Goal: Communication & Community: Ask a question

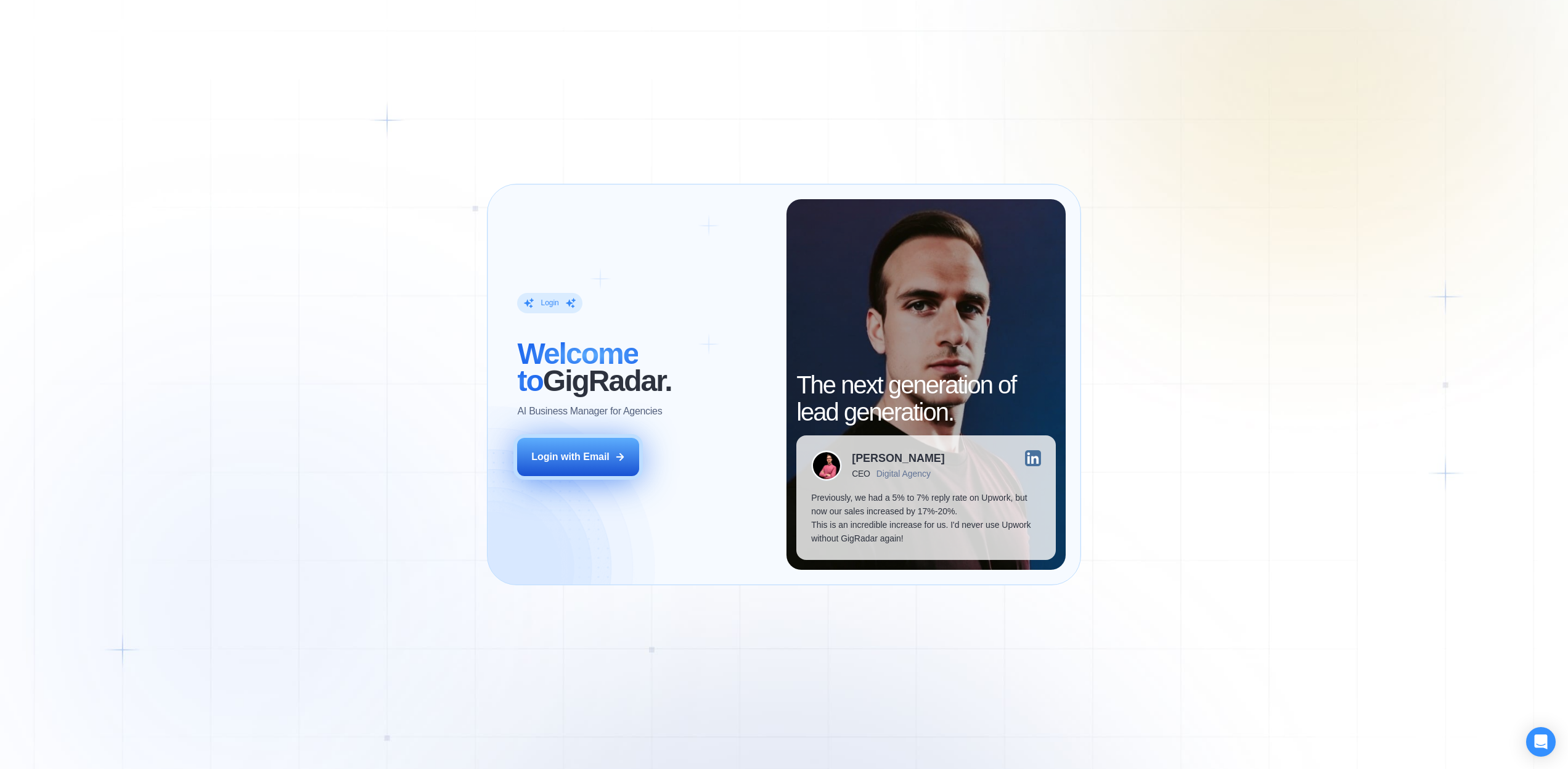
click at [587, 461] on div "Login with Email" at bounding box center [570, 457] width 78 height 14
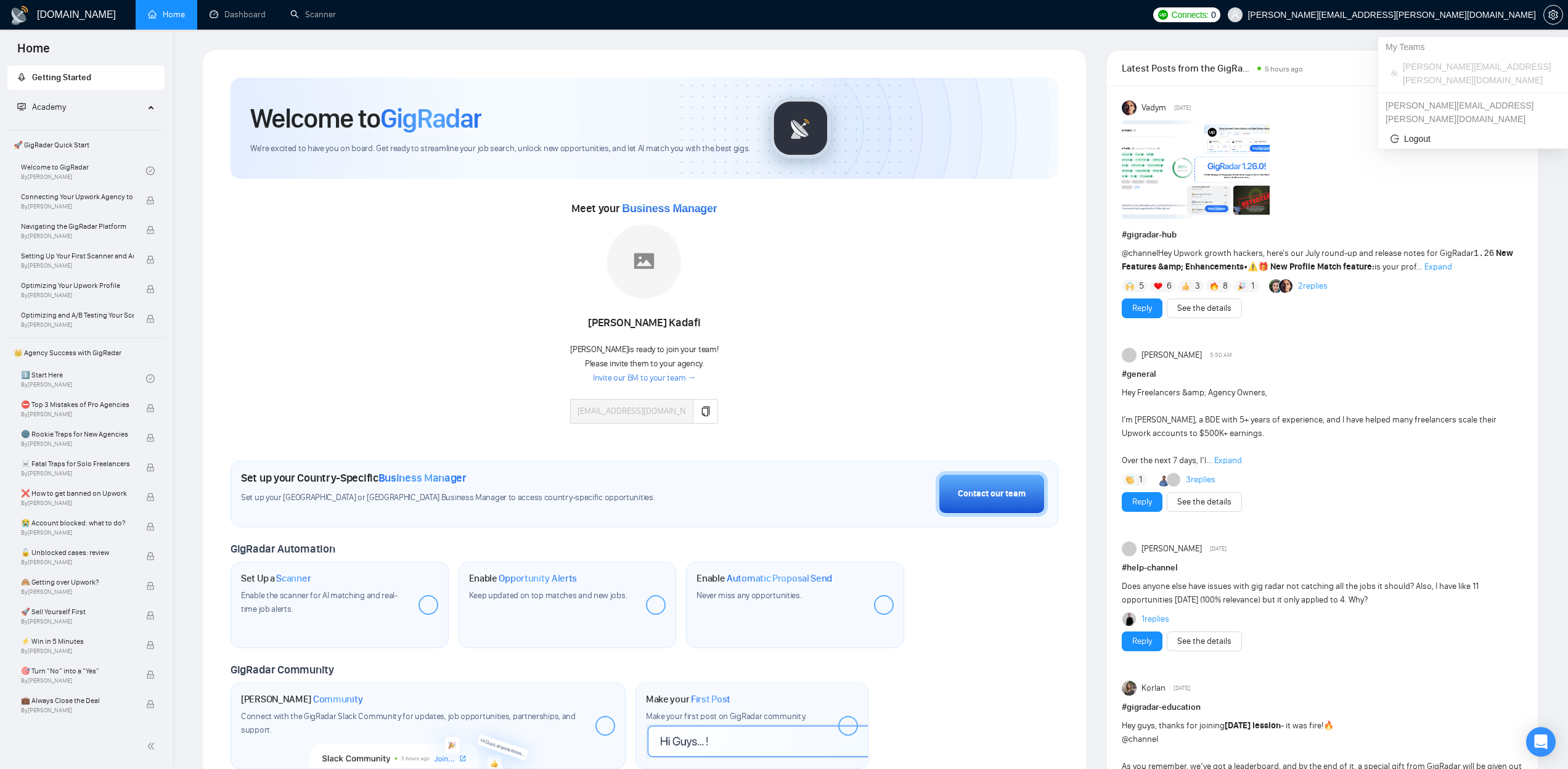
click at [1429, 65] on span "pedro.romano@appx-digital.com" at bounding box center [1479, 73] width 153 height 27
click at [1552, 14] on icon "setting" at bounding box center [1553, 14] width 9 height 10
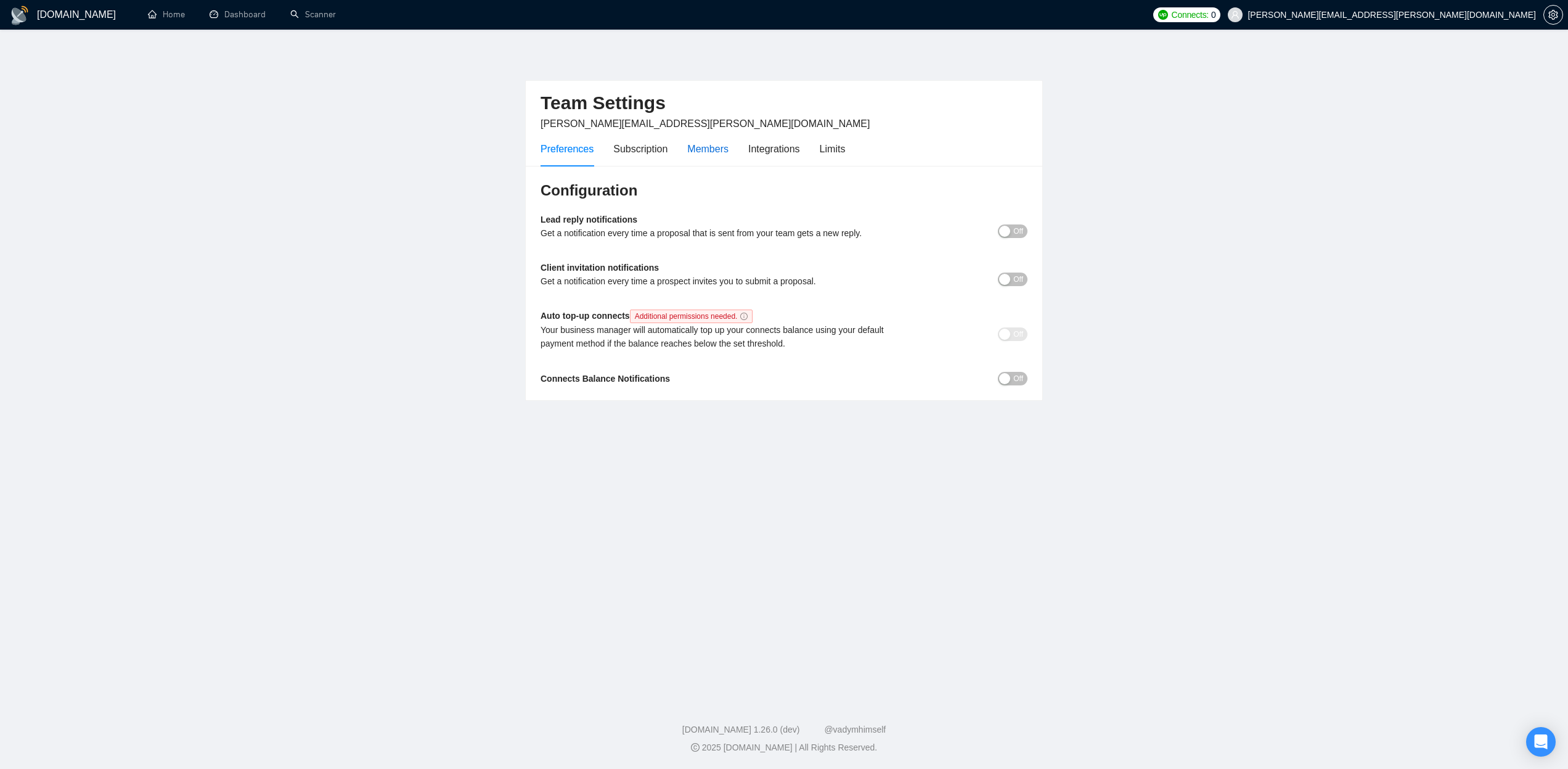
click at [713, 149] on div "Members" at bounding box center [708, 148] width 41 height 15
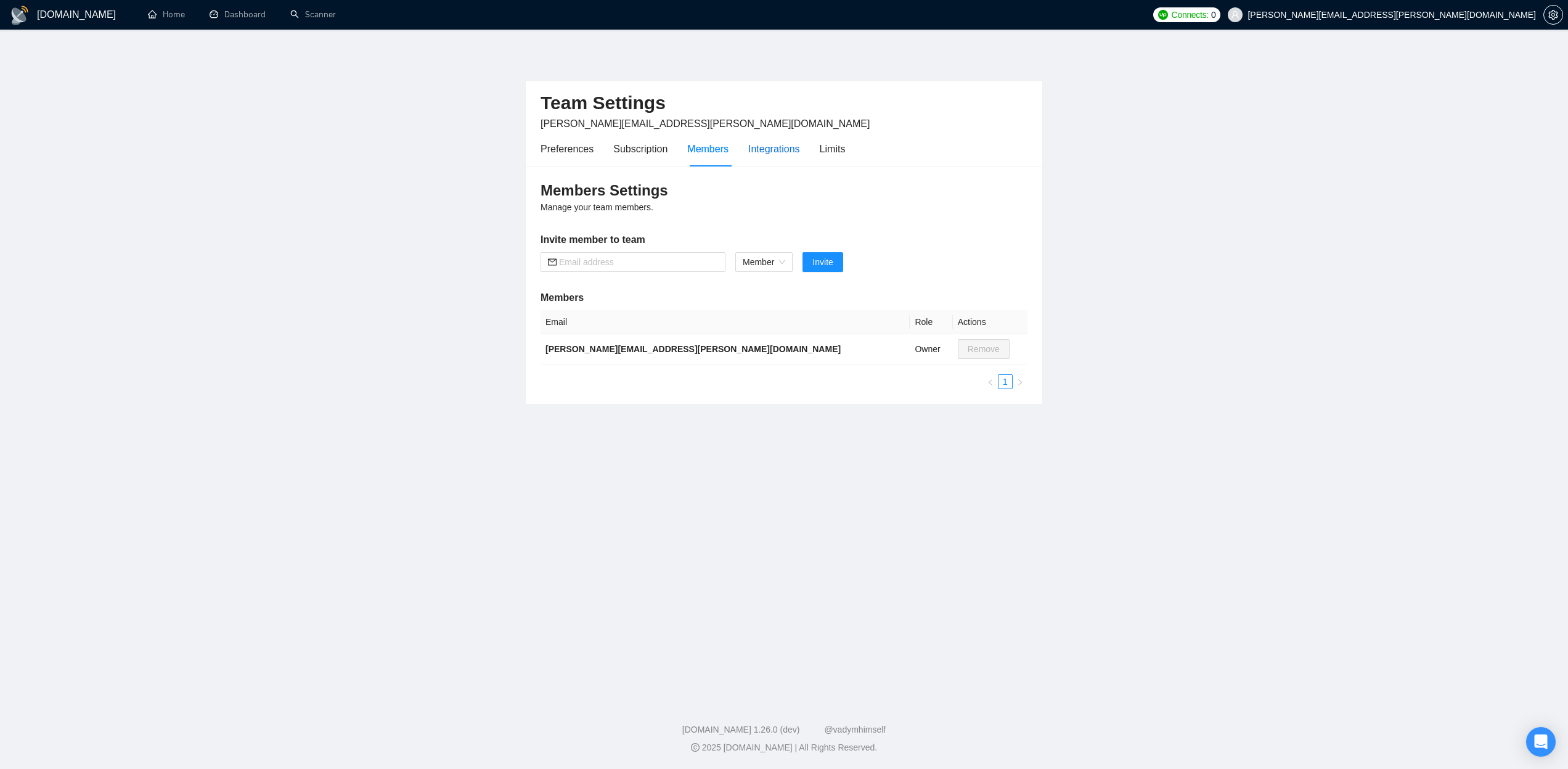
click at [767, 148] on div "Integrations" at bounding box center [774, 148] width 52 height 15
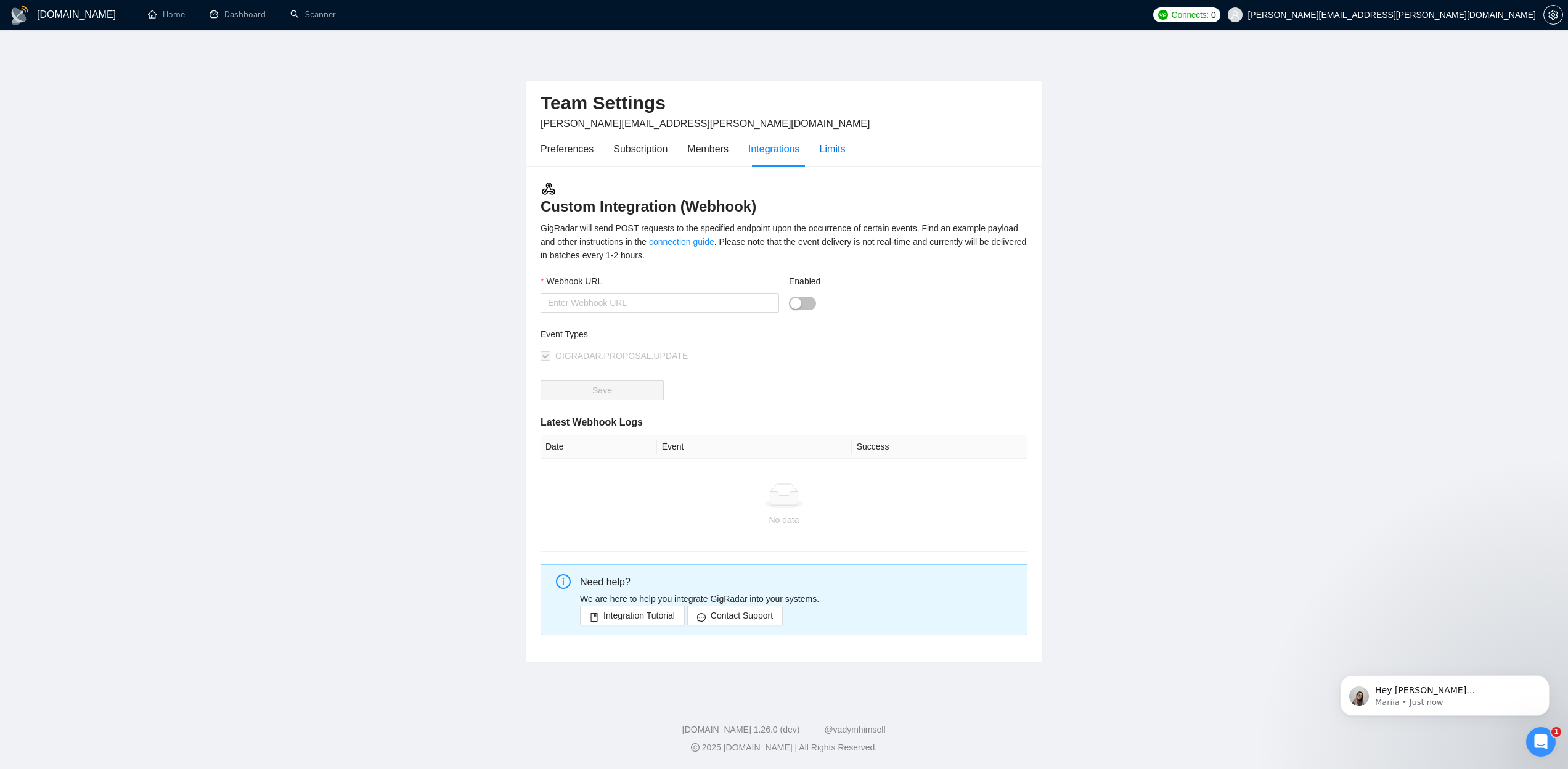
click at [836, 148] on div "Limits" at bounding box center [832, 148] width 26 height 15
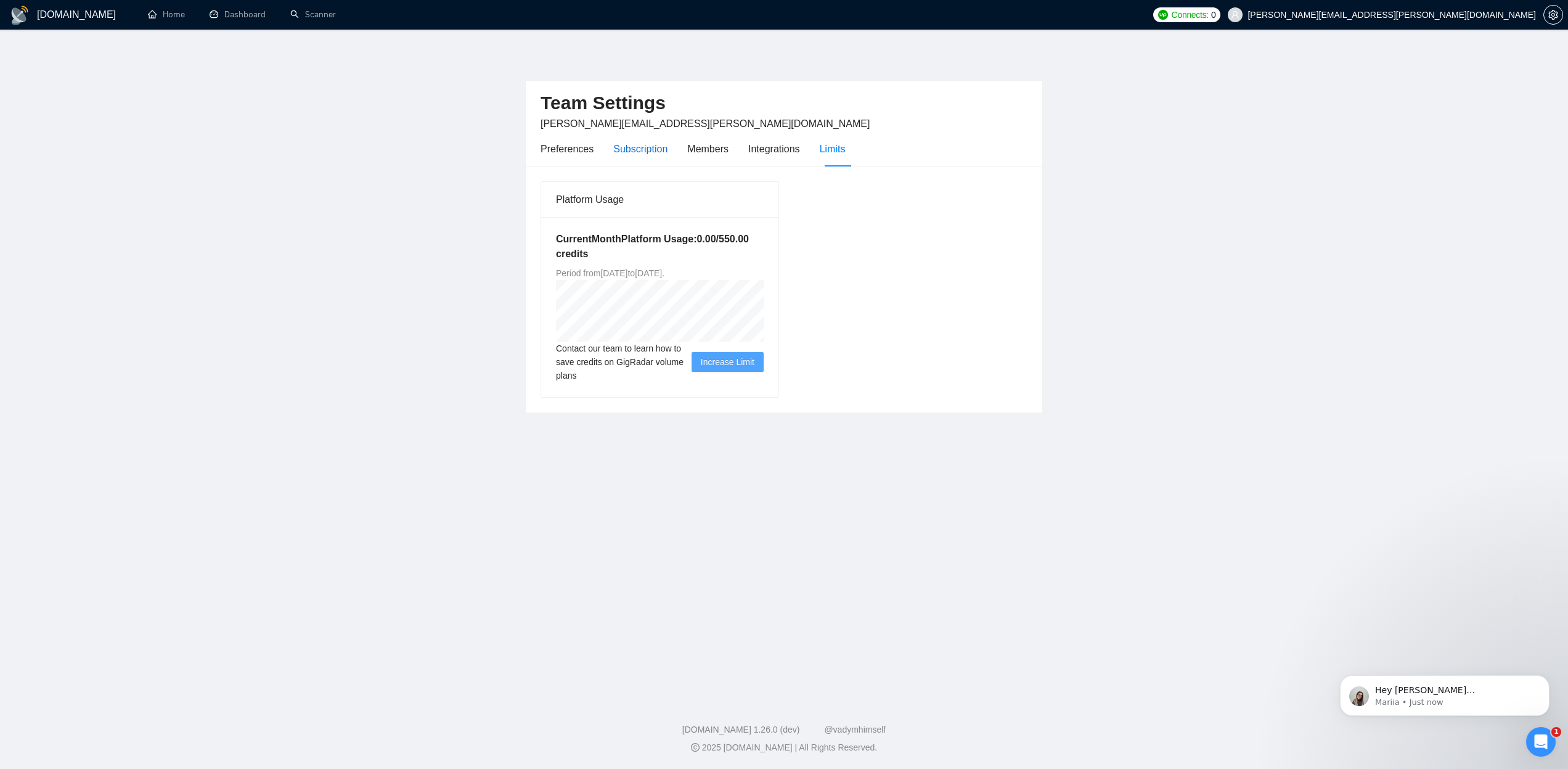
click at [659, 152] on div "Subscription" at bounding box center [640, 148] width 54 height 15
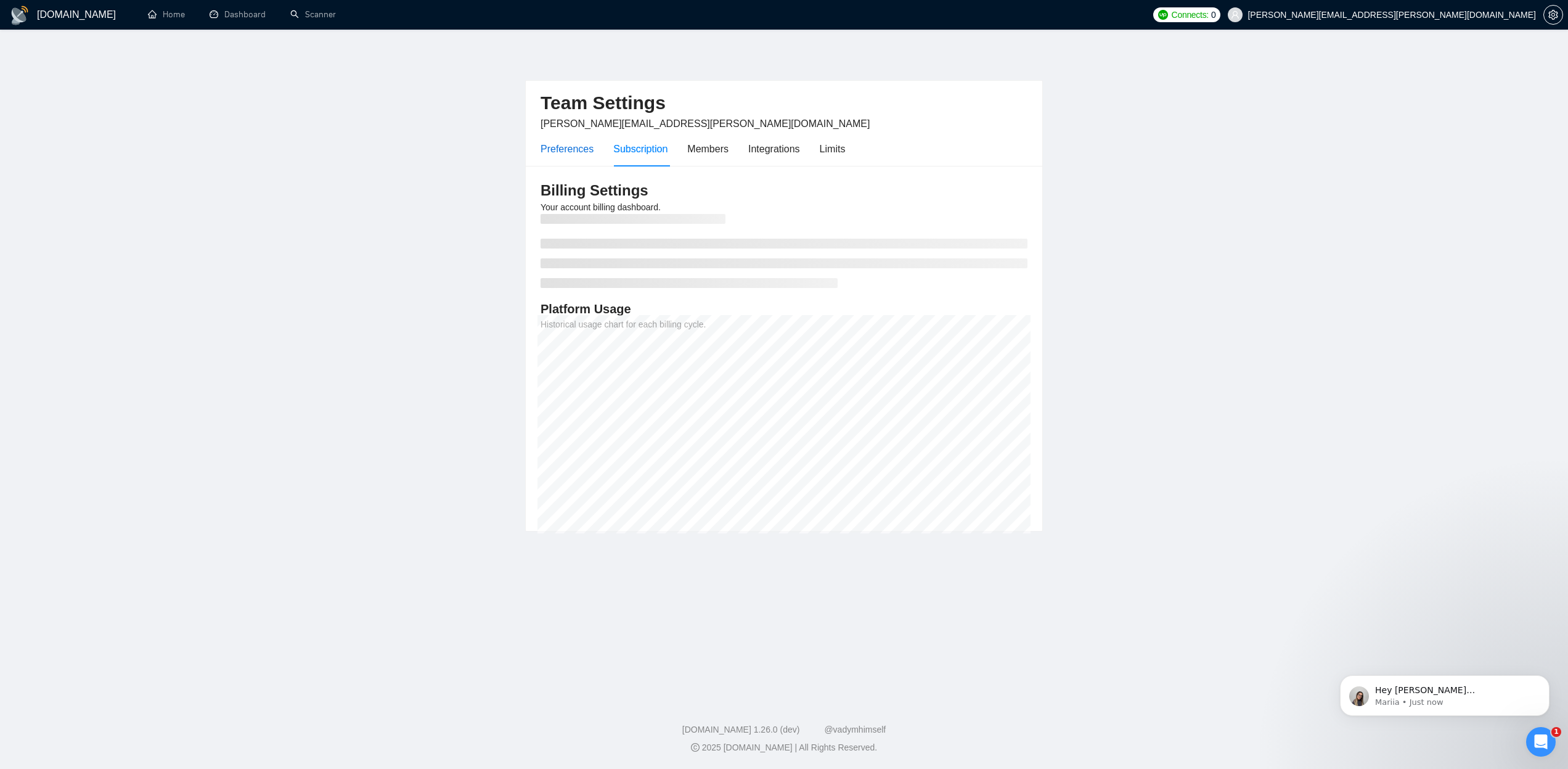
click at [570, 150] on div "Preferences" at bounding box center [567, 148] width 53 height 15
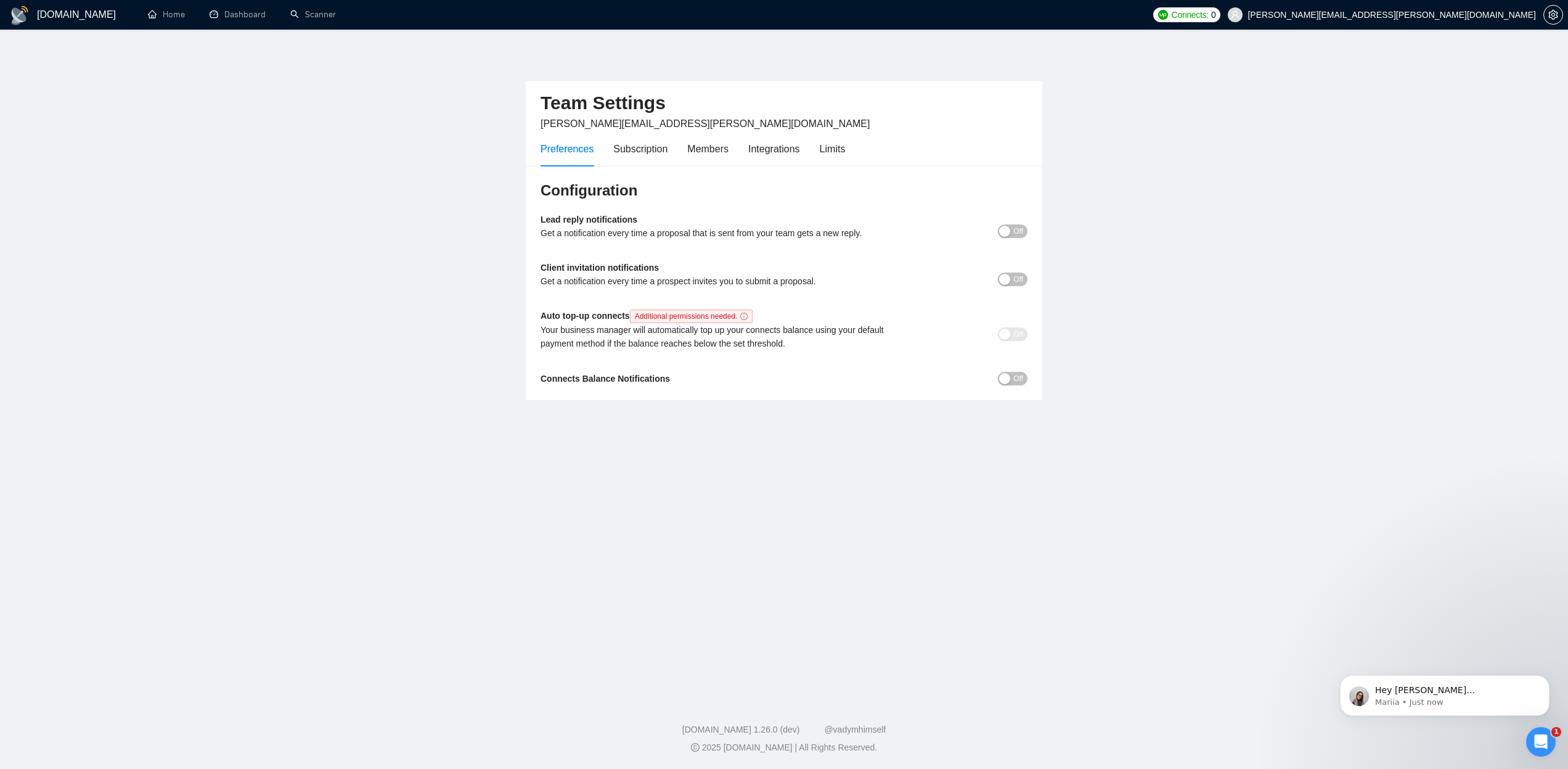
click at [1021, 232] on span "Off" at bounding box center [1018, 231] width 10 height 14
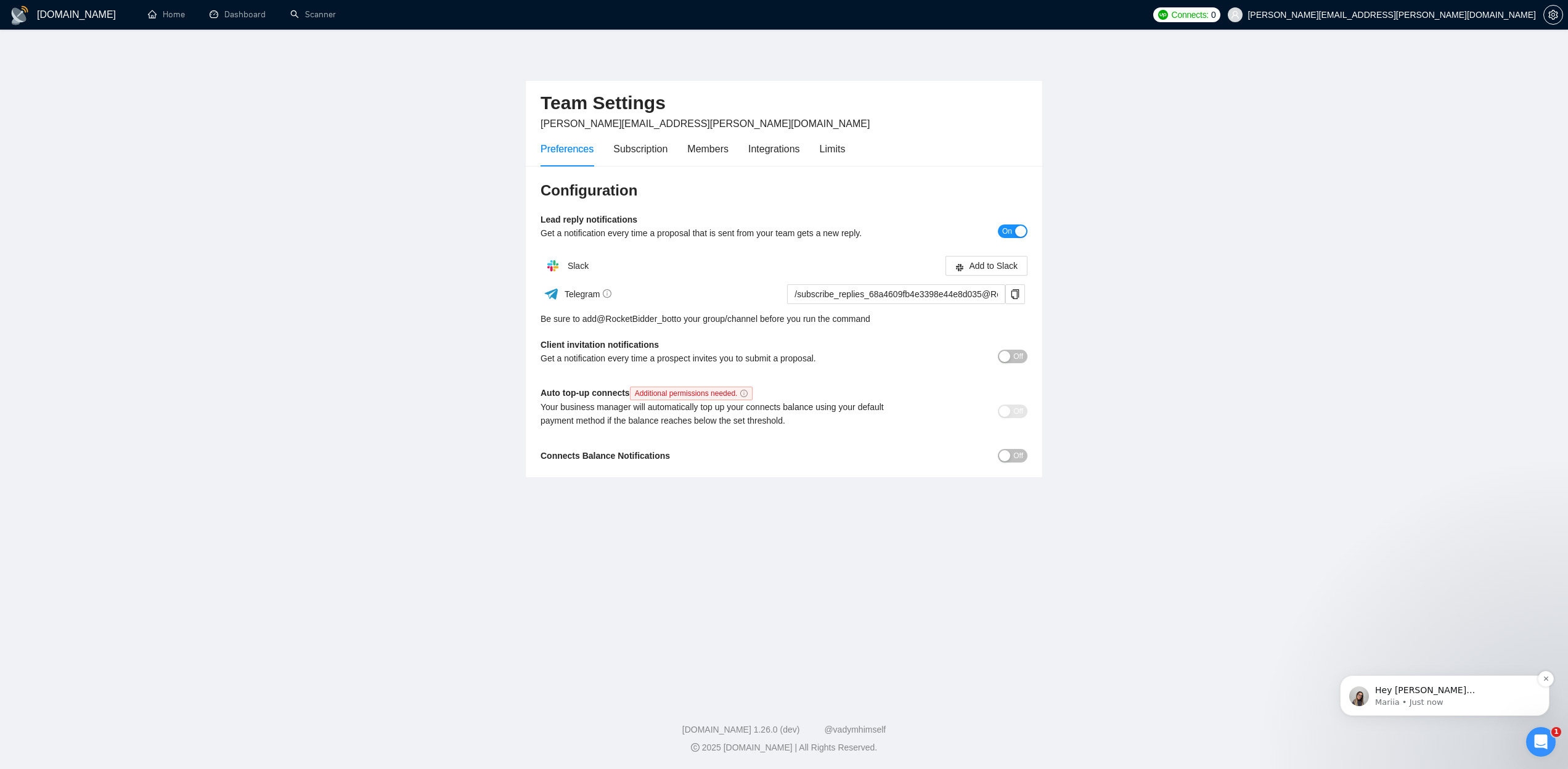
click at [1418, 704] on p "Mariia • Just now" at bounding box center [1454, 702] width 159 height 11
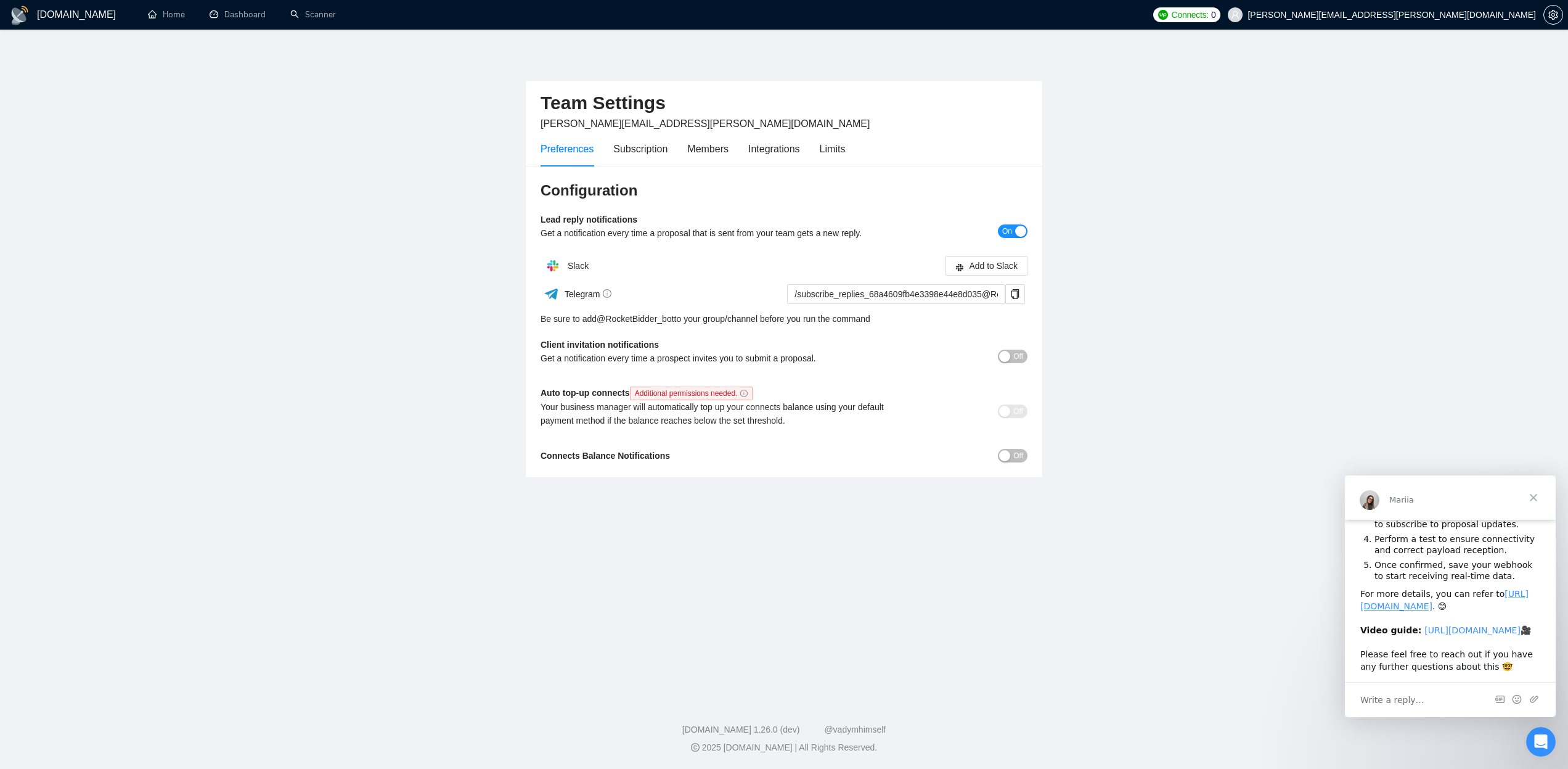
scroll to position [185, 0]
click at [1531, 496] on span "Close" at bounding box center [1533, 498] width 44 height 44
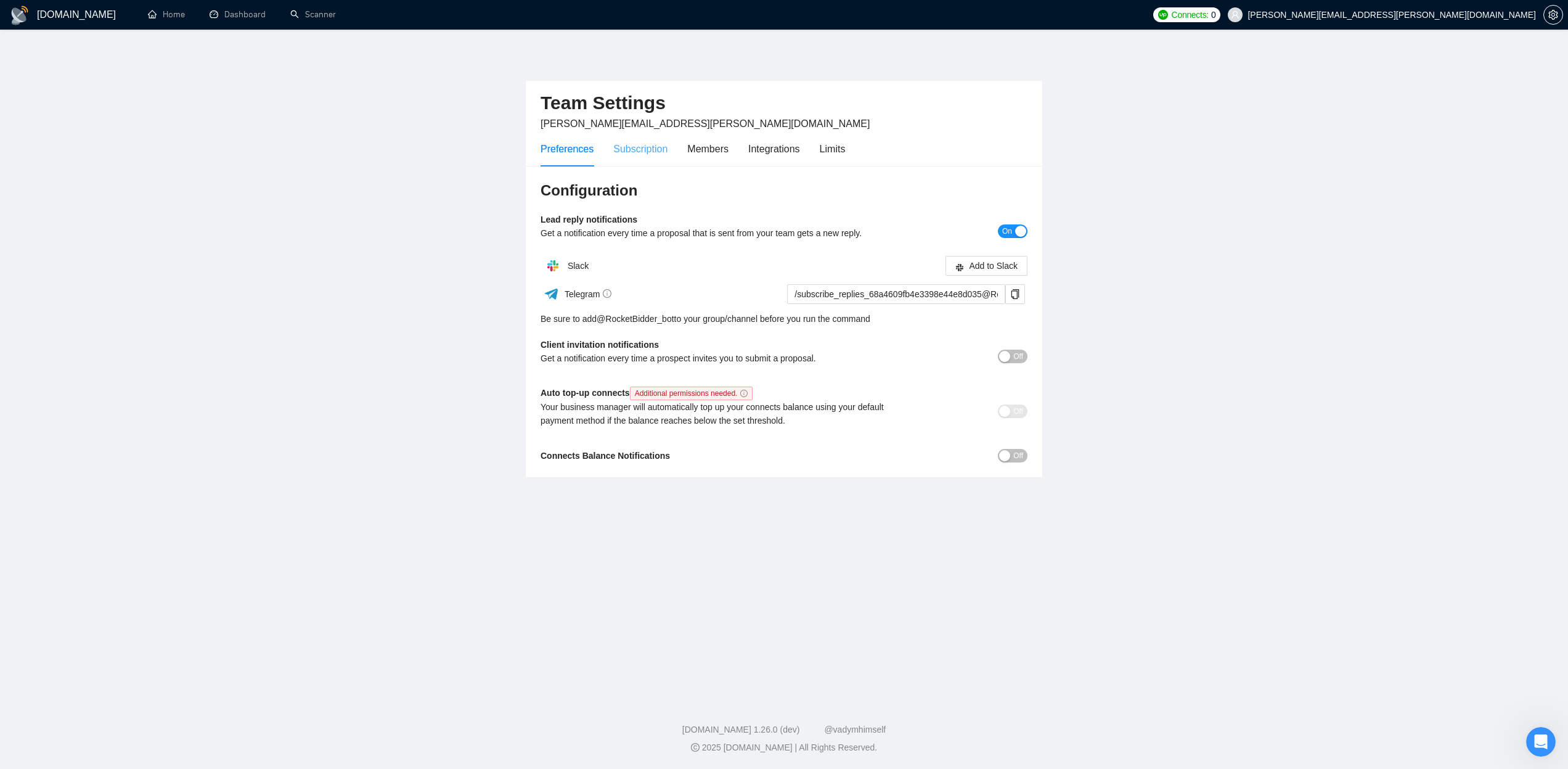
click at [662, 158] on div "Subscription" at bounding box center [640, 148] width 54 height 35
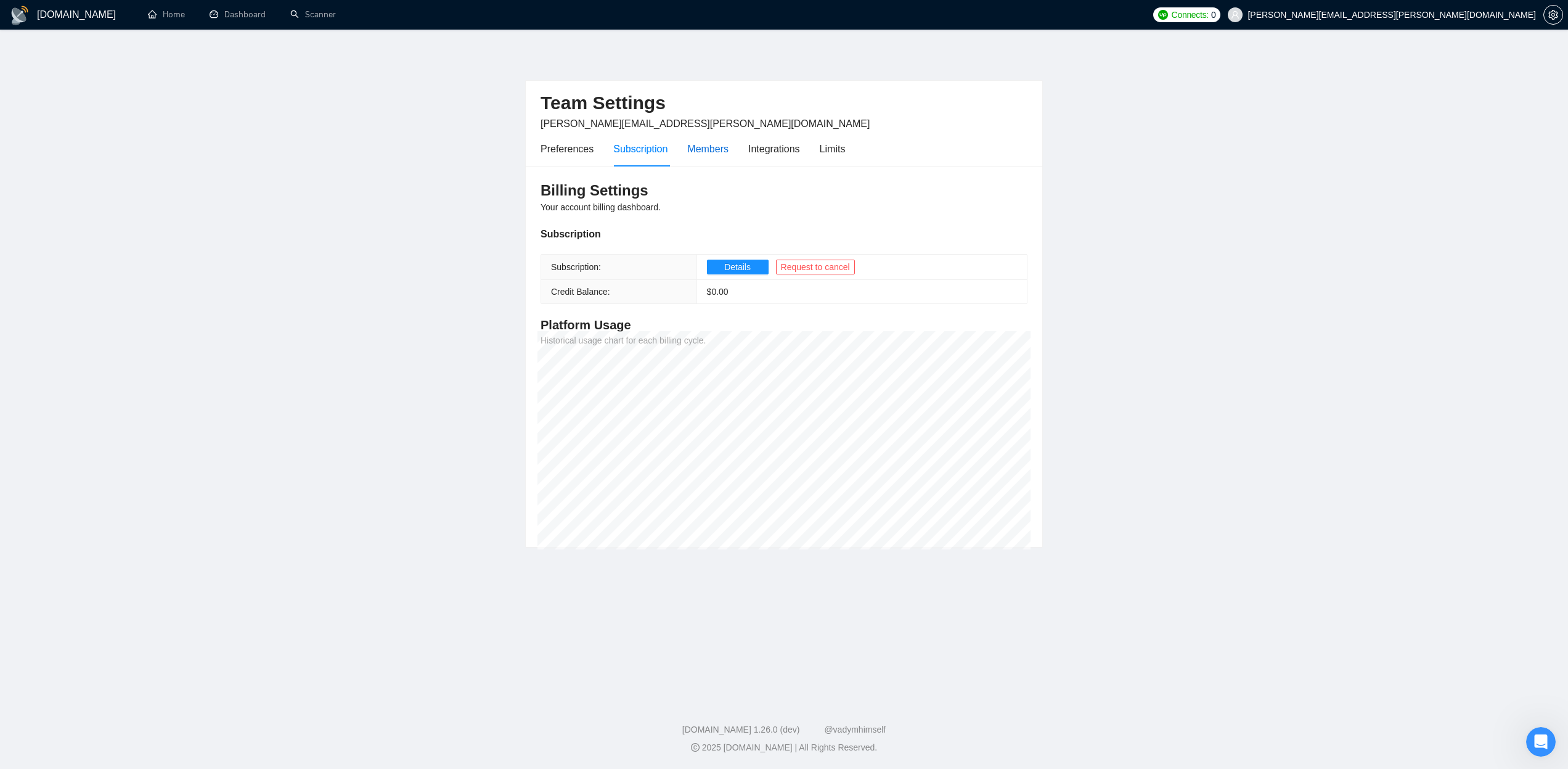
click at [722, 152] on div "Members" at bounding box center [708, 148] width 41 height 15
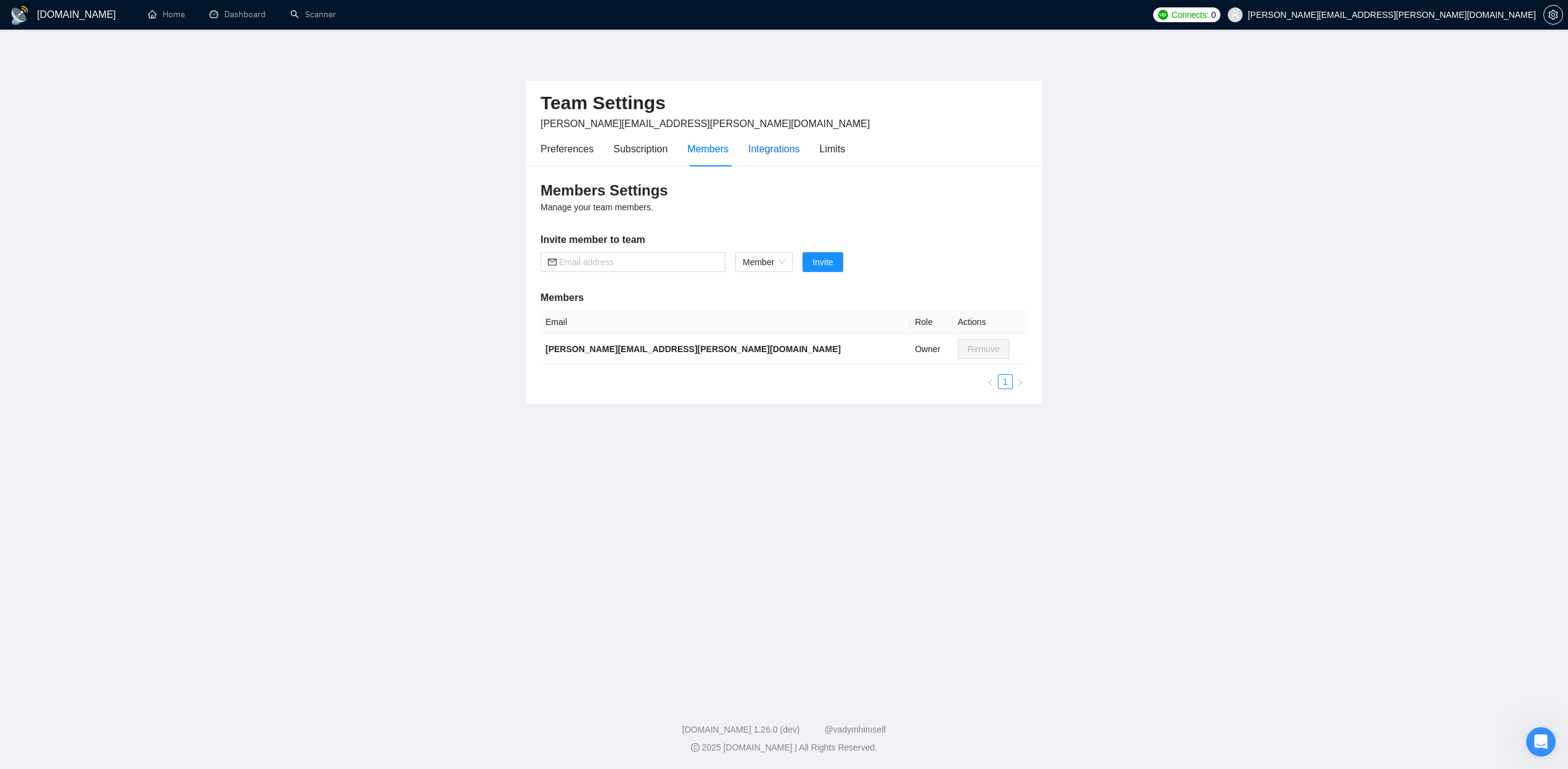
click at [767, 152] on div "Integrations" at bounding box center [774, 148] width 52 height 15
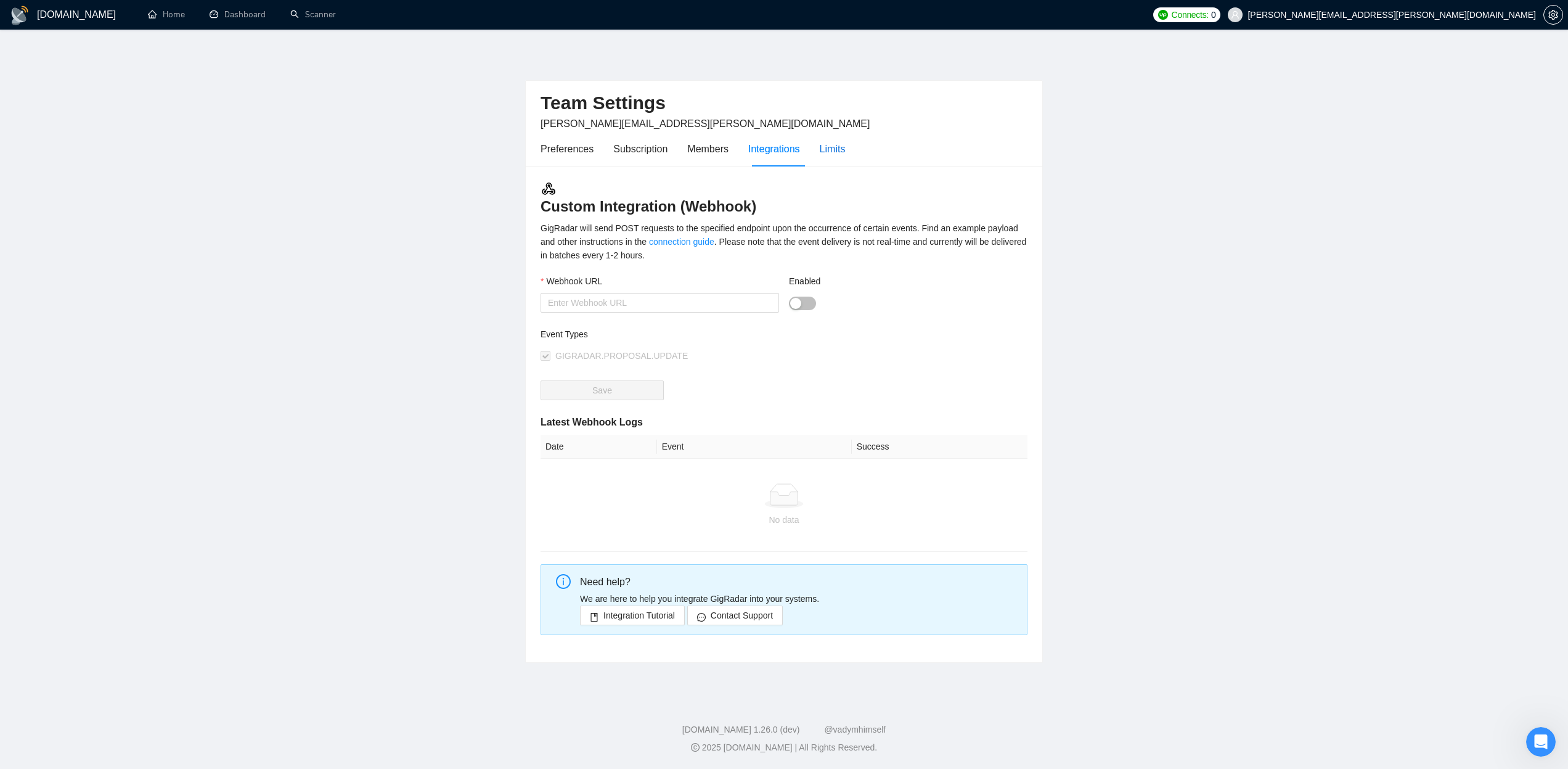
click at [825, 151] on div "Limits" at bounding box center [832, 148] width 26 height 15
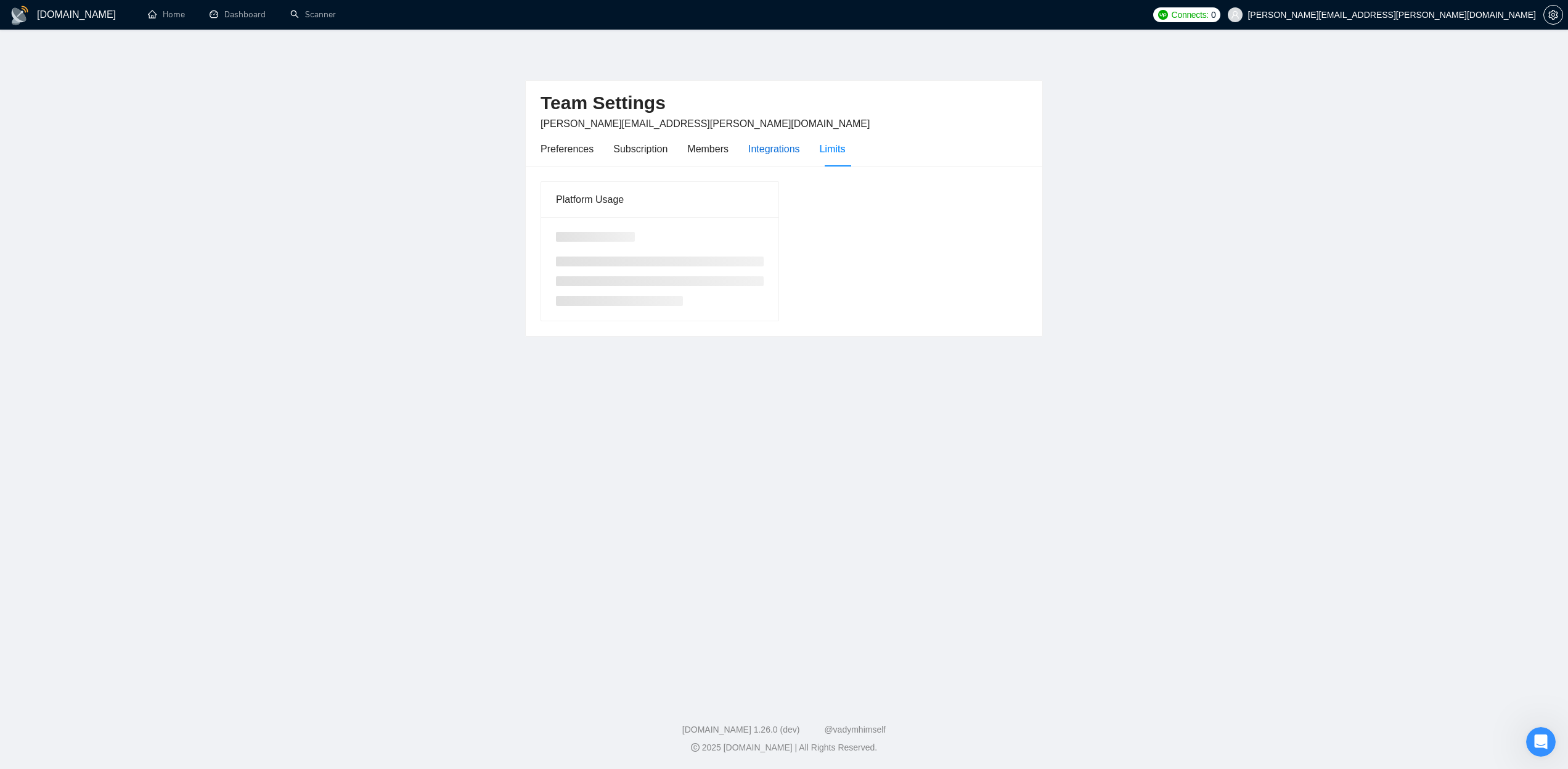
click at [793, 150] on div "Integrations" at bounding box center [774, 148] width 52 height 15
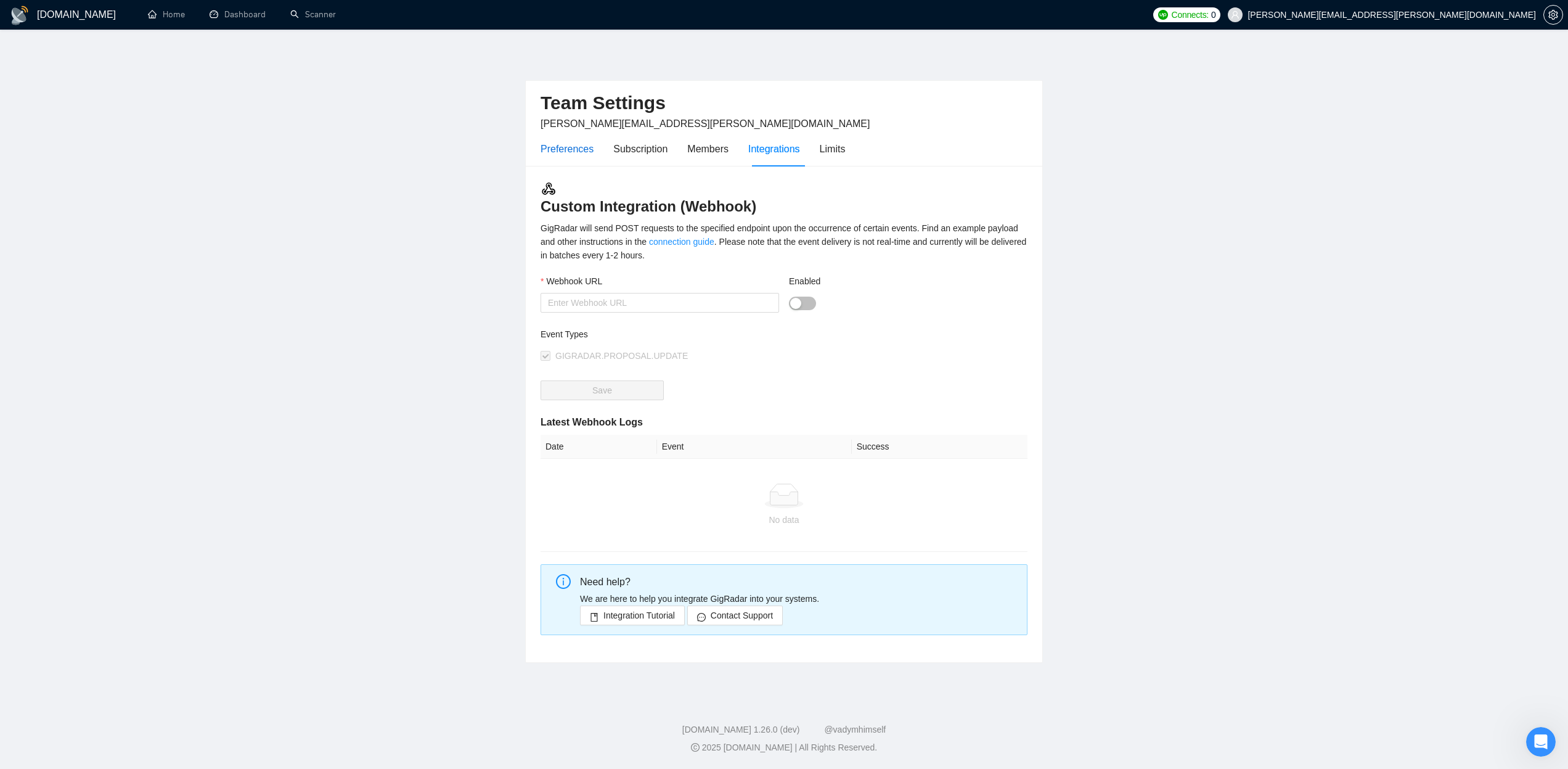
click at [569, 148] on div "Preferences" at bounding box center [567, 148] width 53 height 15
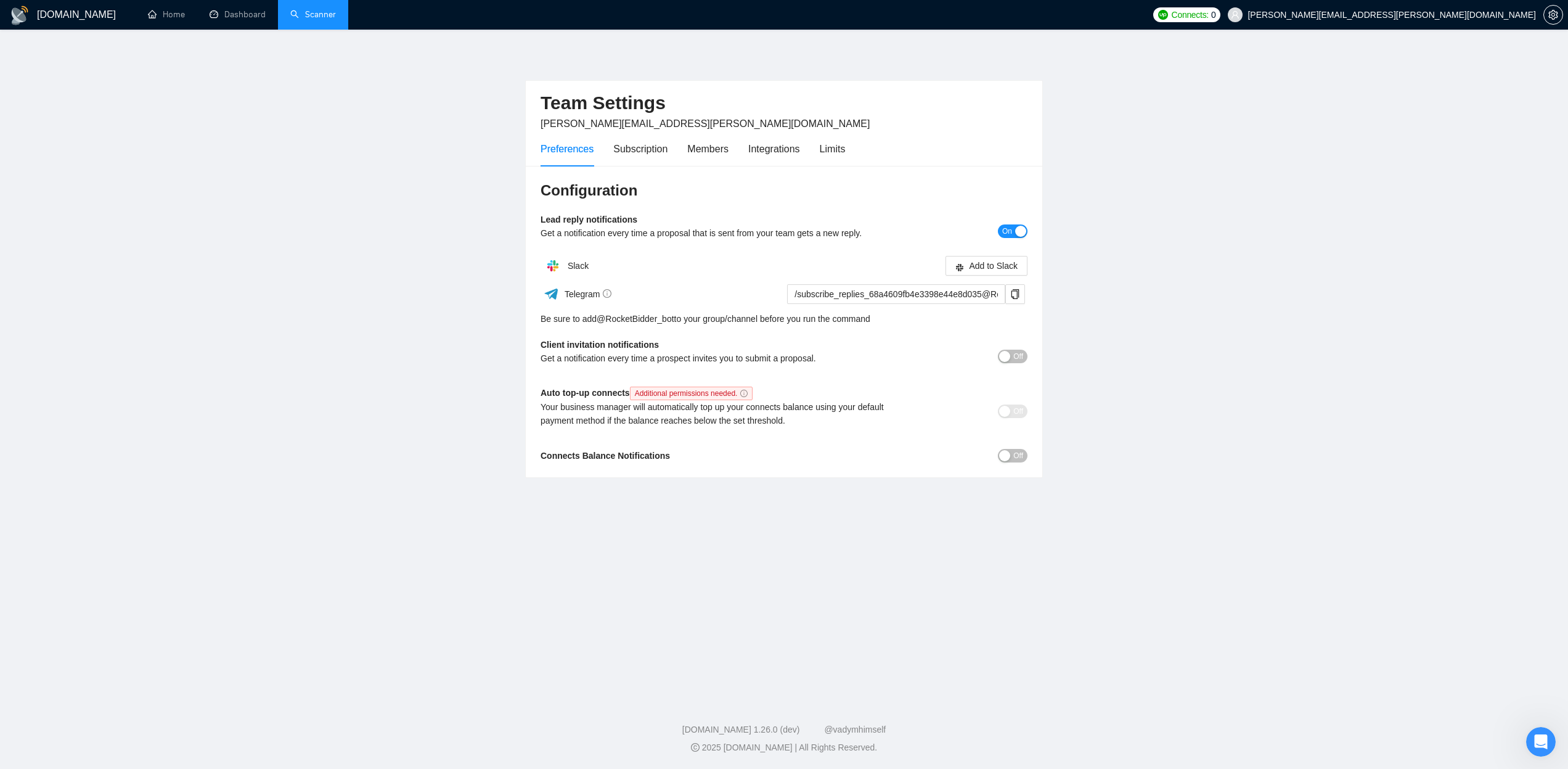
click at [314, 12] on link "Scanner" at bounding box center [313, 14] width 45 height 11
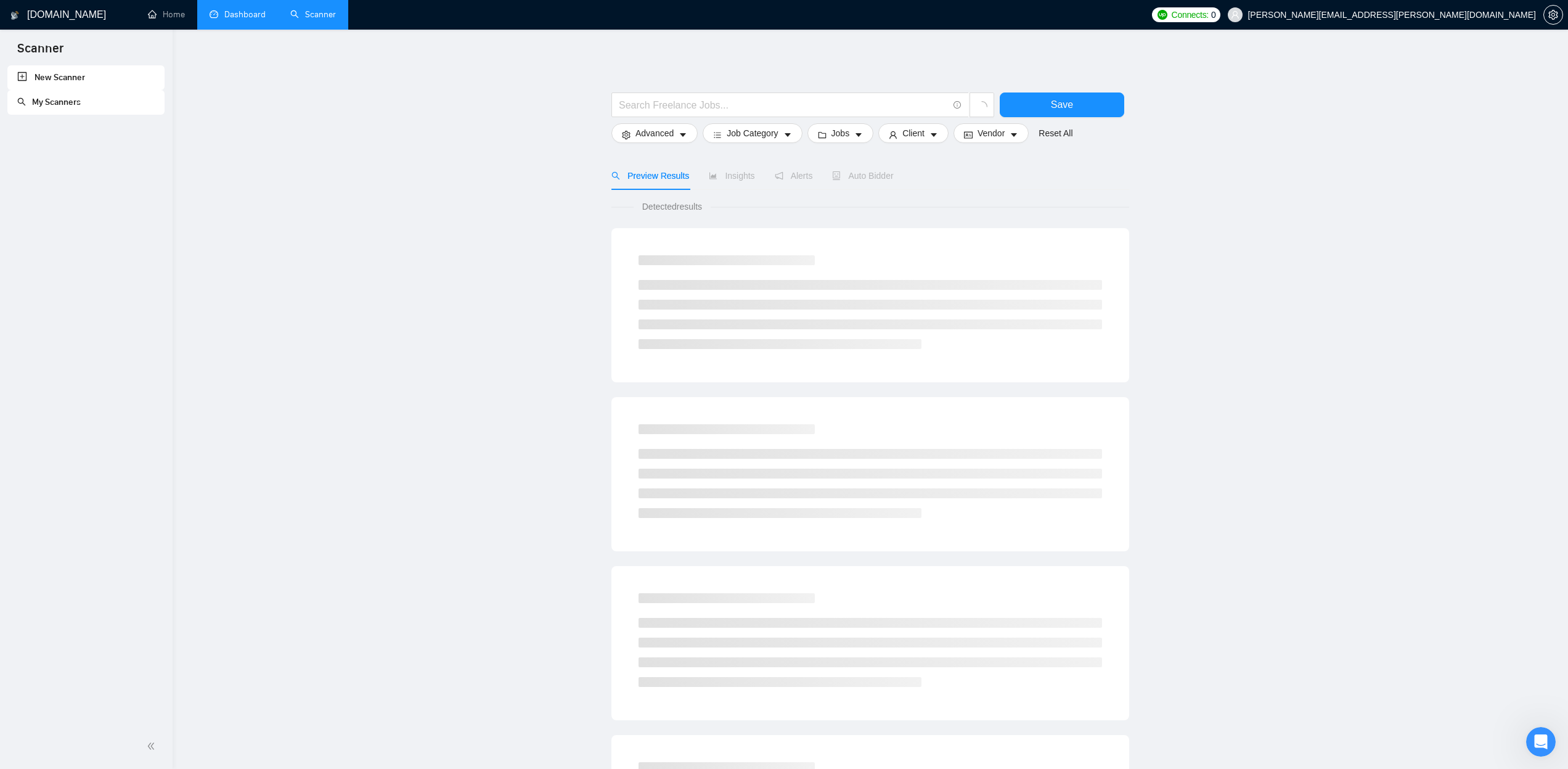
click at [247, 13] on link "Dashboard" at bounding box center [237, 14] width 56 height 11
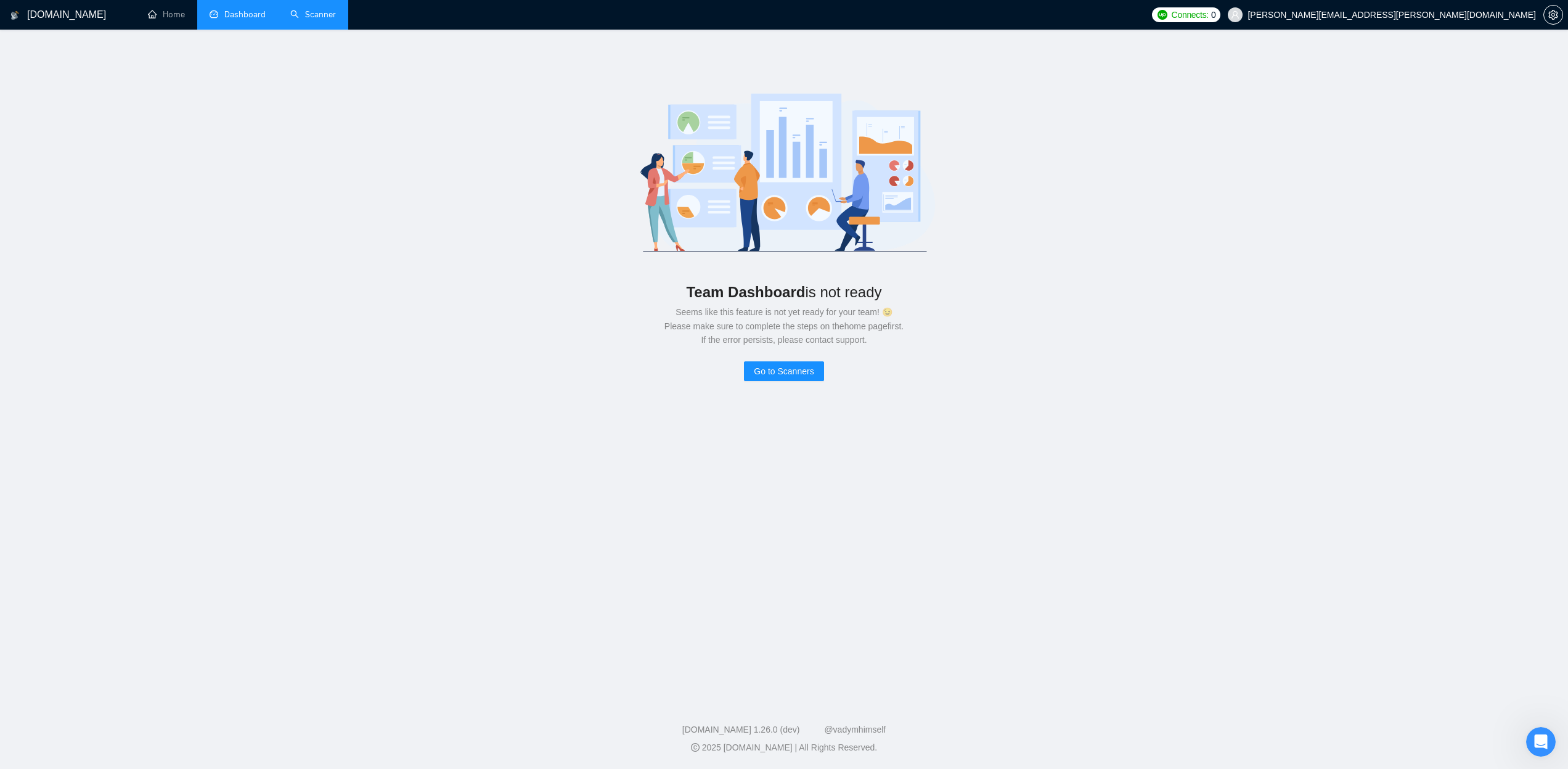
click at [330, 20] on link "Scanner" at bounding box center [313, 14] width 45 height 11
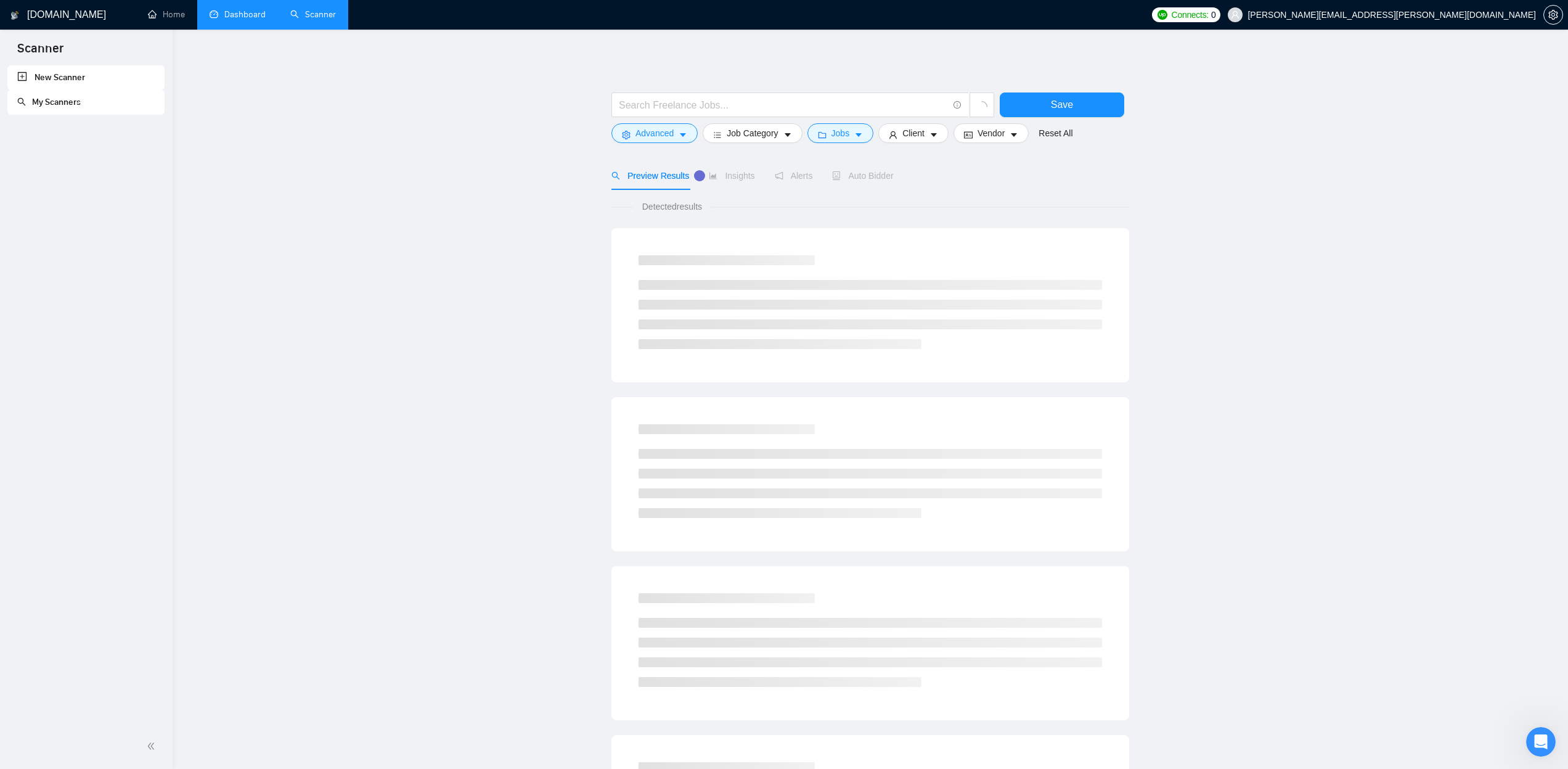
click at [1216, 14] on span "0" at bounding box center [1213, 14] width 5 height 14
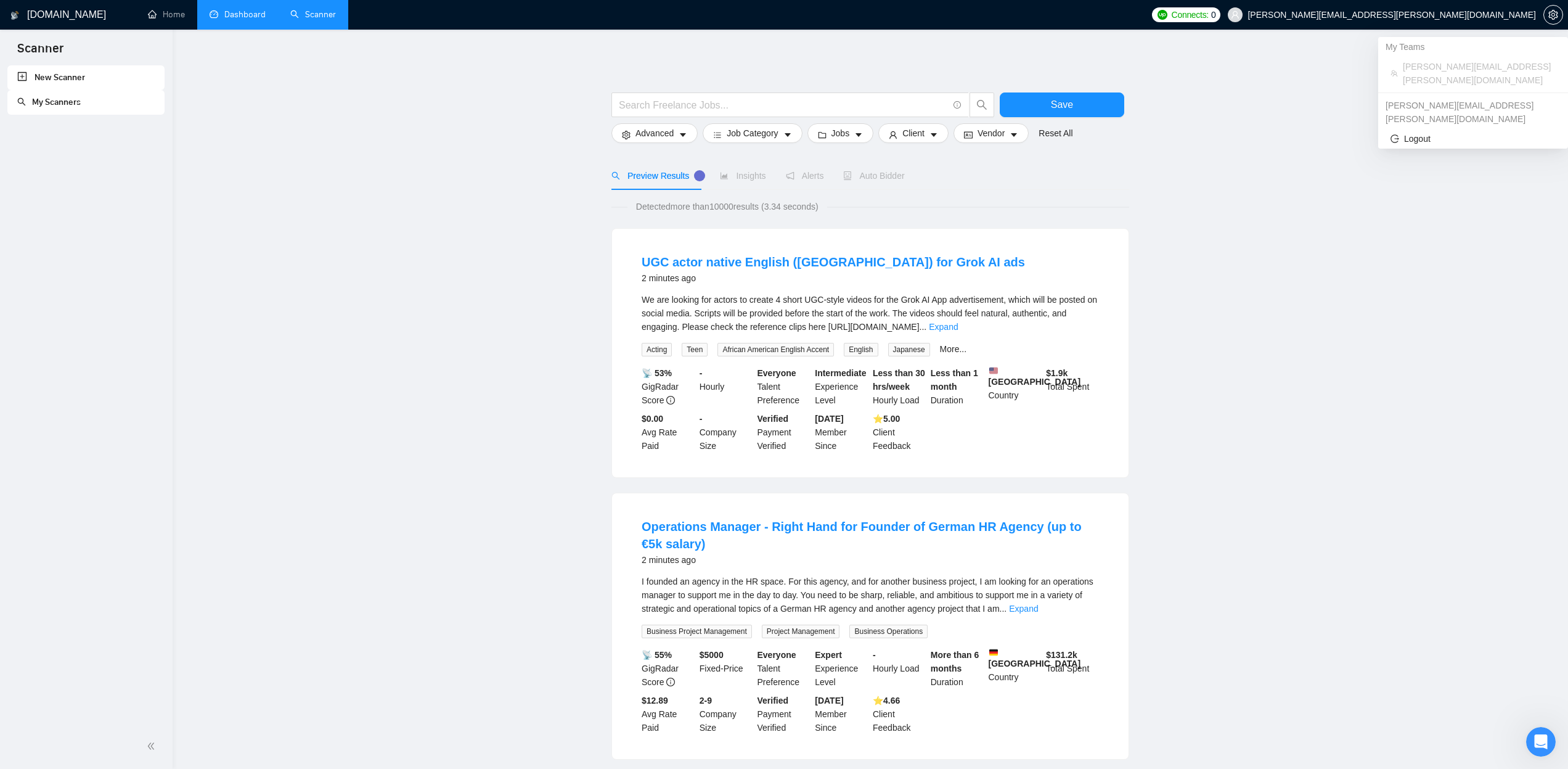
click at [1435, 14] on span "pedro.romano@appx-digital.com" at bounding box center [1392, 14] width 288 height 0
click at [1550, 15] on icon "setting" at bounding box center [1553, 14] width 9 height 10
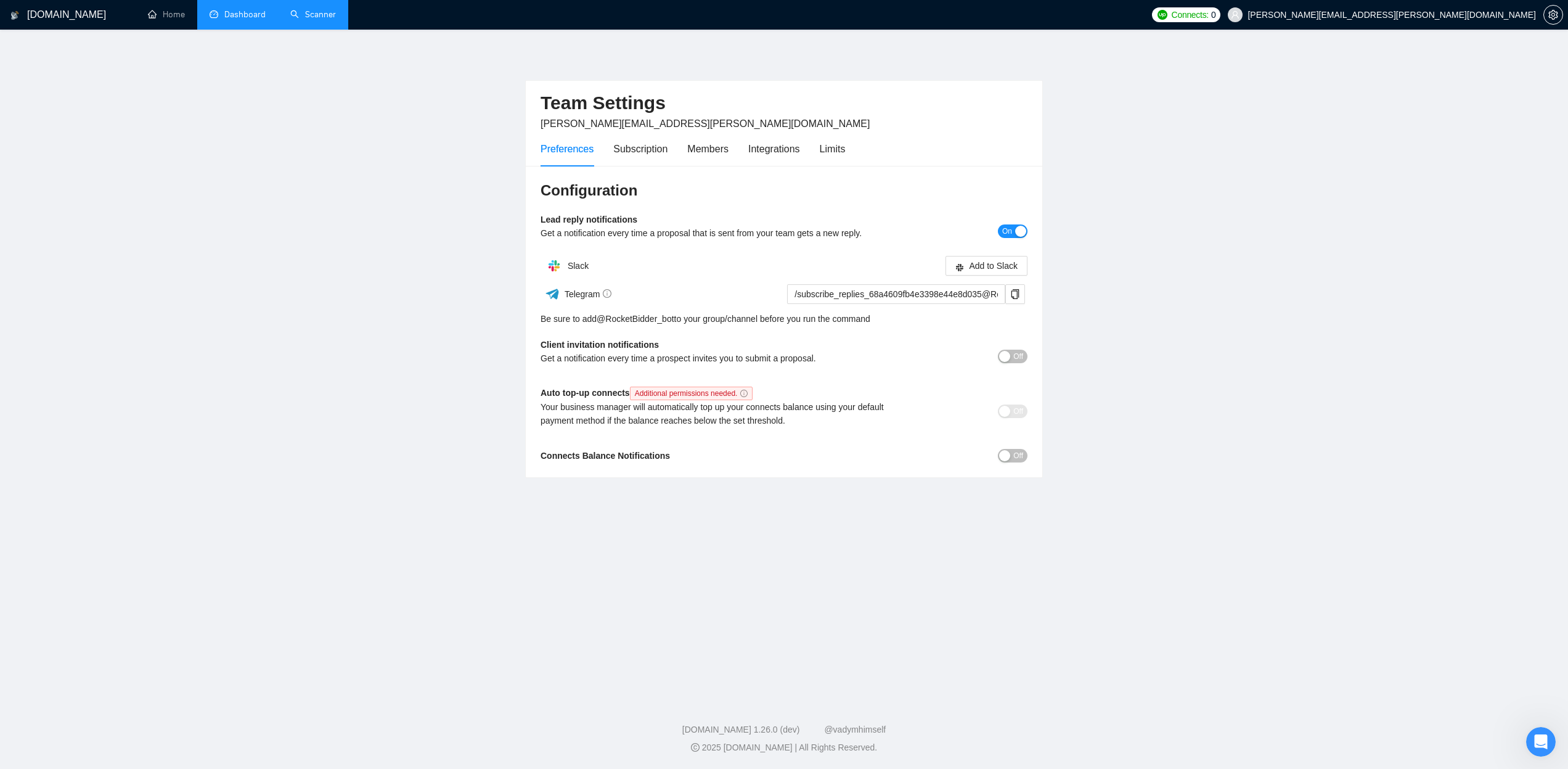
click at [1014, 228] on button "On" at bounding box center [1012, 231] width 30 height 14
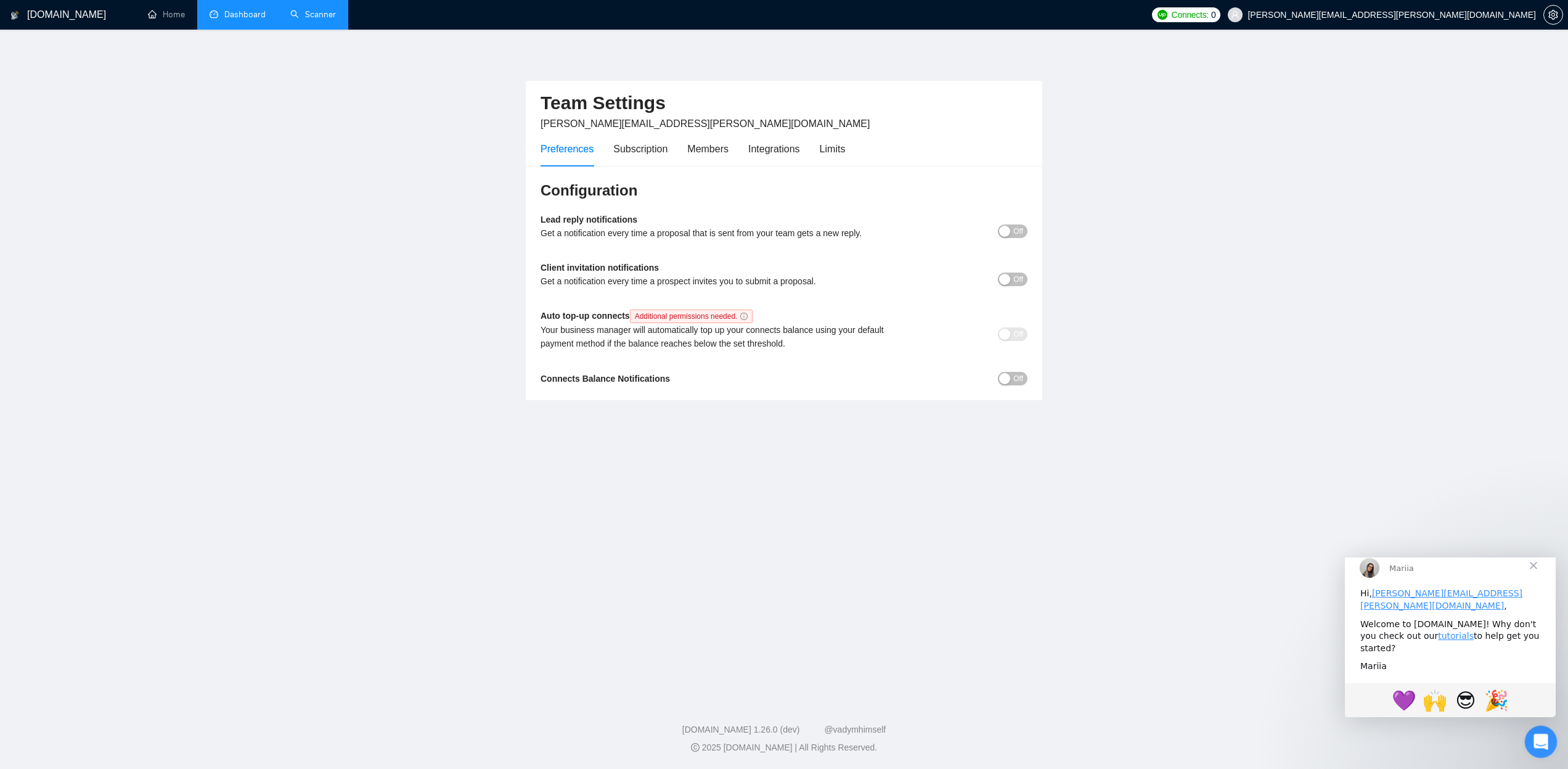
click at [1543, 736] on icon "Open Intercom Messenger" at bounding box center [1539, 740] width 20 height 20
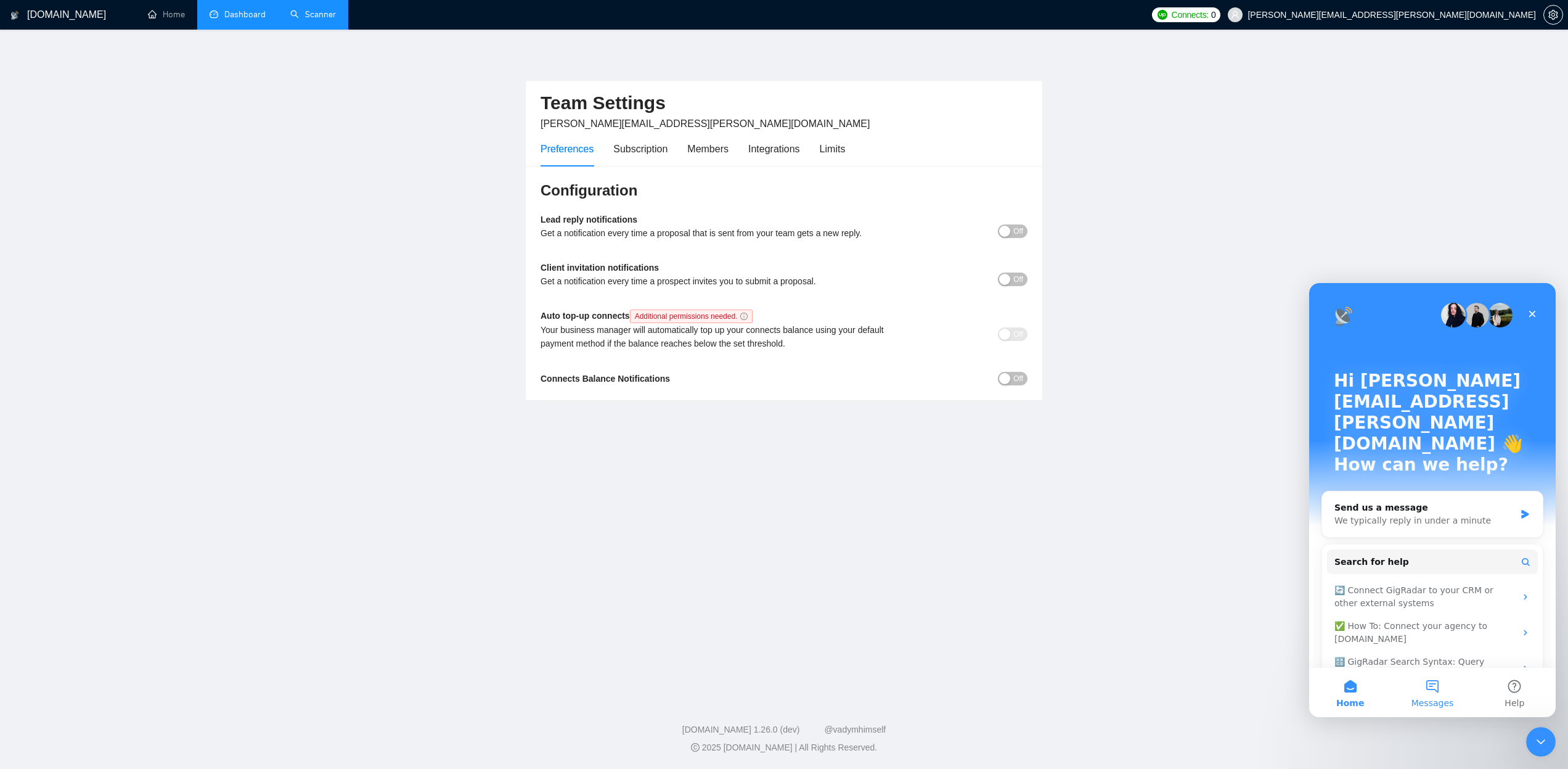
click at [1448, 692] on button "Messages" at bounding box center [1432, 693] width 82 height 49
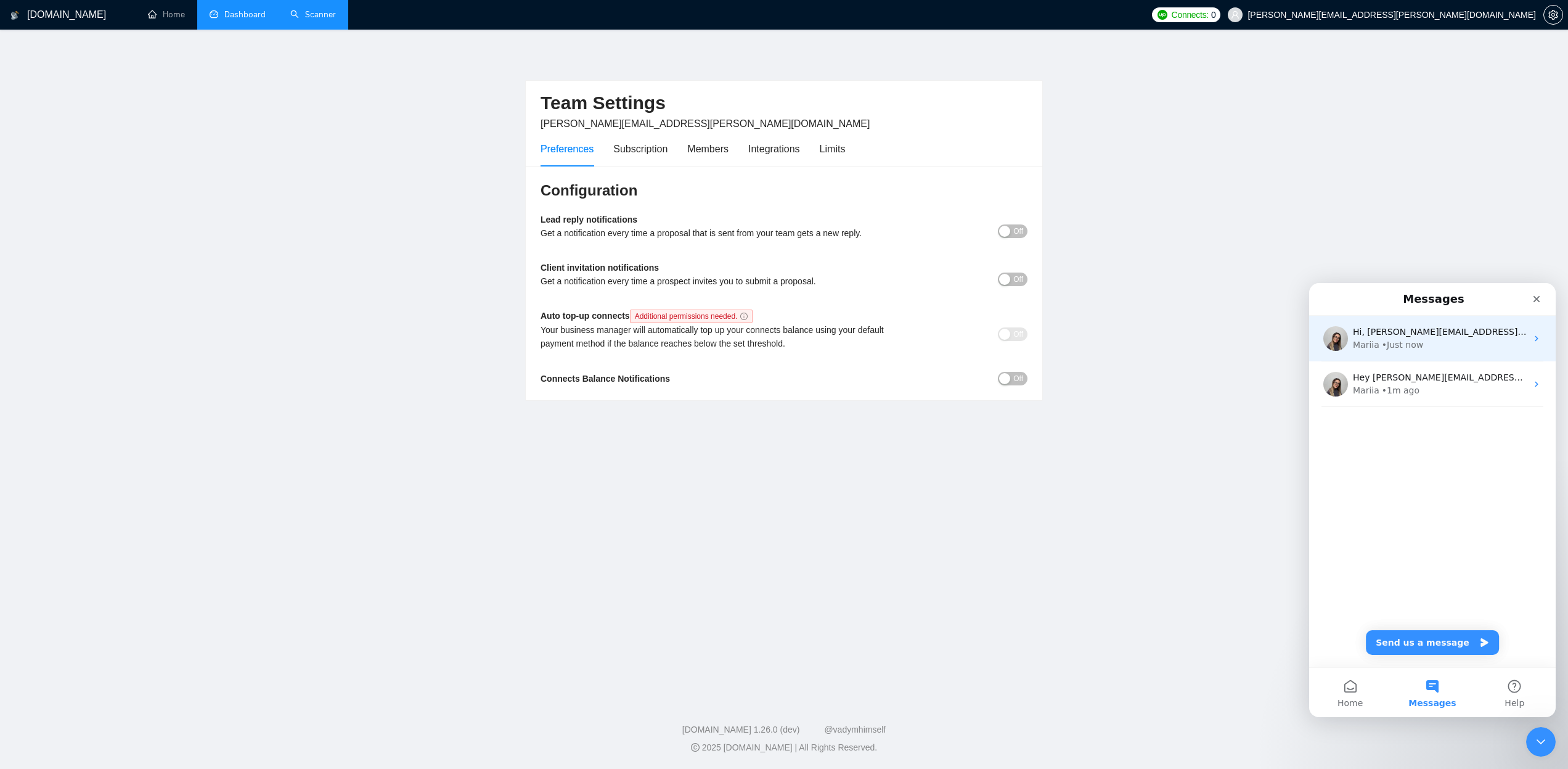
click at [1379, 337] on div "Hi, pedro.romano@appx-digital.com, Welcome to GigRadar.io! Why don't you check …" at bounding box center [1440, 332] width 174 height 13
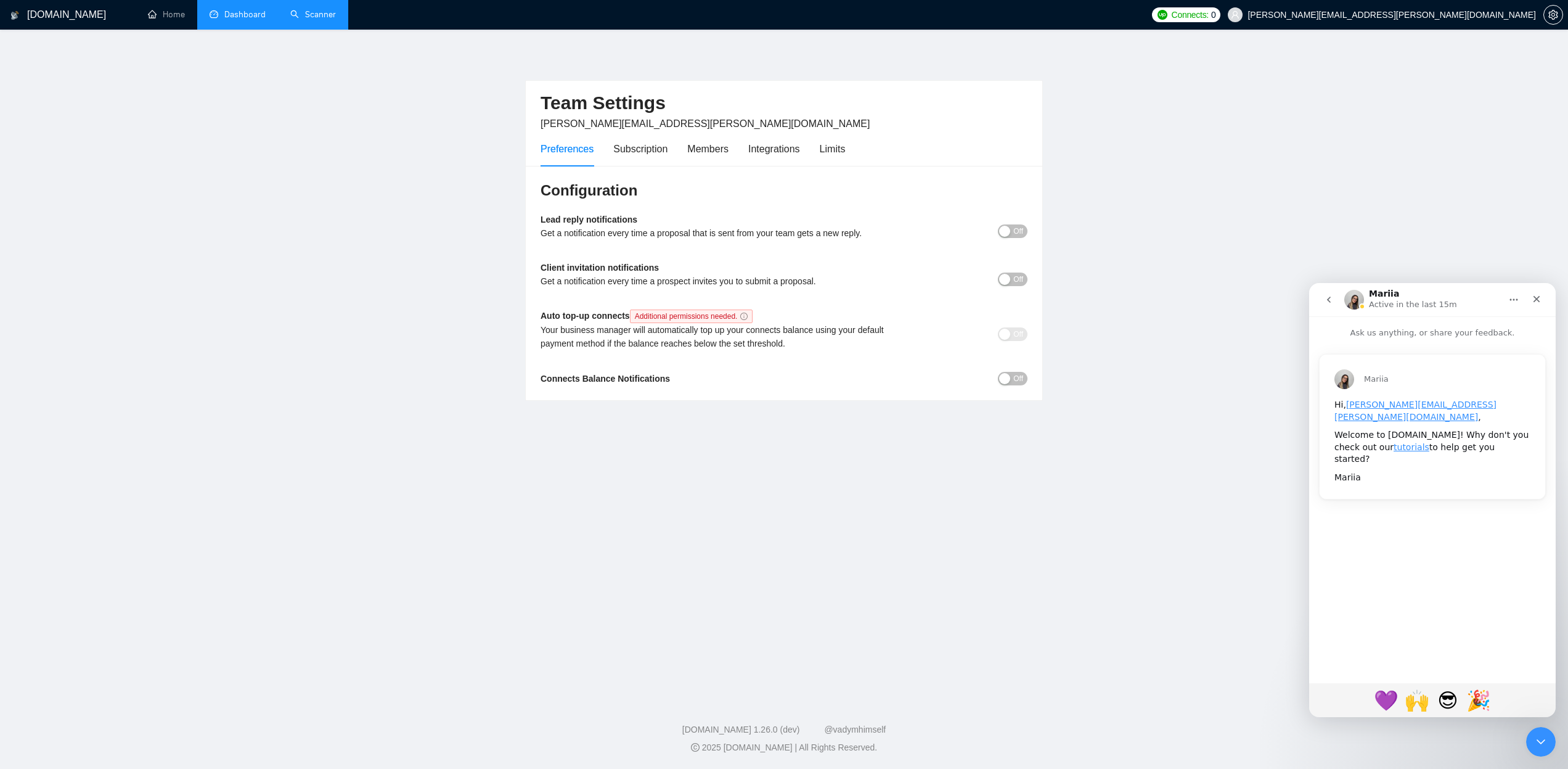
click at [1332, 302] on icon "go back" at bounding box center [1328, 299] width 10 height 10
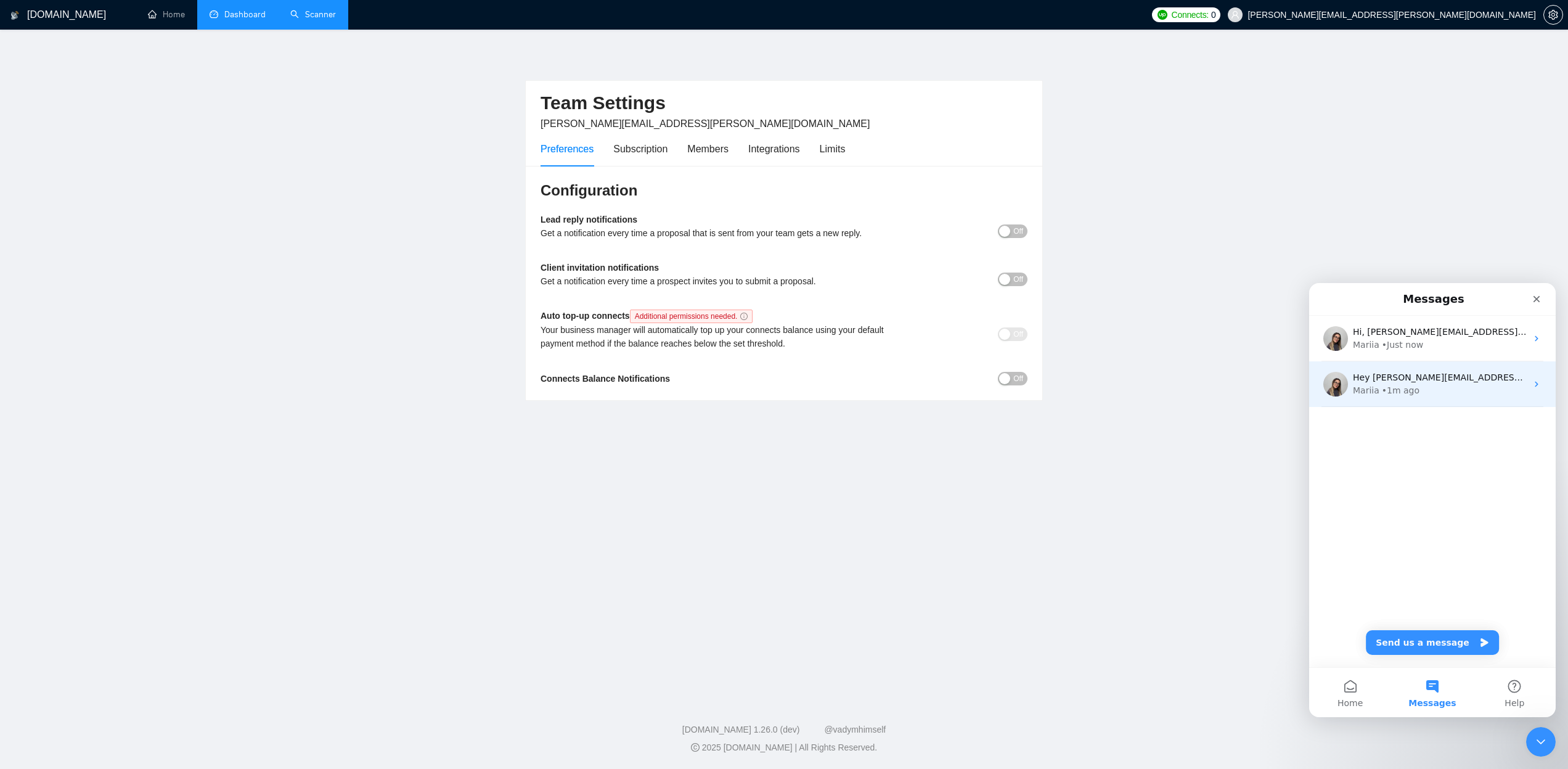
click at [1398, 387] on div "• 1m ago" at bounding box center [1400, 391] width 38 height 13
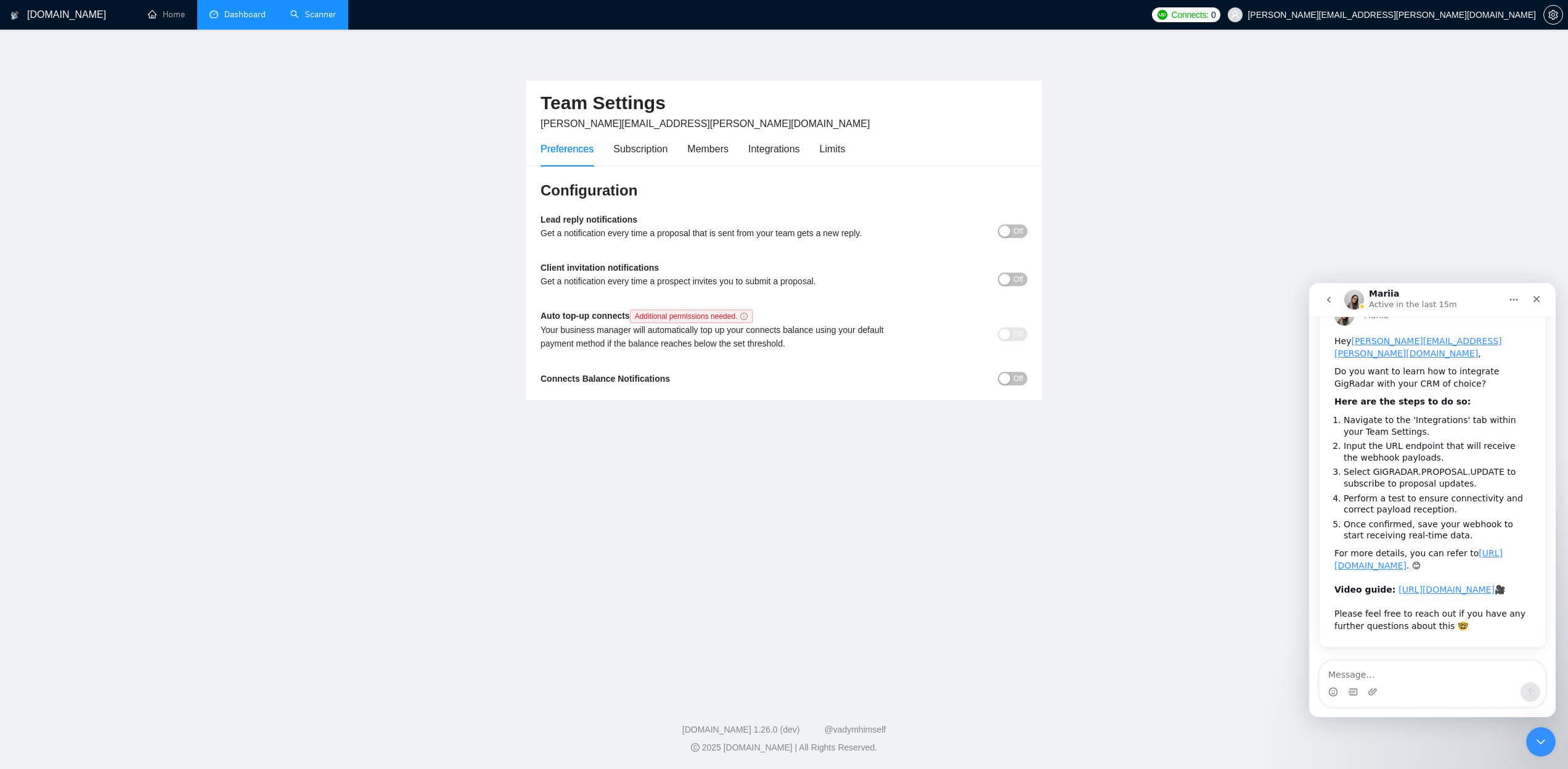
scroll to position [104, 0]
type textarea "hi maria thank you! i have a question"
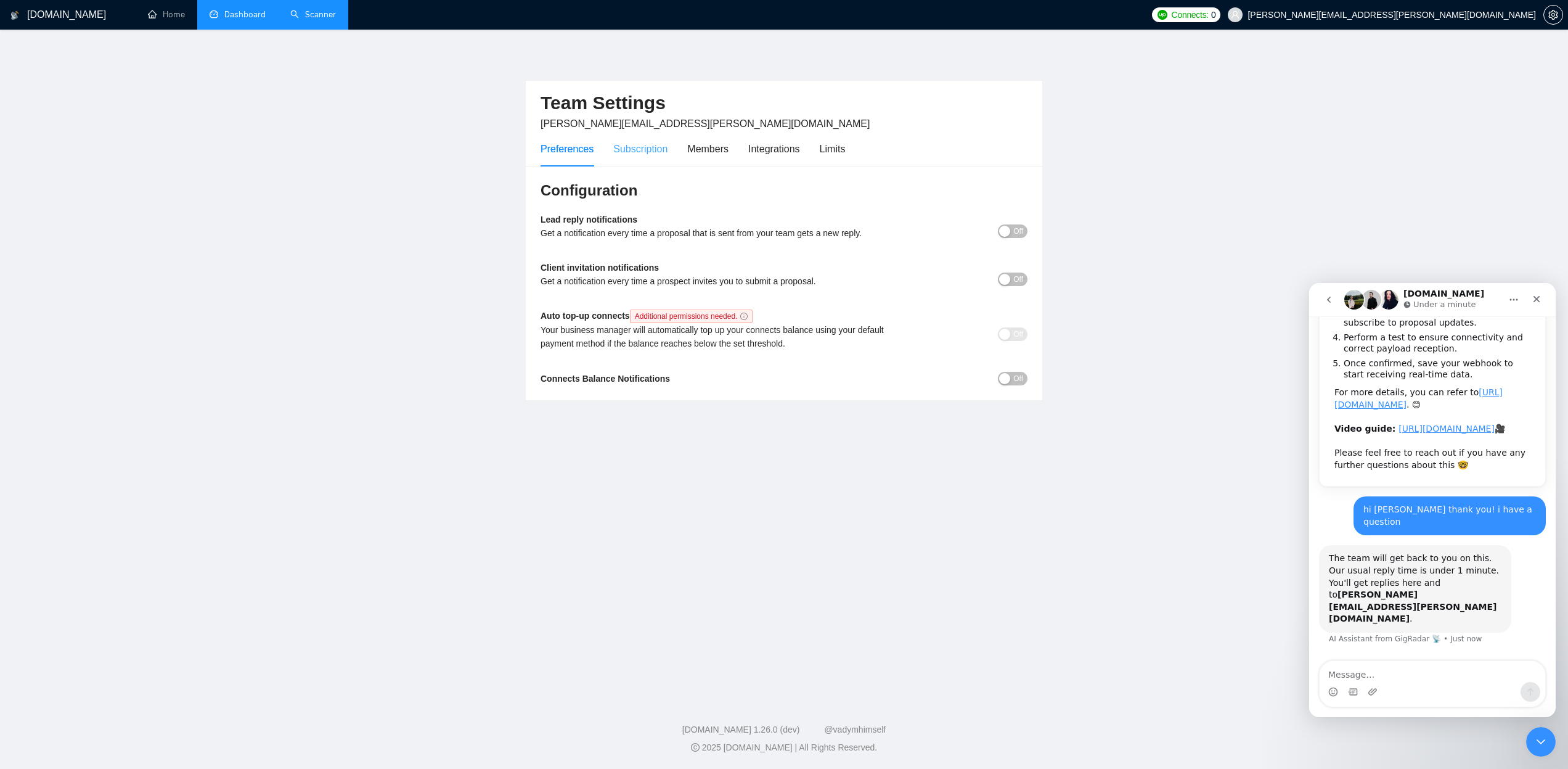
scroll to position [259, 0]
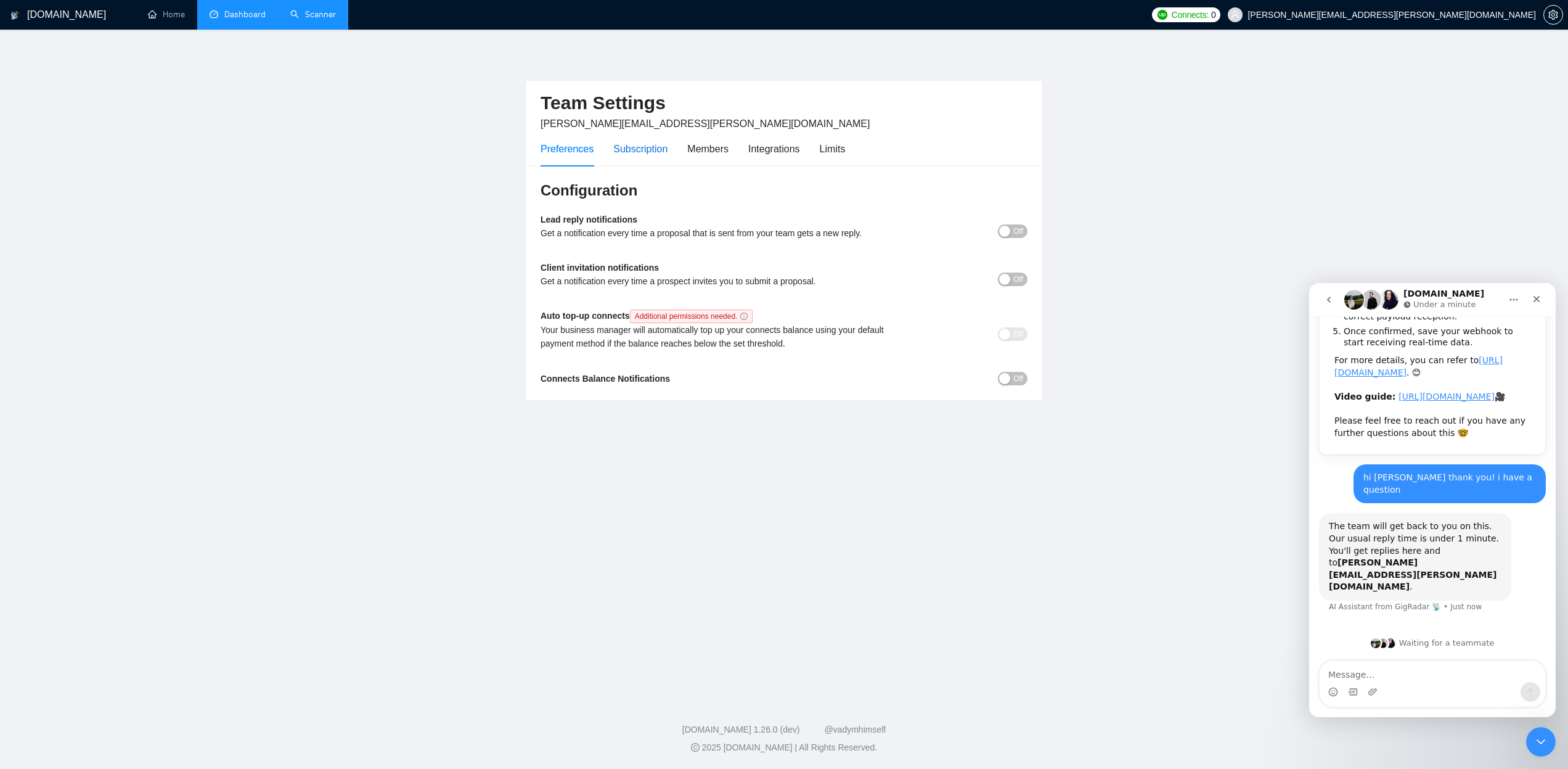
click at [646, 144] on div "Subscription" at bounding box center [640, 148] width 54 height 15
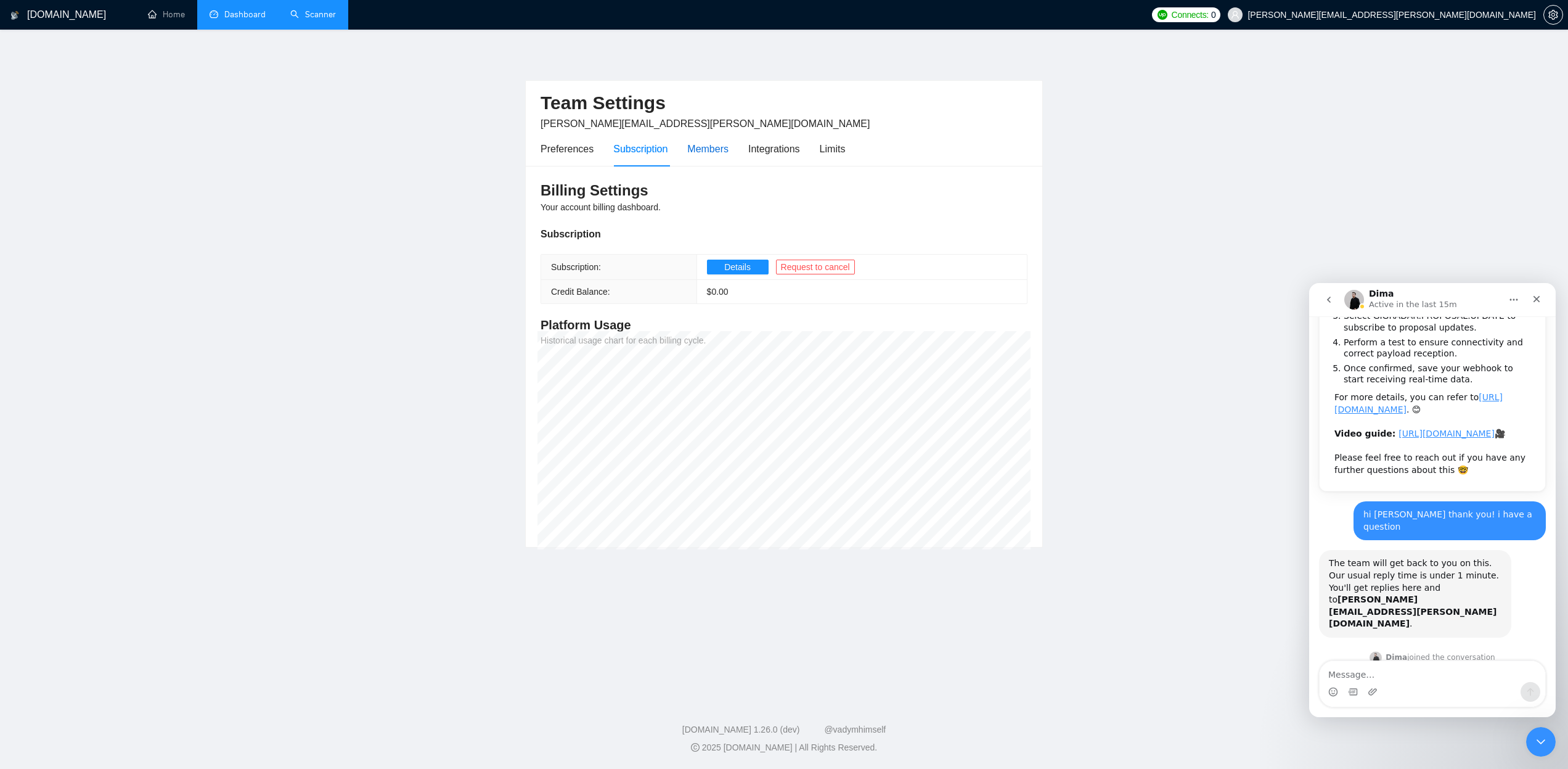
click at [726, 150] on div "Members" at bounding box center [708, 148] width 41 height 15
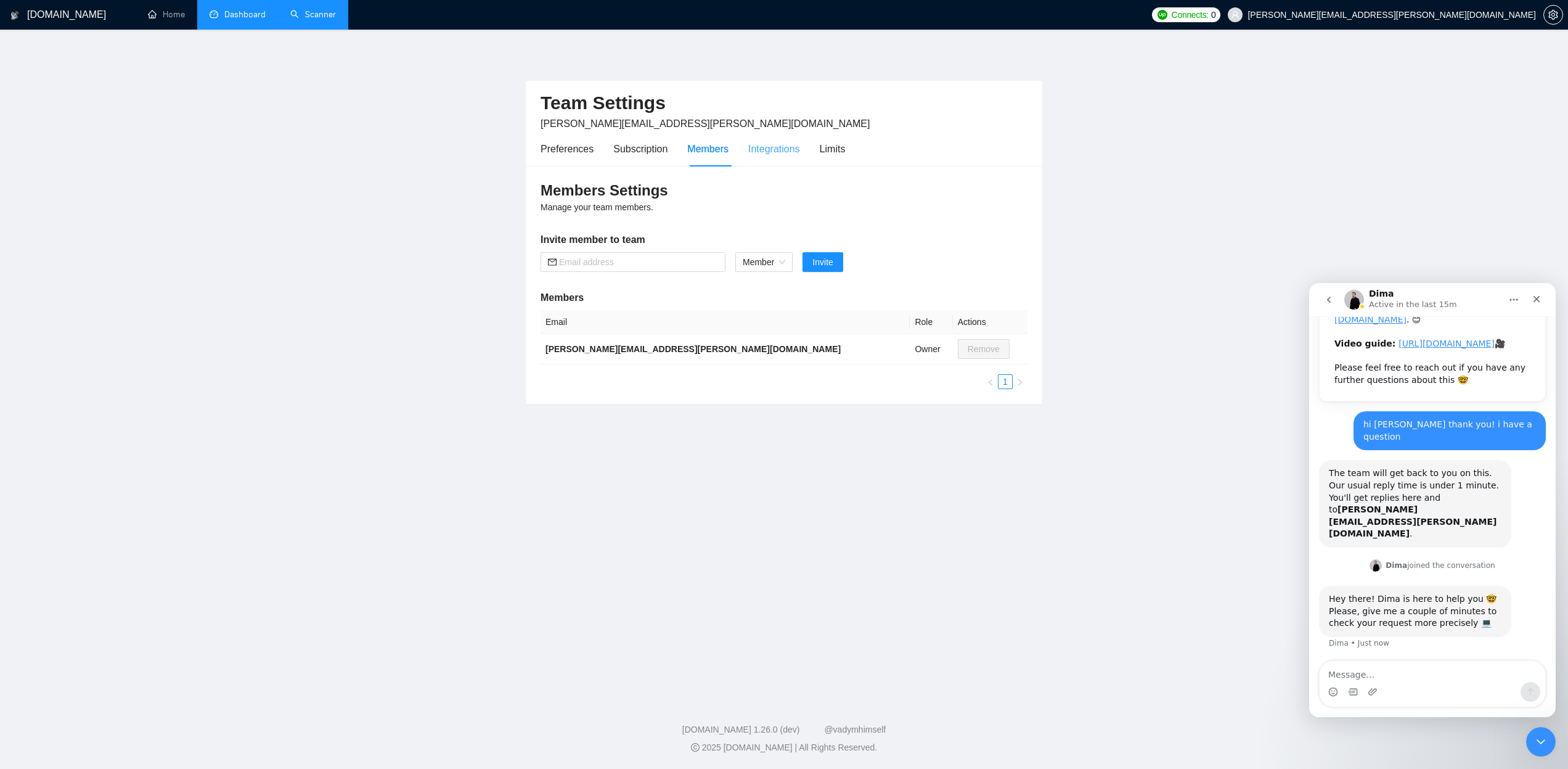
scroll to position [312, 0]
click at [792, 149] on div "Integrations" at bounding box center [774, 148] width 52 height 15
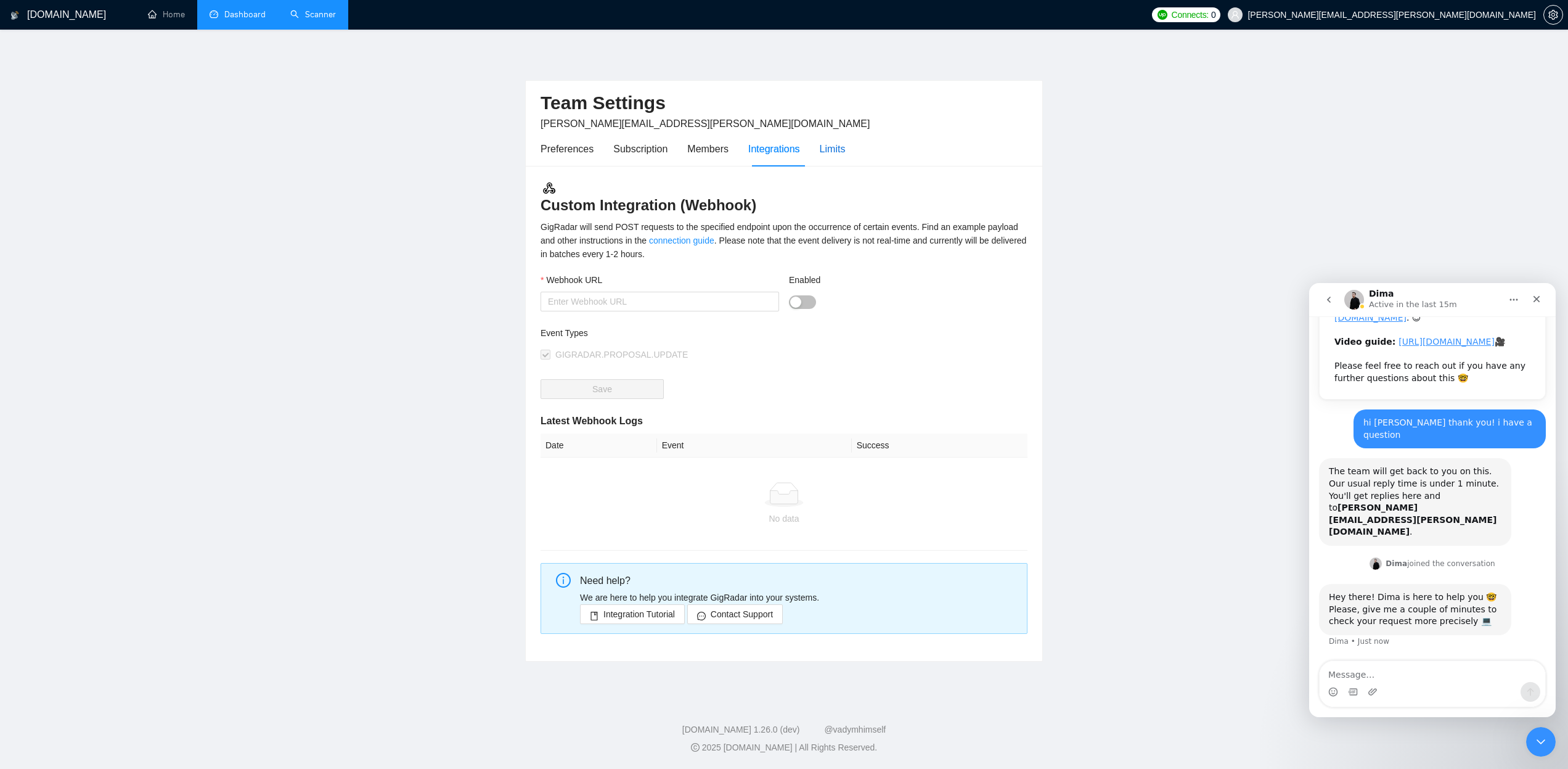
click at [836, 149] on div "Limits" at bounding box center [832, 148] width 26 height 15
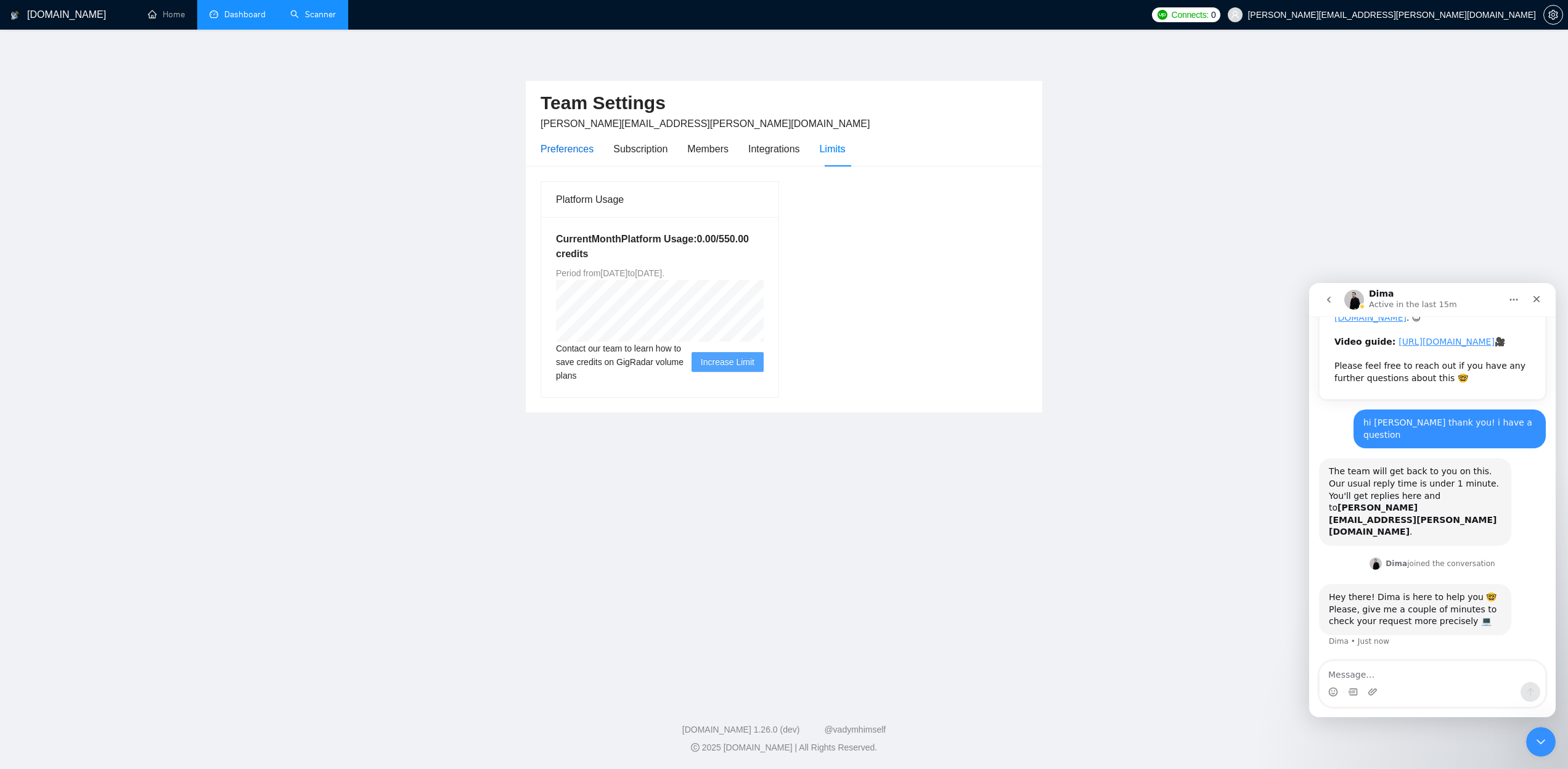
click at [573, 148] on div "Preferences" at bounding box center [567, 148] width 53 height 15
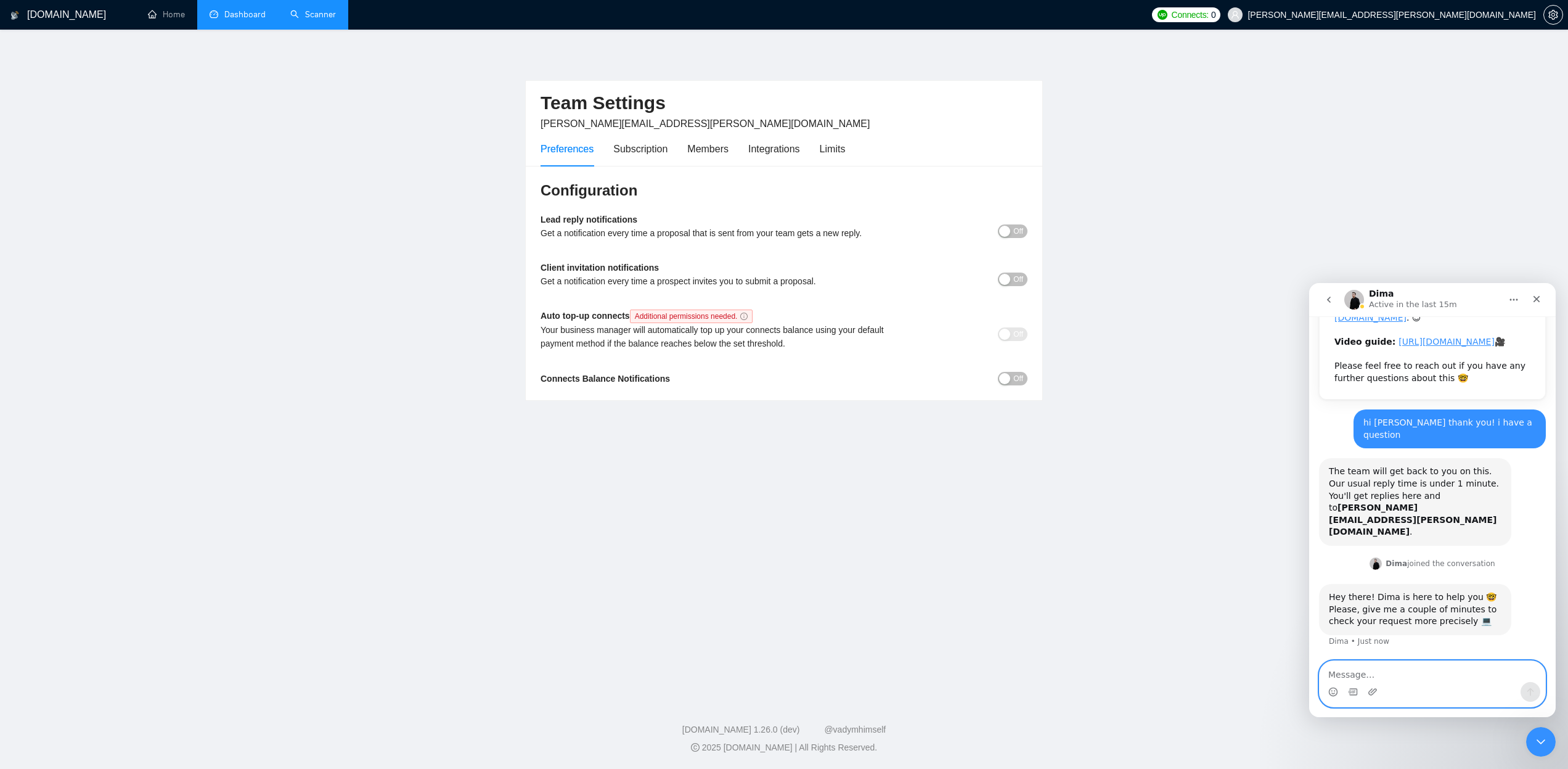
drag, startPoint x: 1377, startPoint y: 677, endPoint x: 2599, endPoint y: 911, distance: 1244.2
click at [1377, 677] on textarea "Message…" at bounding box center [1432, 671] width 226 height 21
type textarea "hi dima"
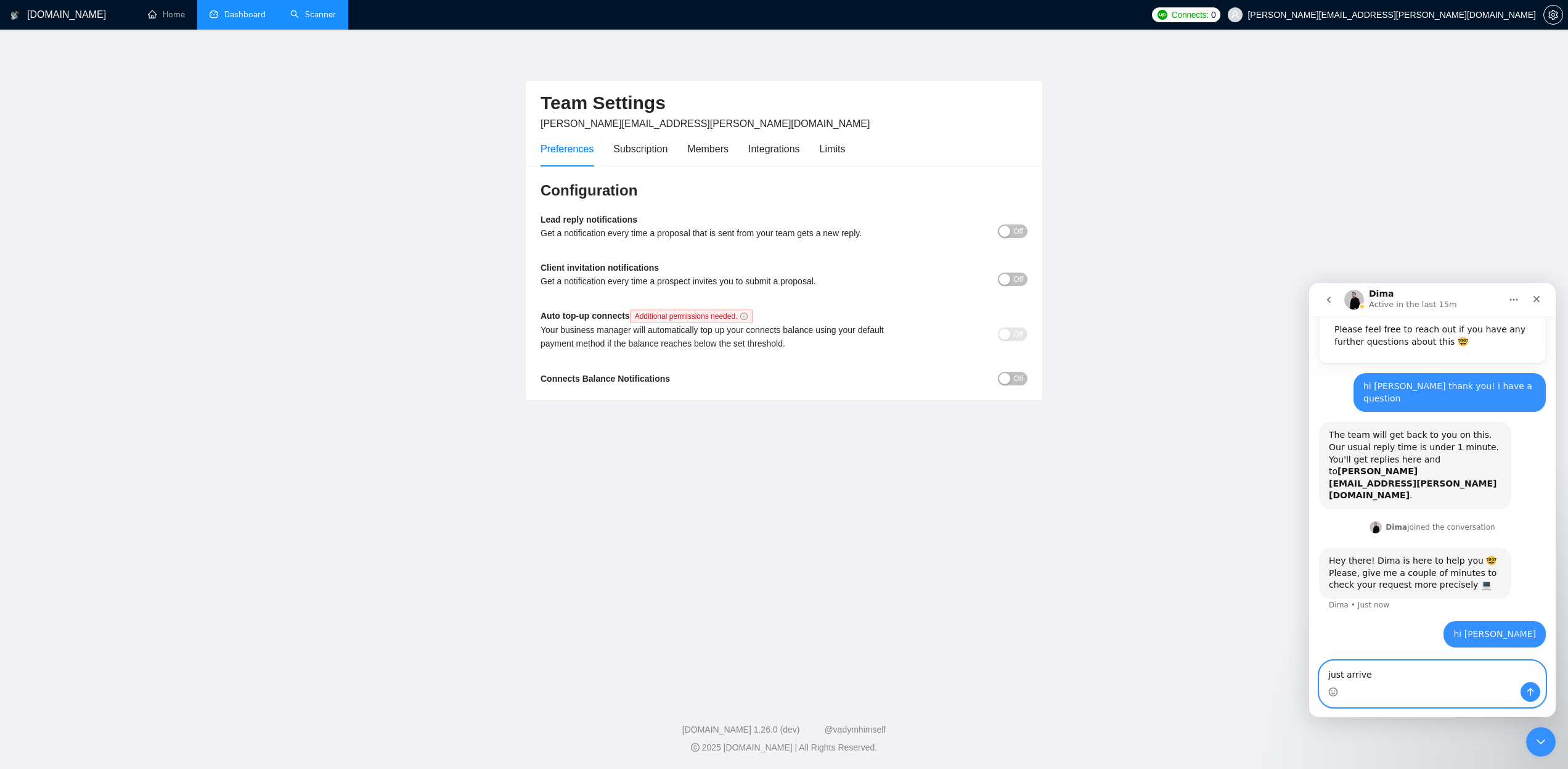
type textarea "just arrived"
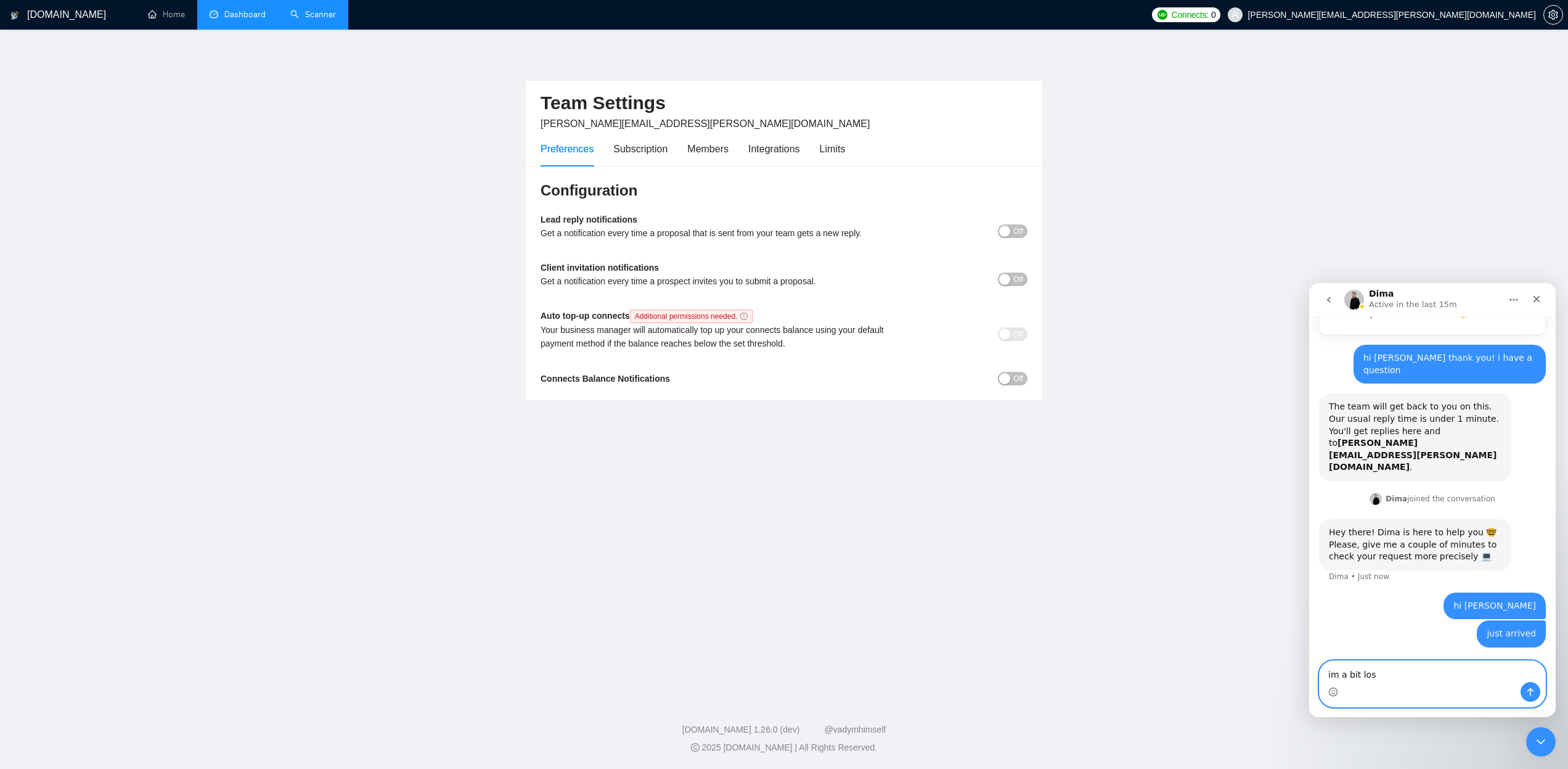
type textarea "im a bit lost"
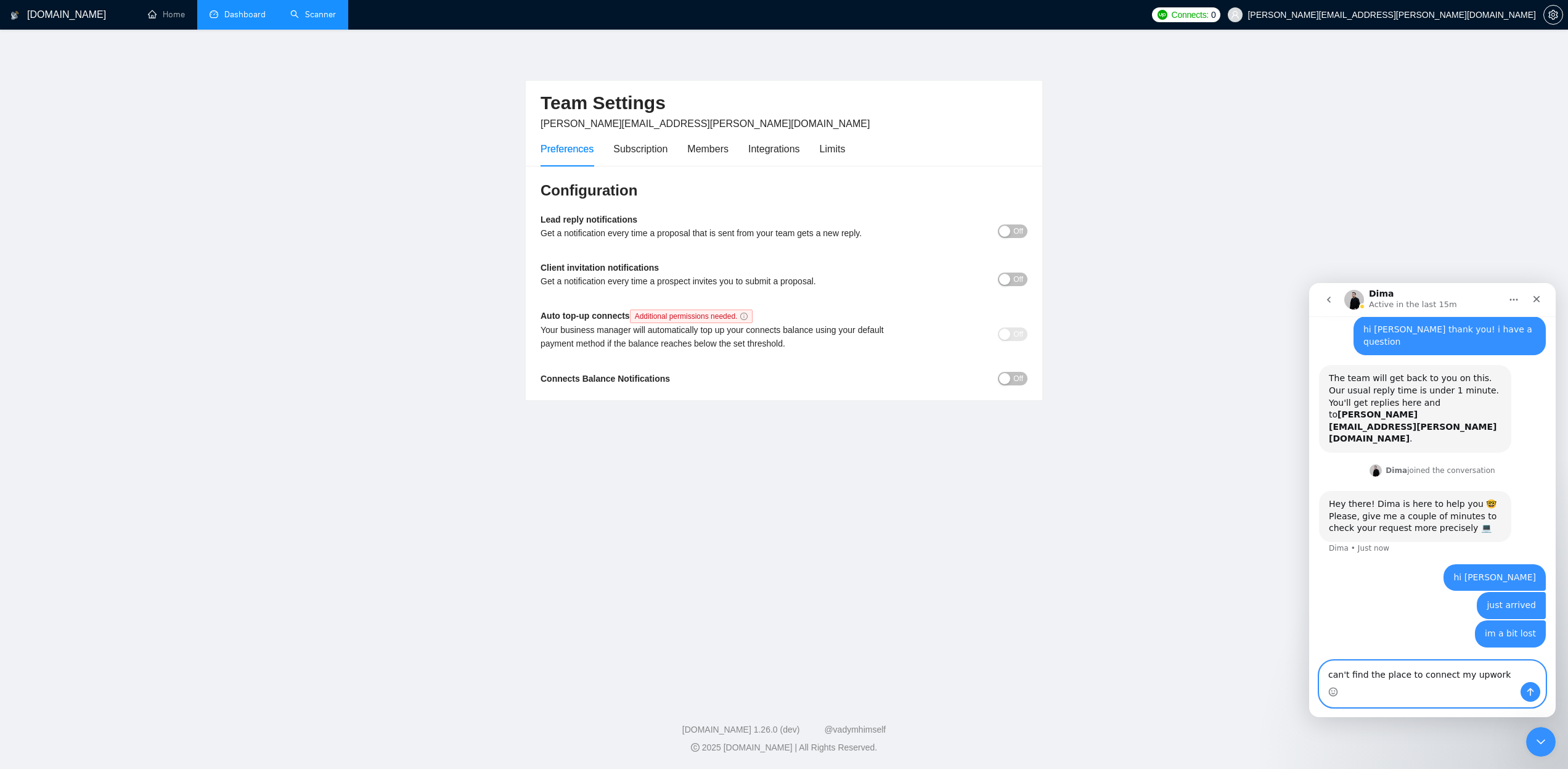
type textarea "can't find the place to connect my upwork account"
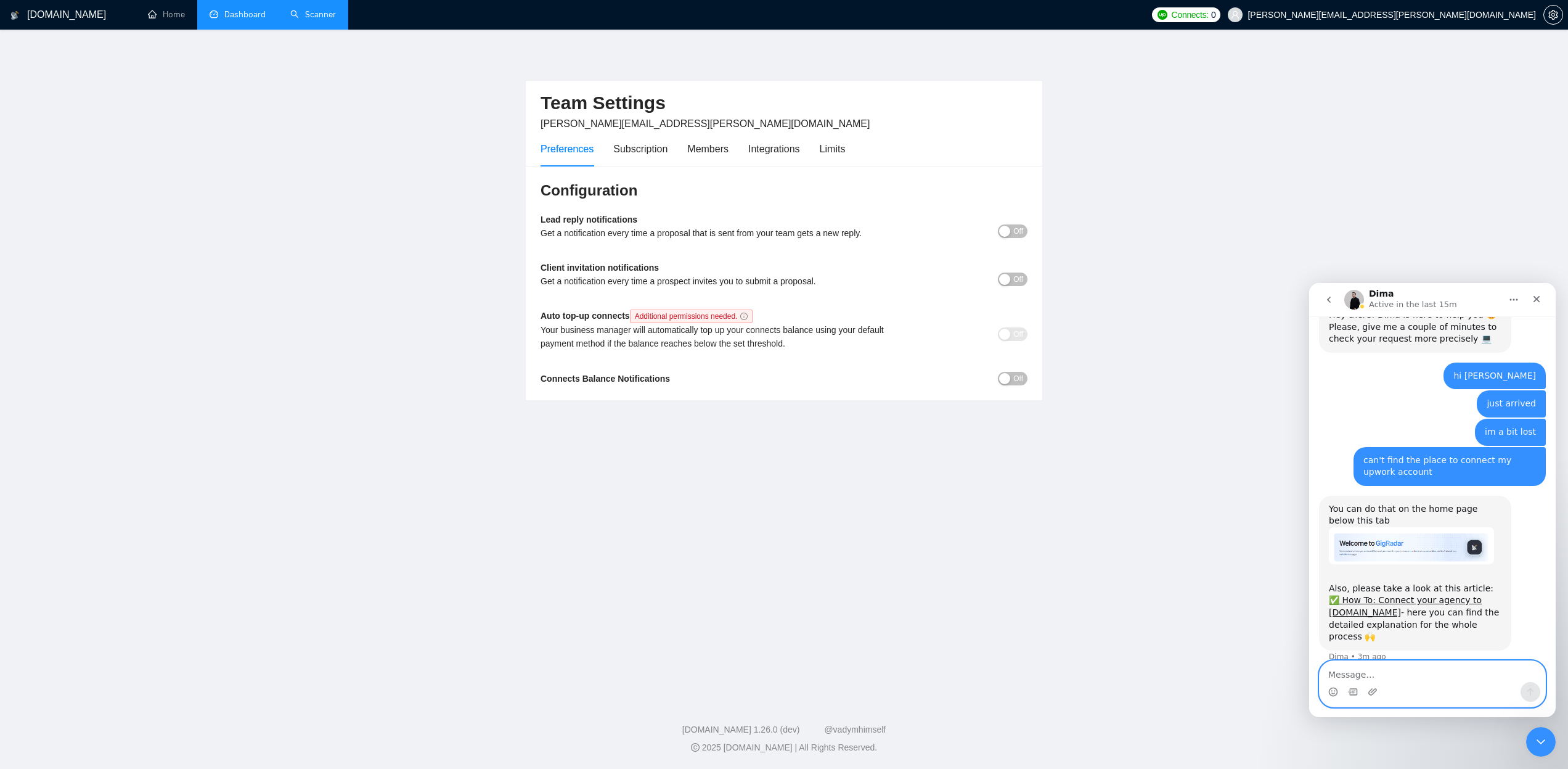
scroll to position [0, 0]
click at [164, 9] on link "Home" at bounding box center [167, 14] width 37 height 11
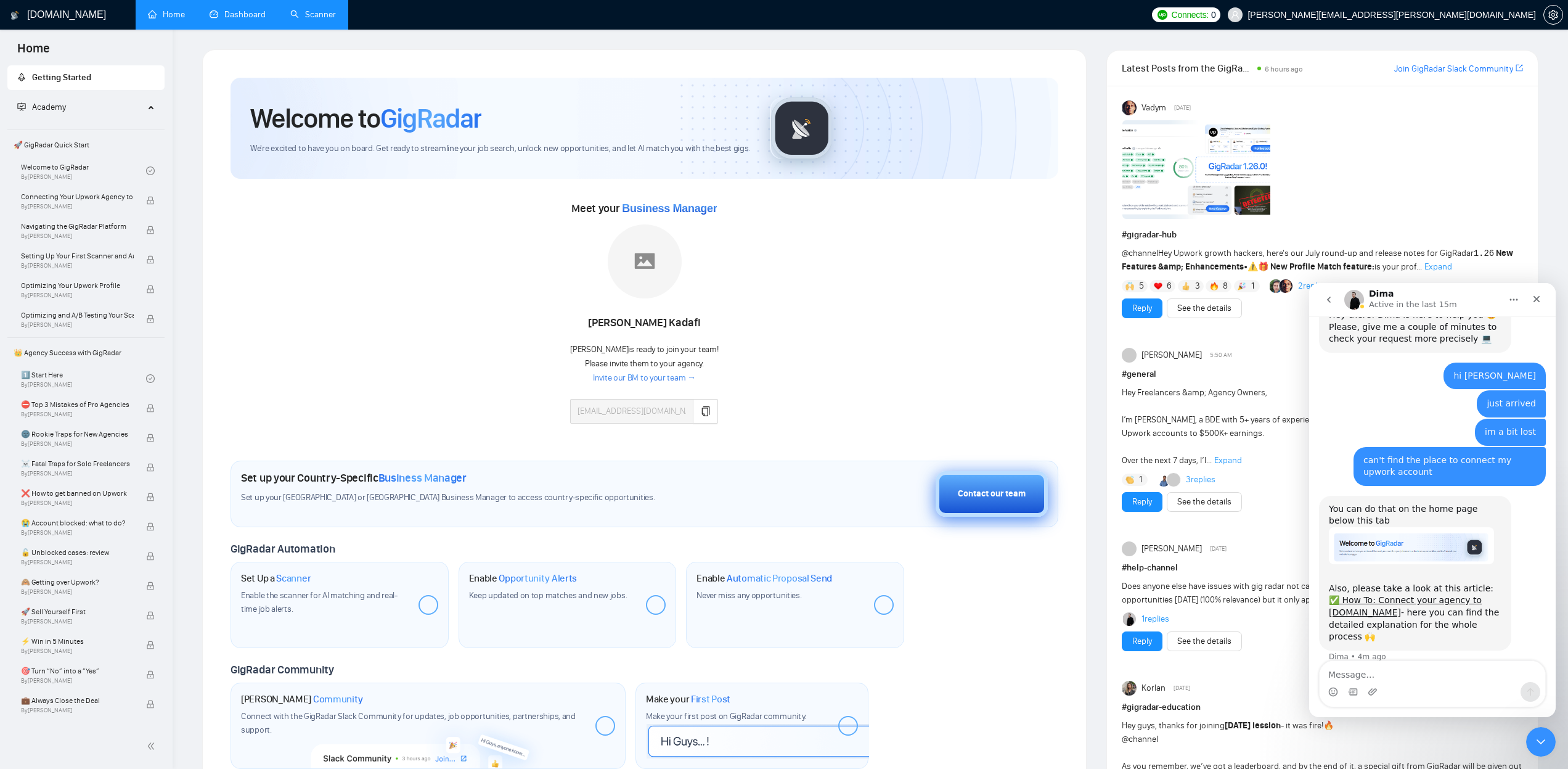
click at [1004, 490] on div "Contact our team" at bounding box center [991, 494] width 68 height 14
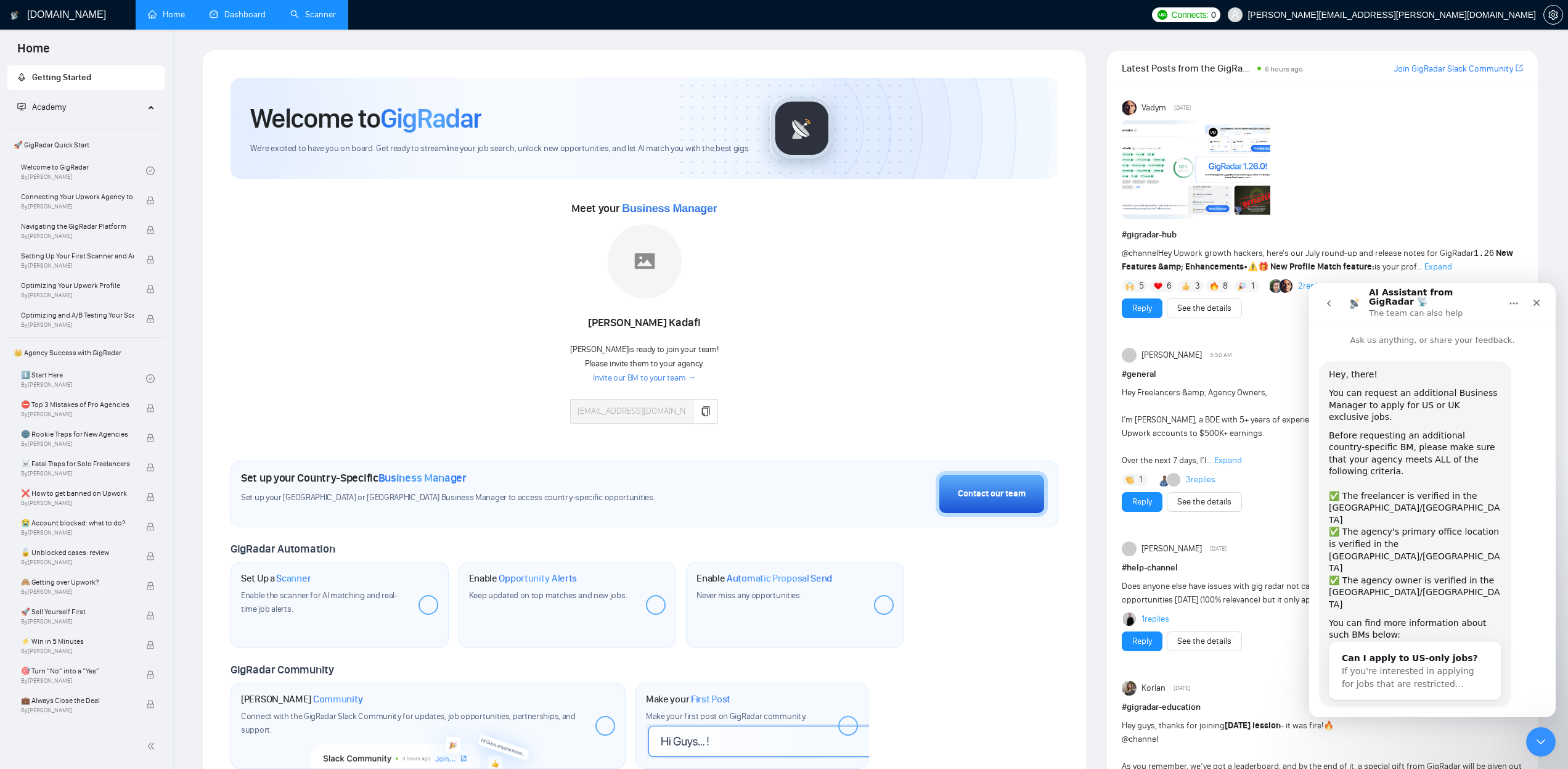
scroll to position [3, 0]
click at [1326, 303] on icon "go back" at bounding box center [1328, 303] width 10 height 10
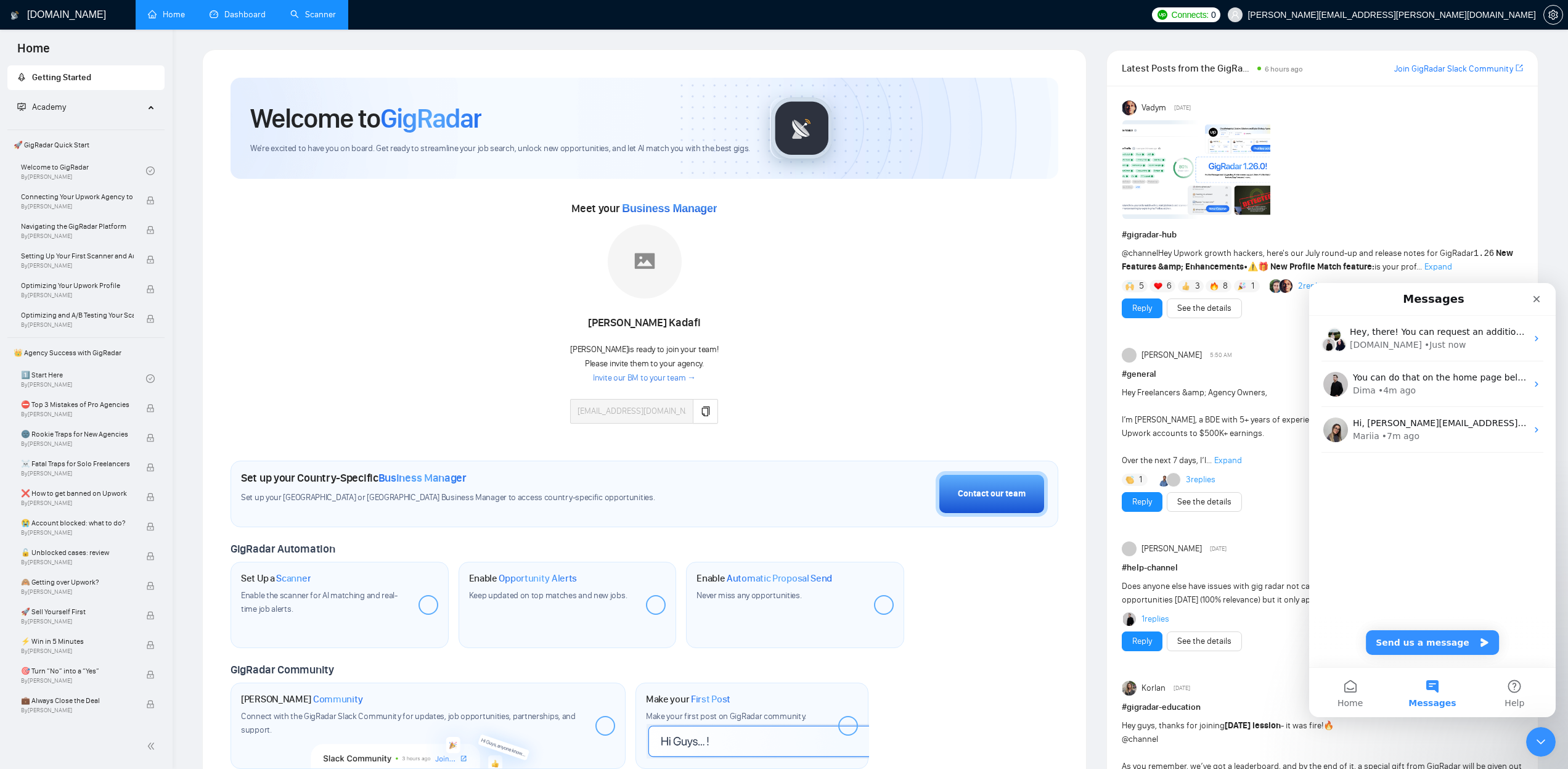
scroll to position [0, 0]
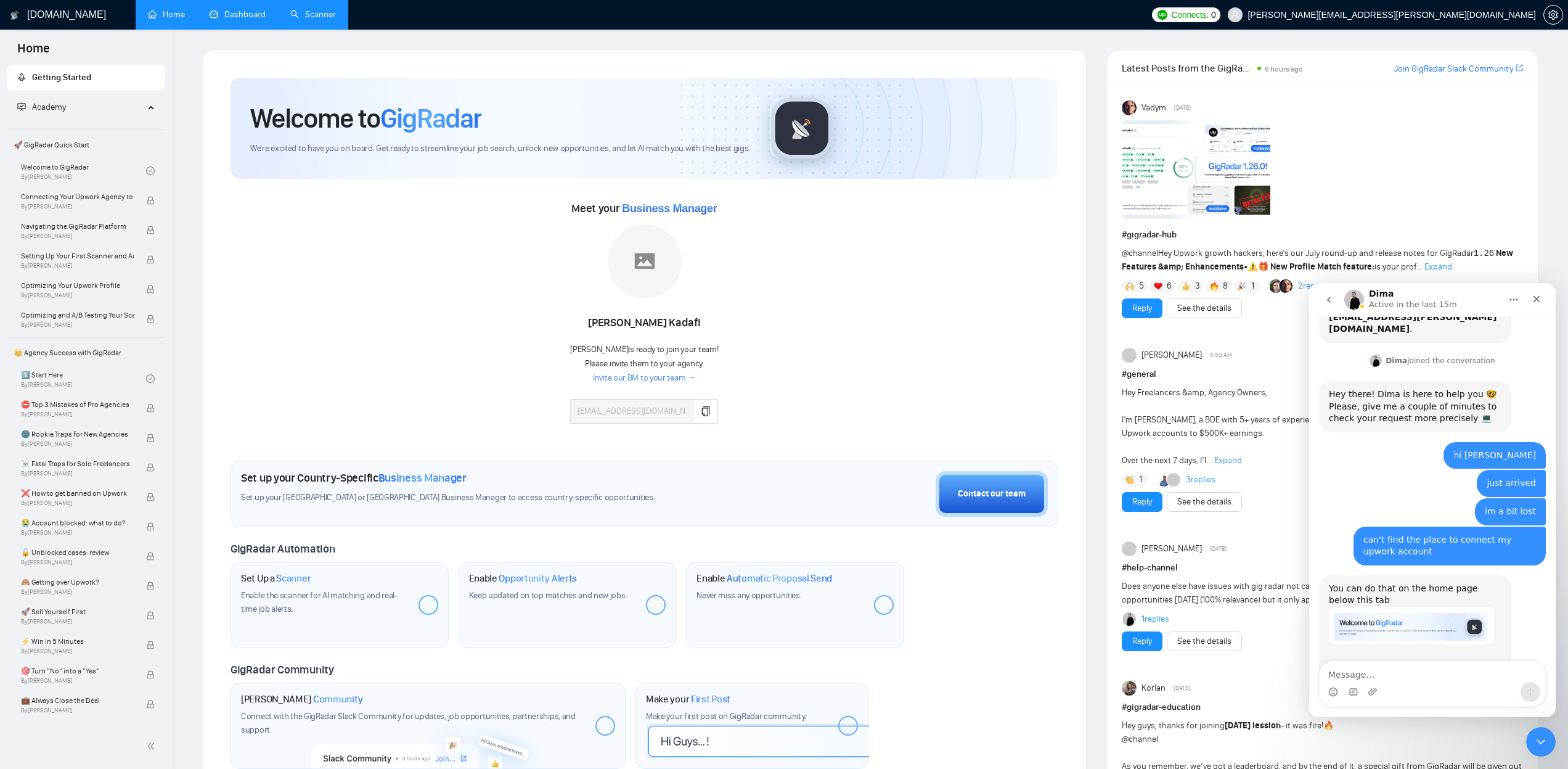
scroll to position [594, 0]
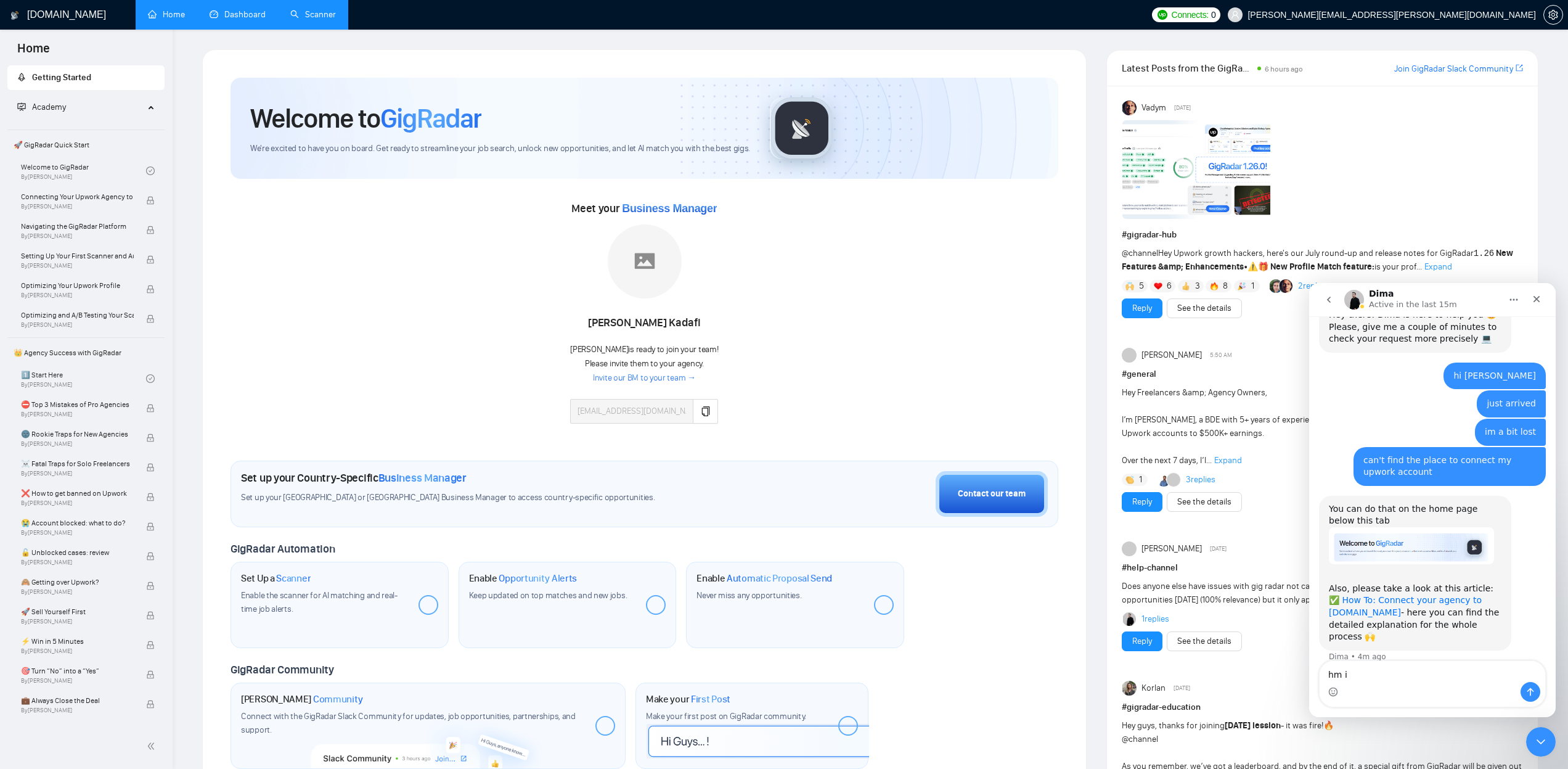
click at [1361, 600] on link "✅ How To: Connect your agency to GigRadar.io" at bounding box center [1405, 606] width 153 height 22
click at [701, 409] on icon "copy" at bounding box center [705, 411] width 10 height 10
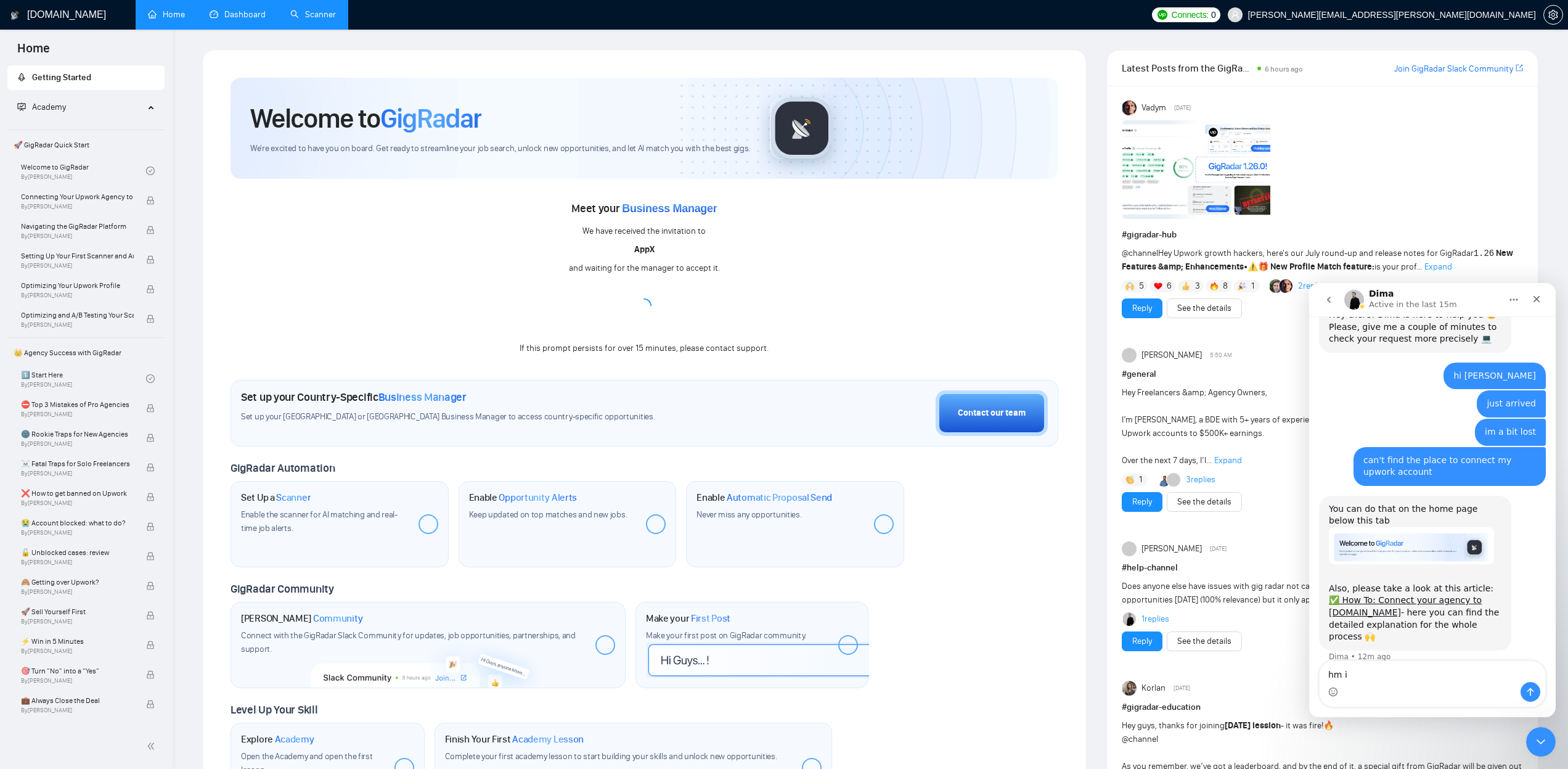
click at [1407, 683] on div "Intercom messenger" at bounding box center [1432, 692] width 226 height 20
drag, startPoint x: 1382, startPoint y: 675, endPoint x: 1303, endPoint y: 673, distance: 79.0
click html "Dima Active in the last 15m Ask us anything, or share your feedback. Mariia Hey…"
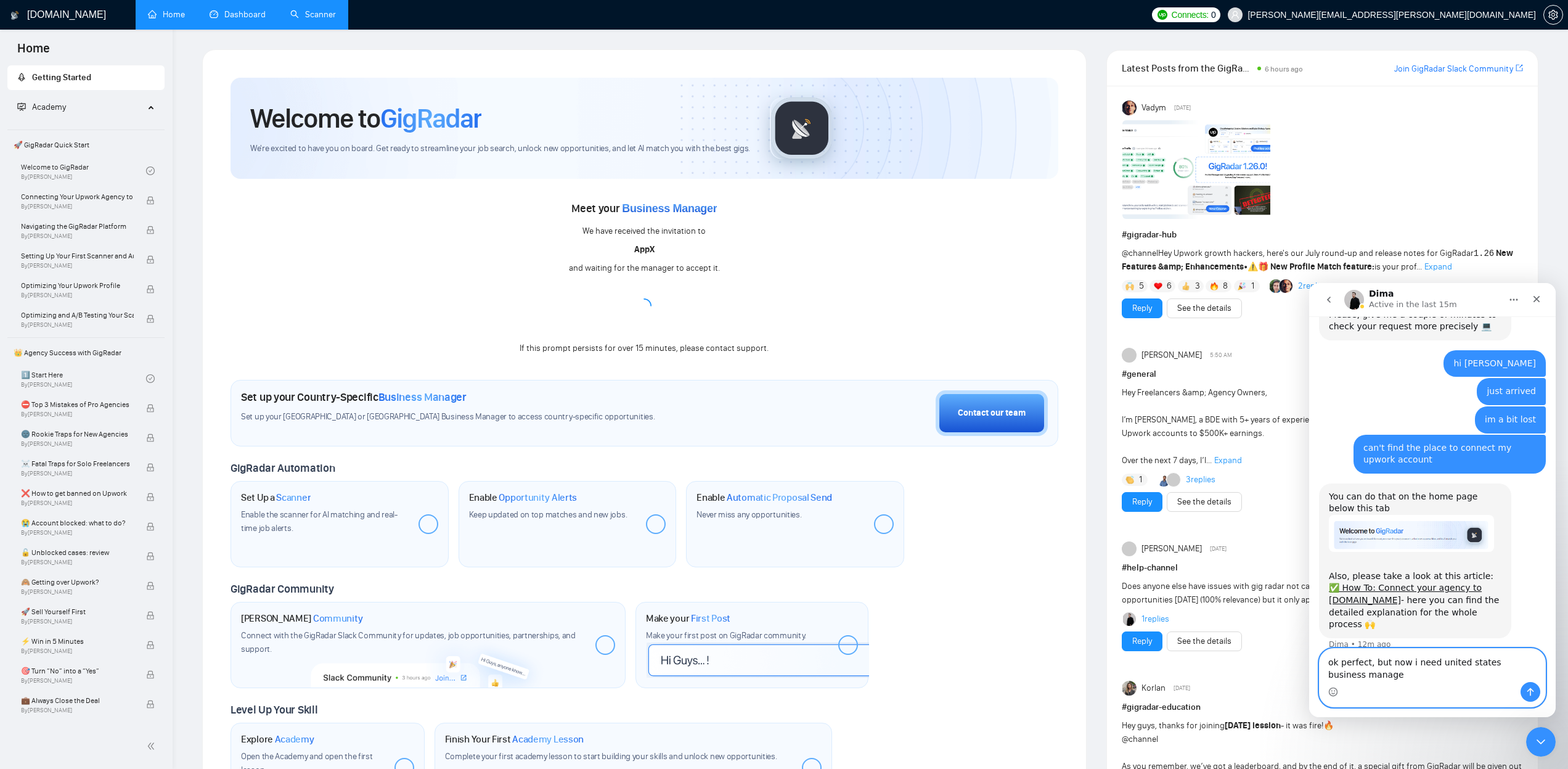
type textarea "ok perfect, but now i need united states business manager"
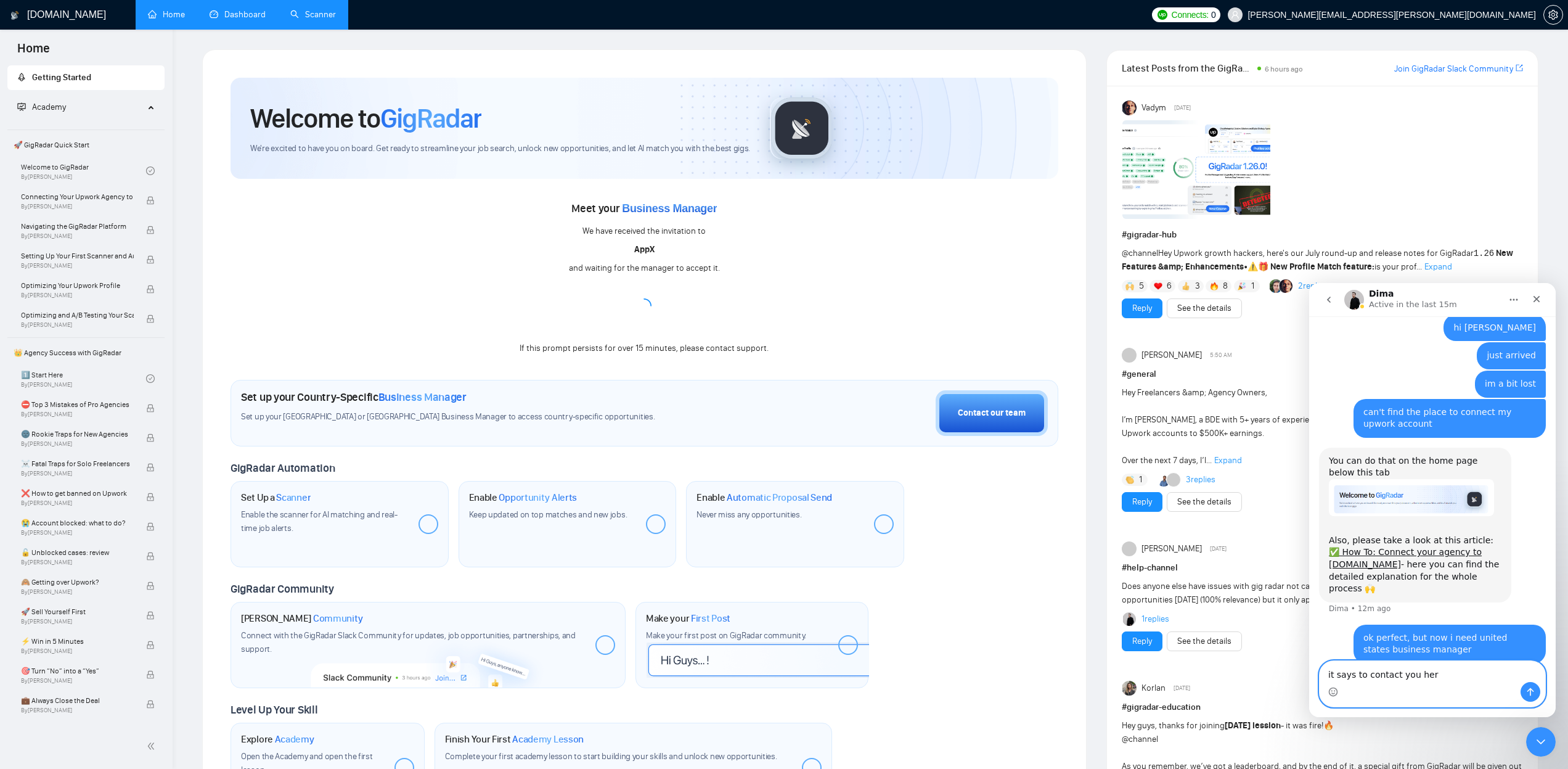
type textarea "it says to contact you here"
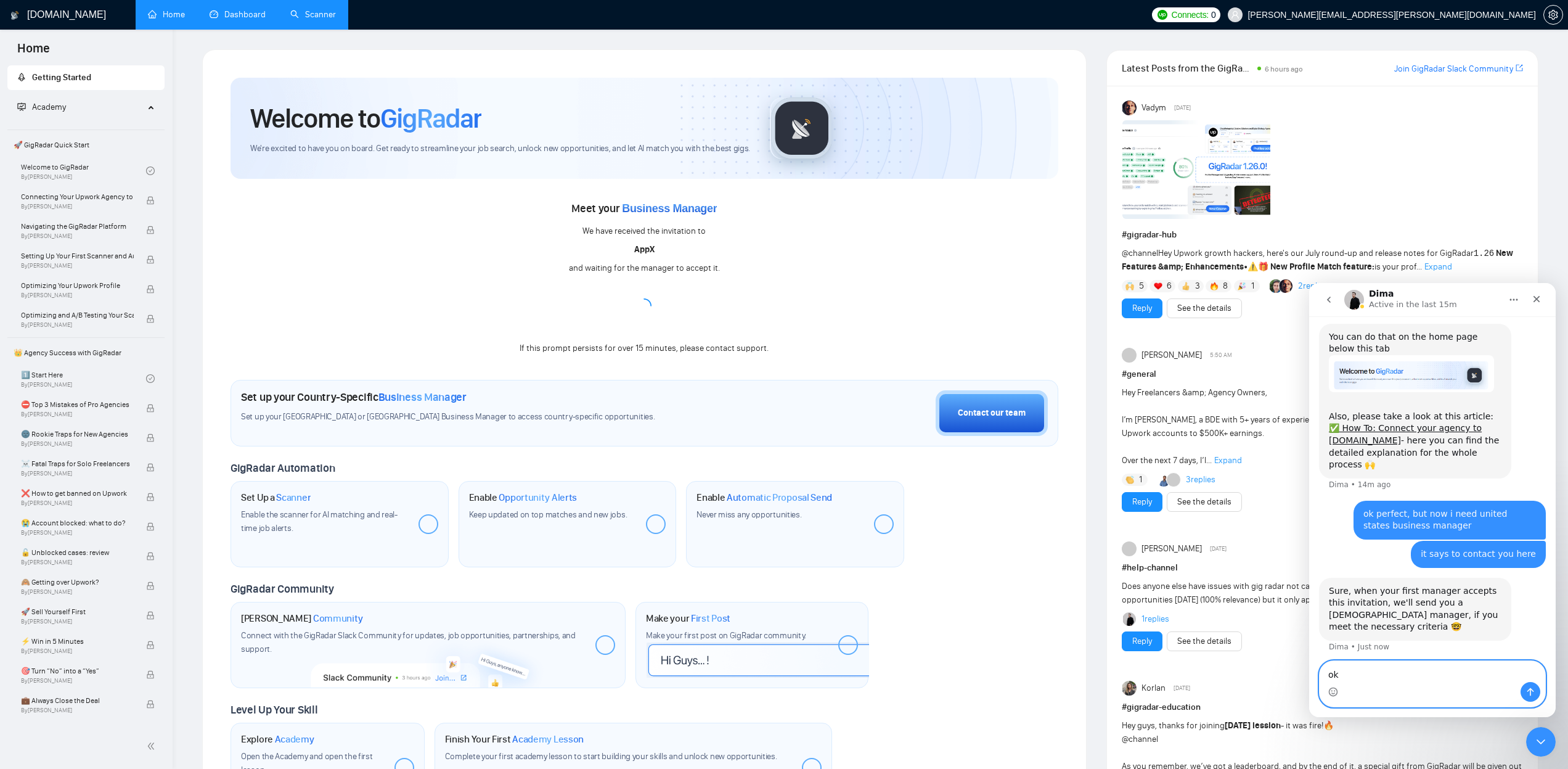
scroll to position [754, 0]
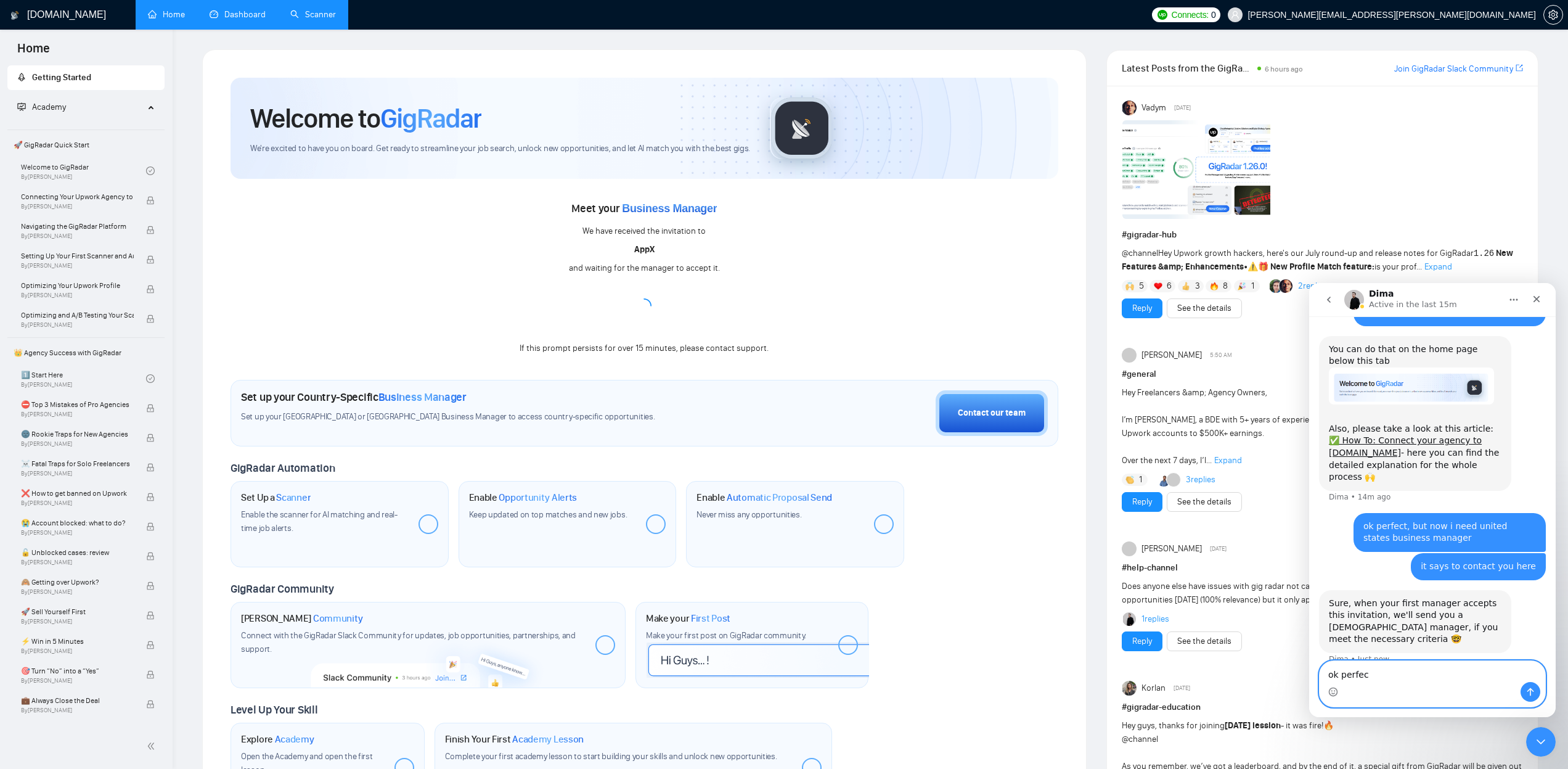
type textarea "ok perfect"
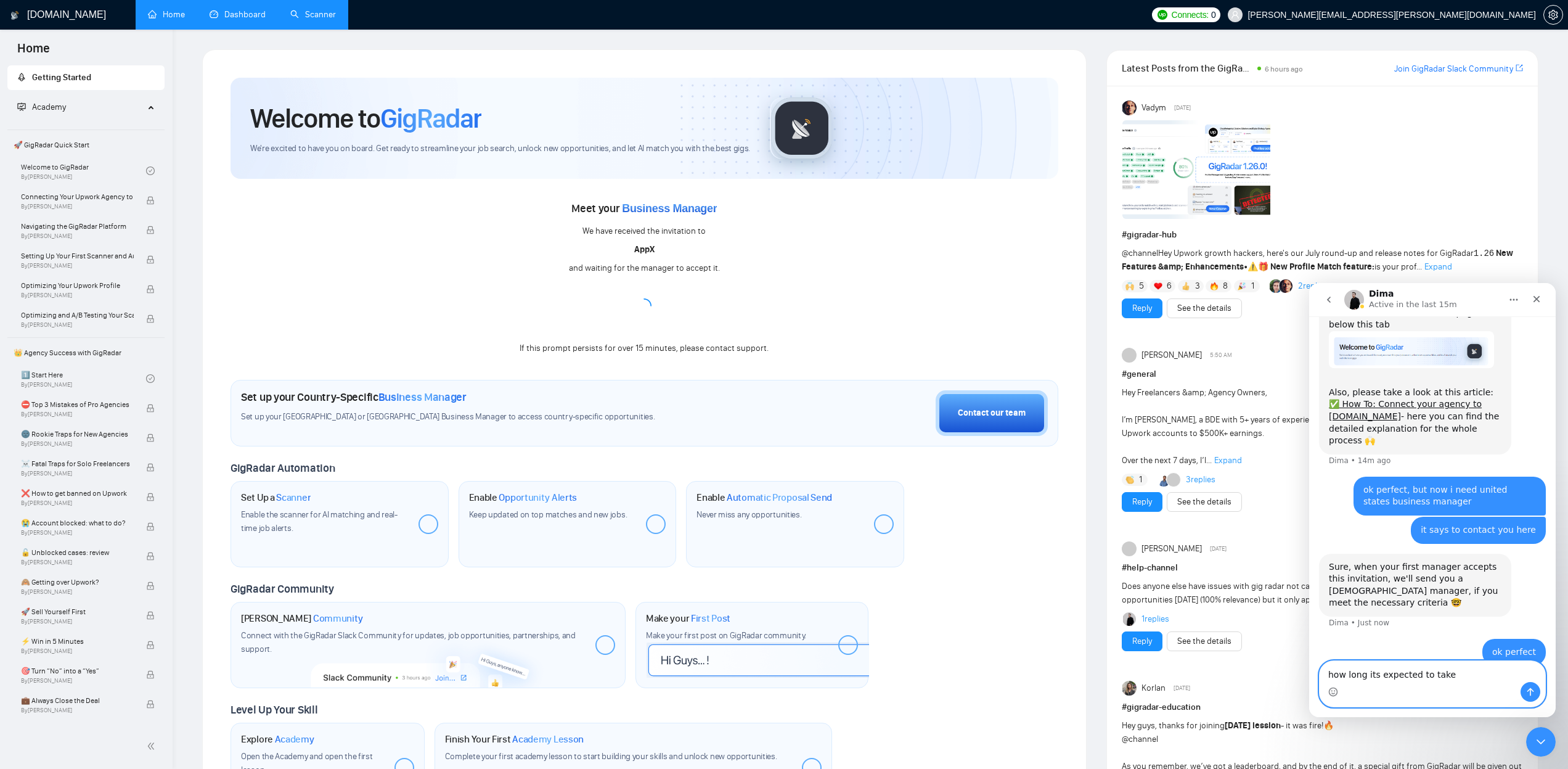
type textarea "how long its expected to take?"
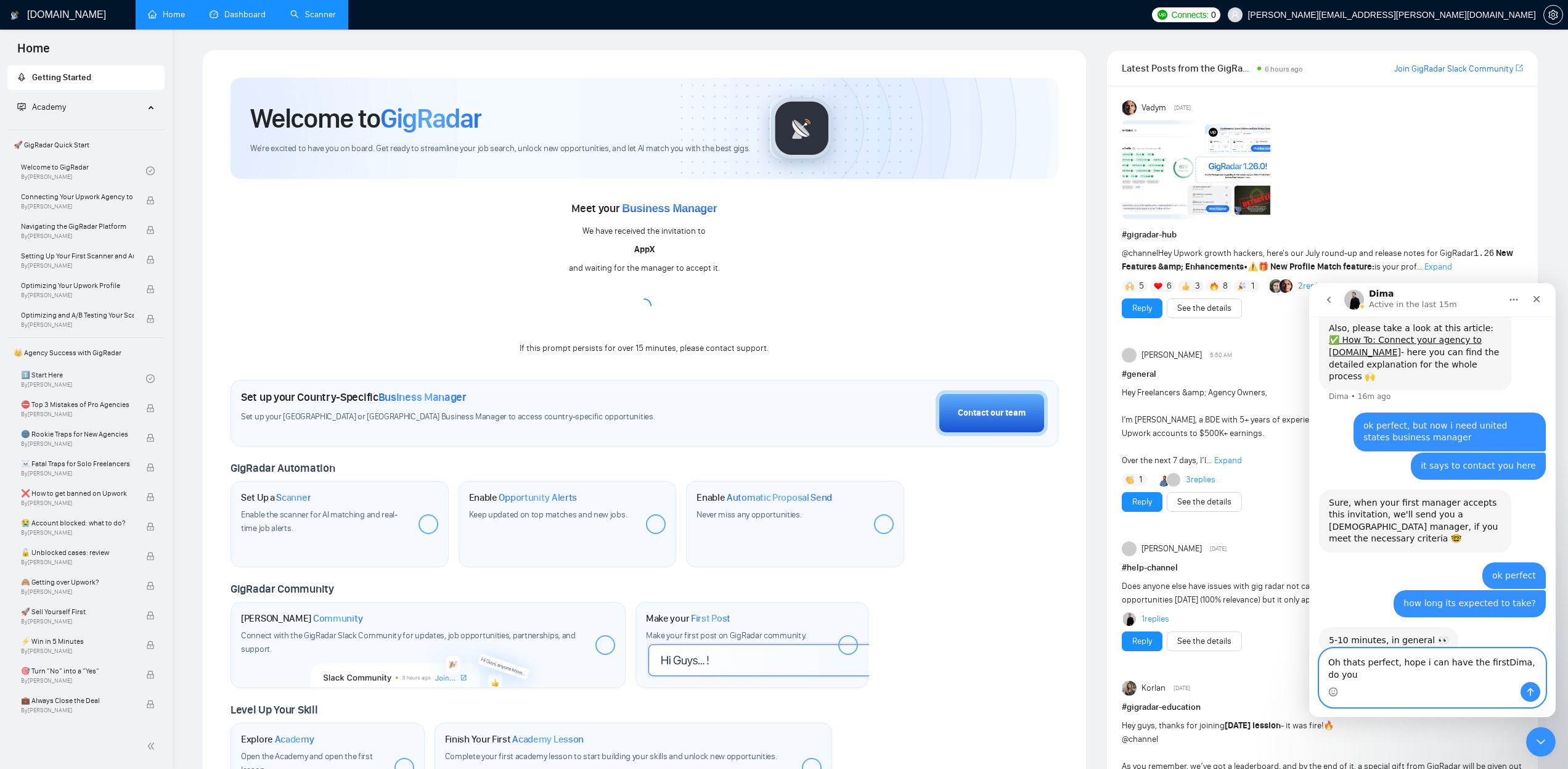
scroll to position [867, 0]
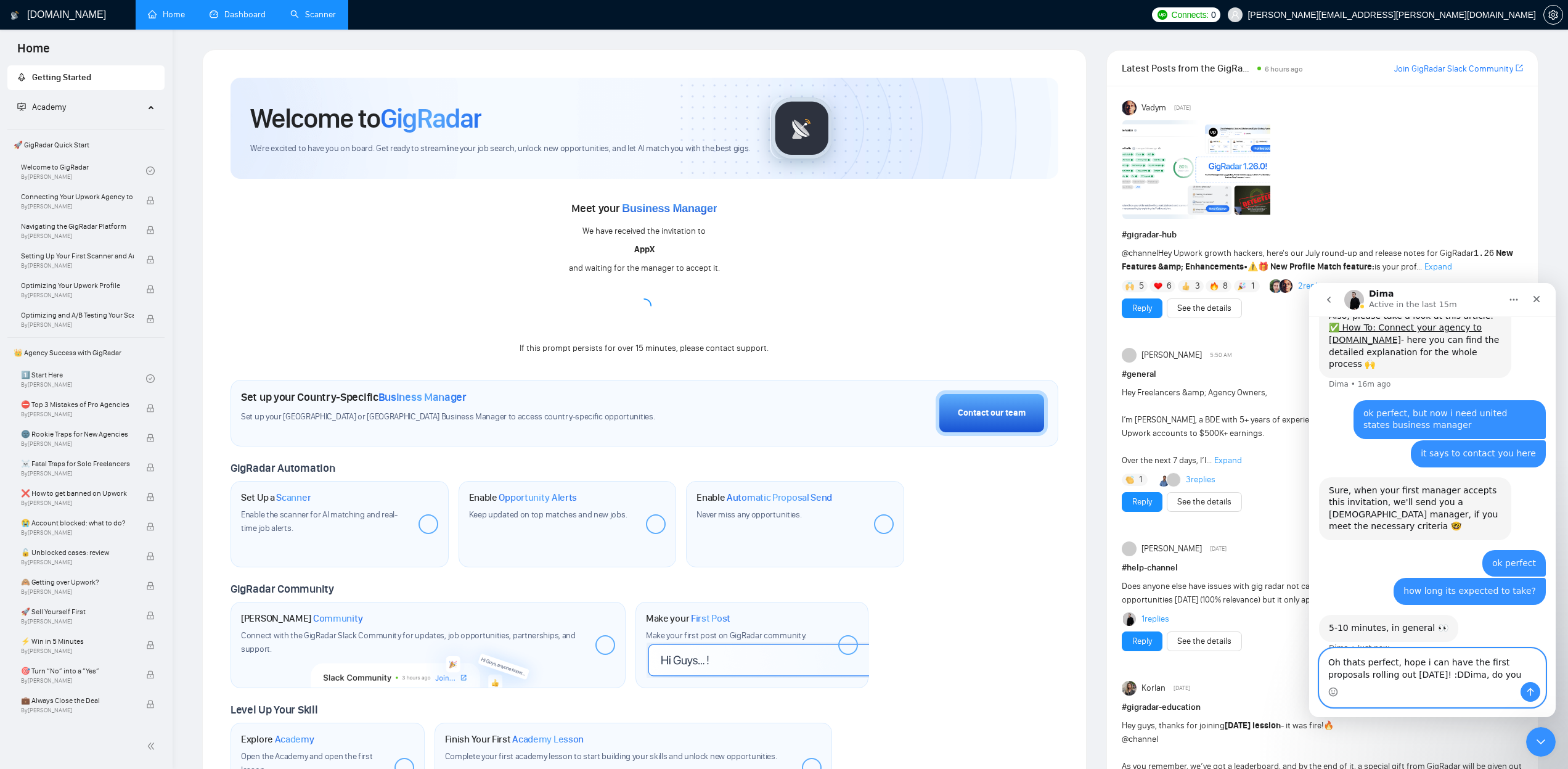
type textarea "Oh thats perfect, hope i can have the first proposals rolling out today! :D"
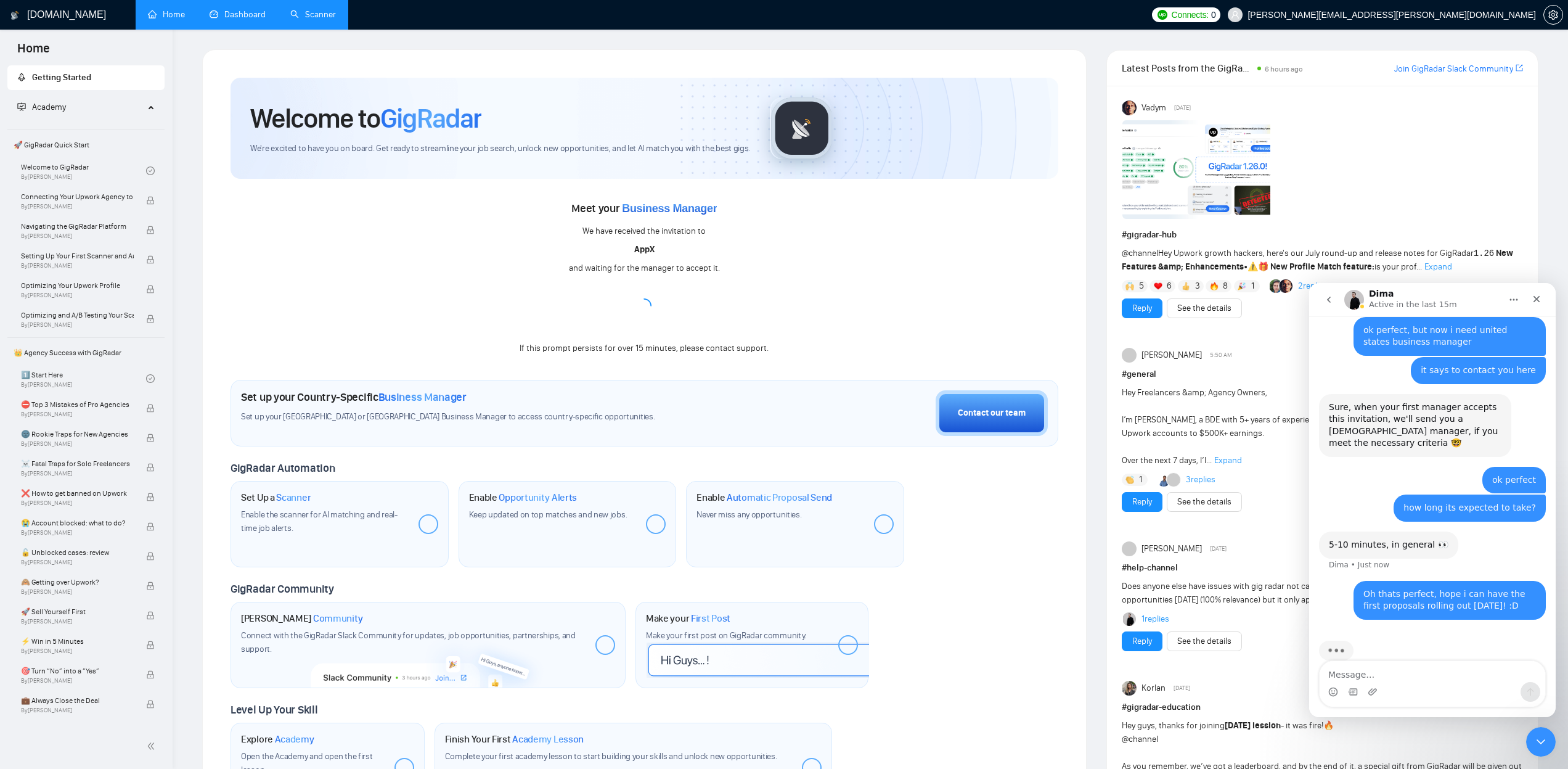
scroll to position [902, 0]
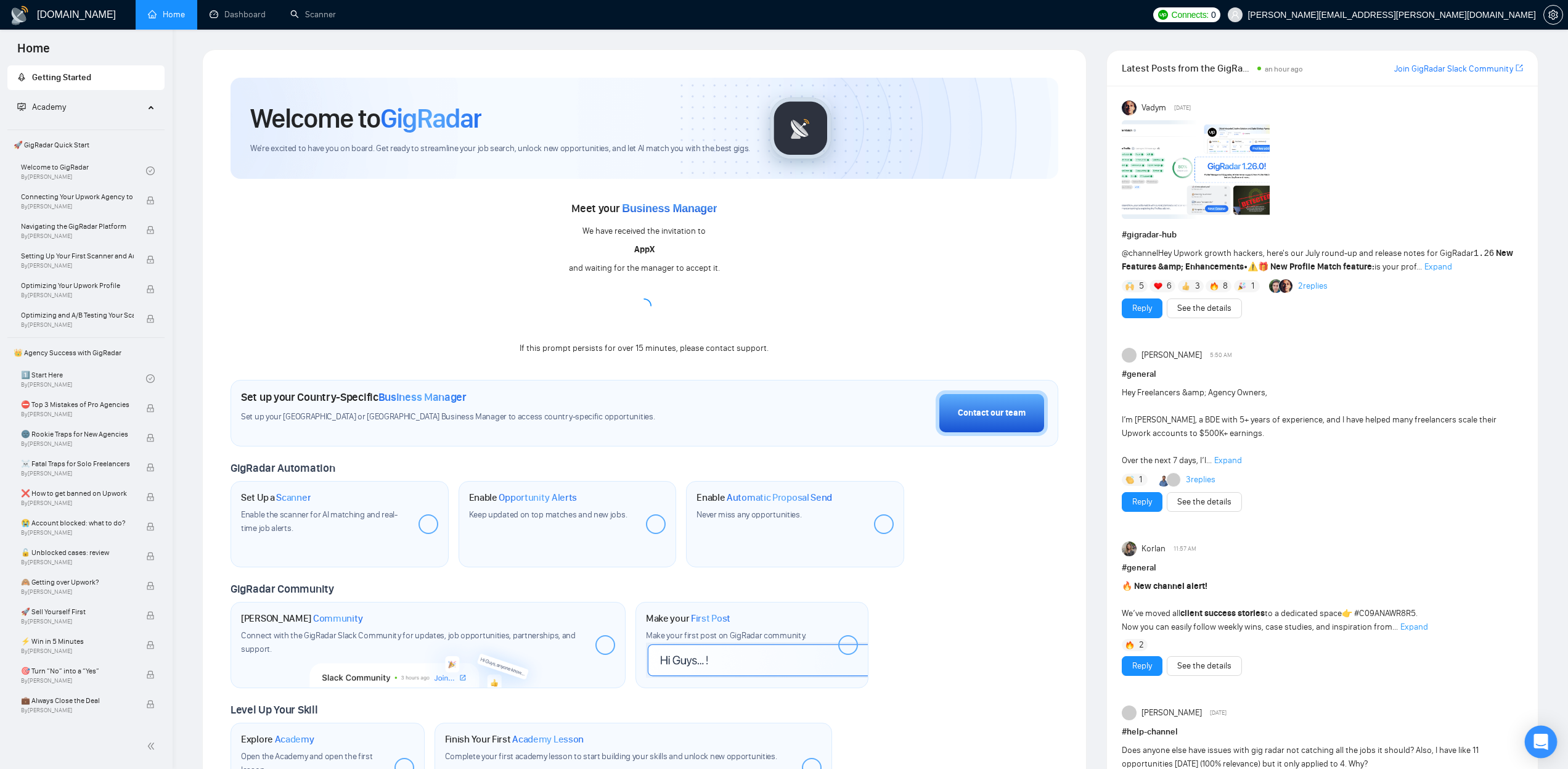
click at [1534, 740] on div "Open Intercom Messenger" at bounding box center [1541, 743] width 33 height 33
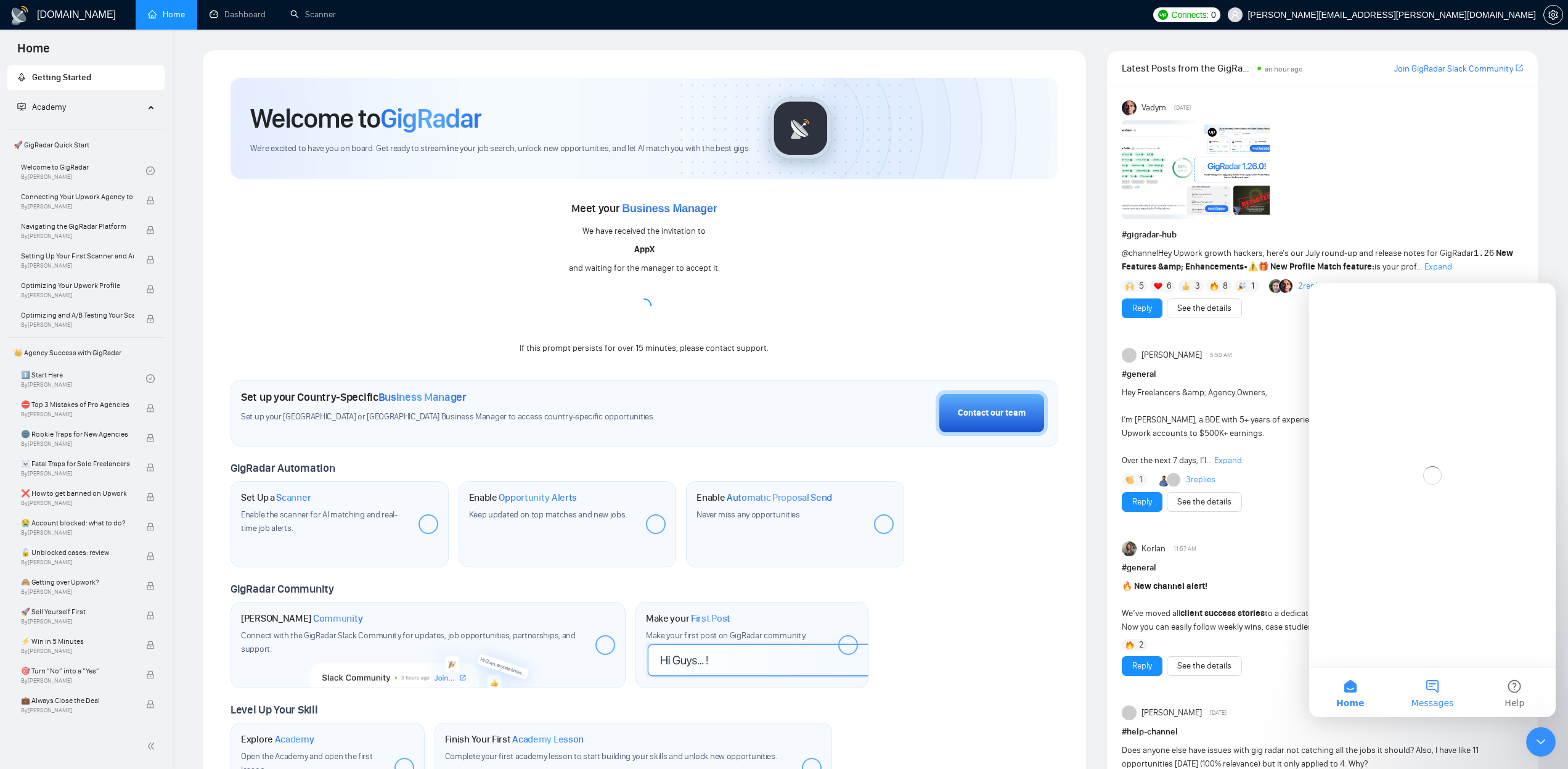
click at [1445, 704] on span "Messages" at bounding box center [1432, 702] width 43 height 9
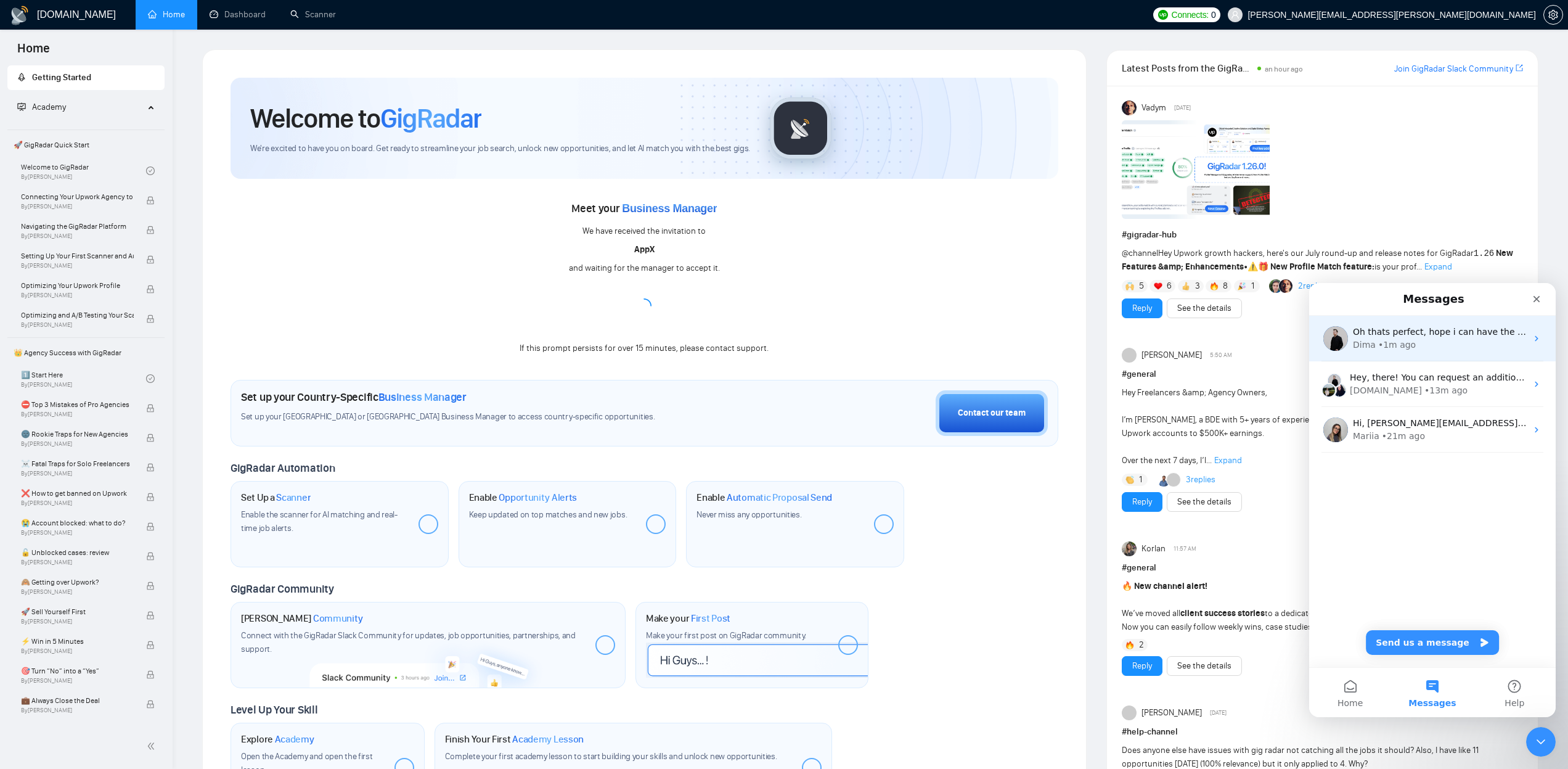
click at [1393, 342] on div "• 1m ago" at bounding box center [1397, 345] width 38 height 13
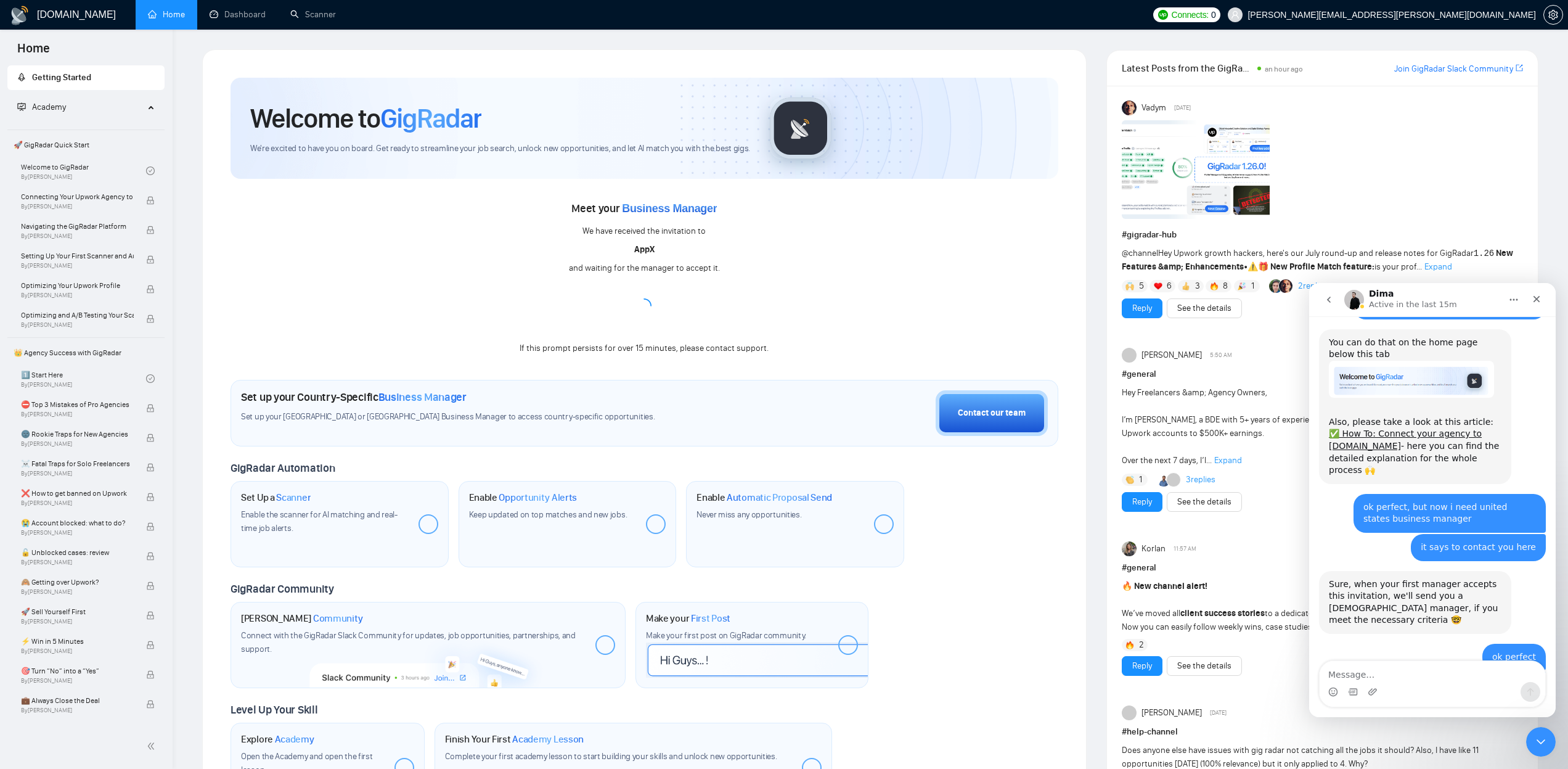
scroll to position [890, 0]
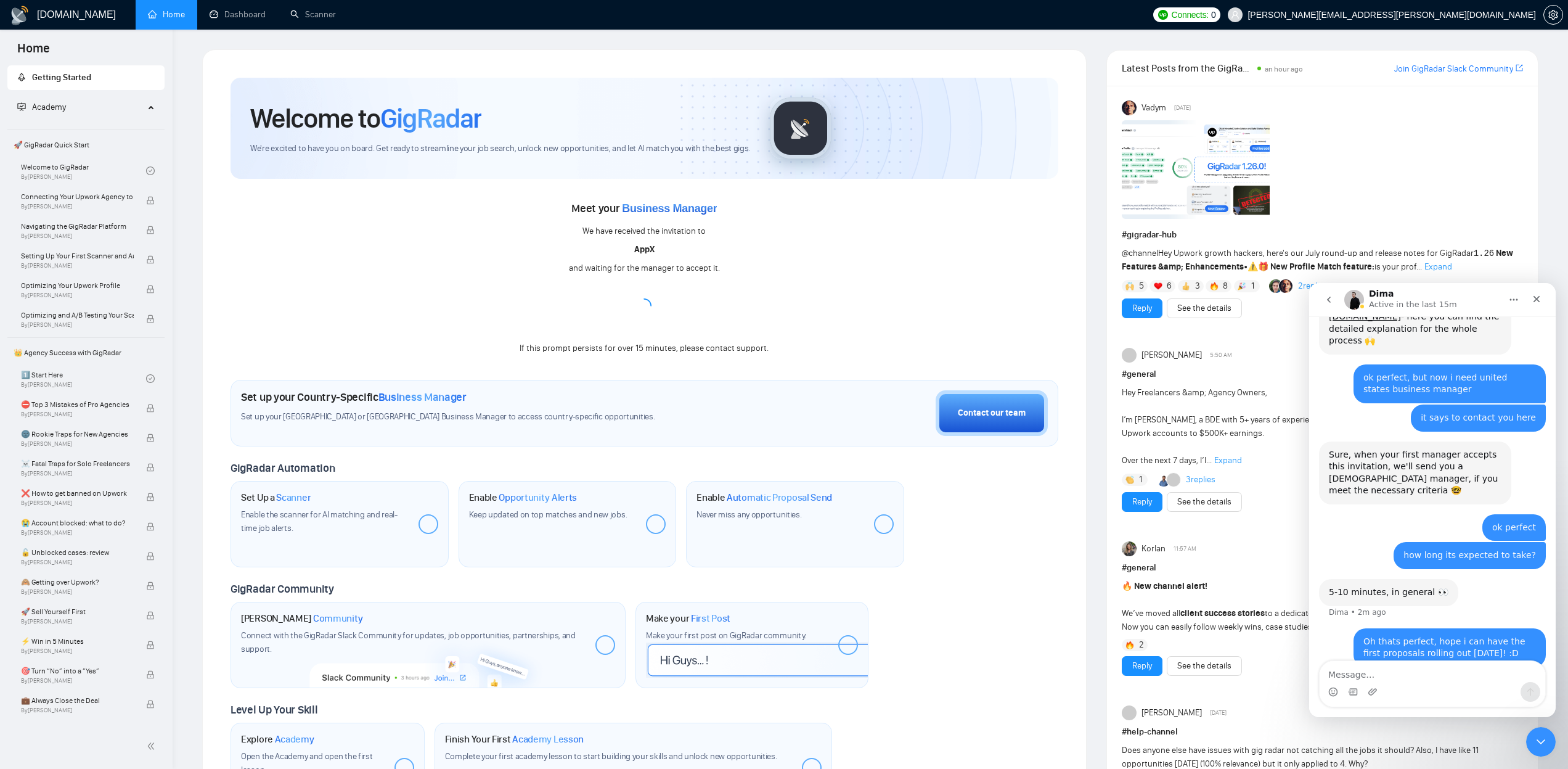
click at [1357, 299] on img "Intercom messenger" at bounding box center [1354, 300] width 20 height 20
click at [1351, 300] on img "Intercom messenger" at bounding box center [1354, 300] width 20 height 20
click at [1375, 293] on h1 "Dima" at bounding box center [1381, 294] width 24 height 9
click at [1327, 303] on icon "go back" at bounding box center [1328, 299] width 10 height 10
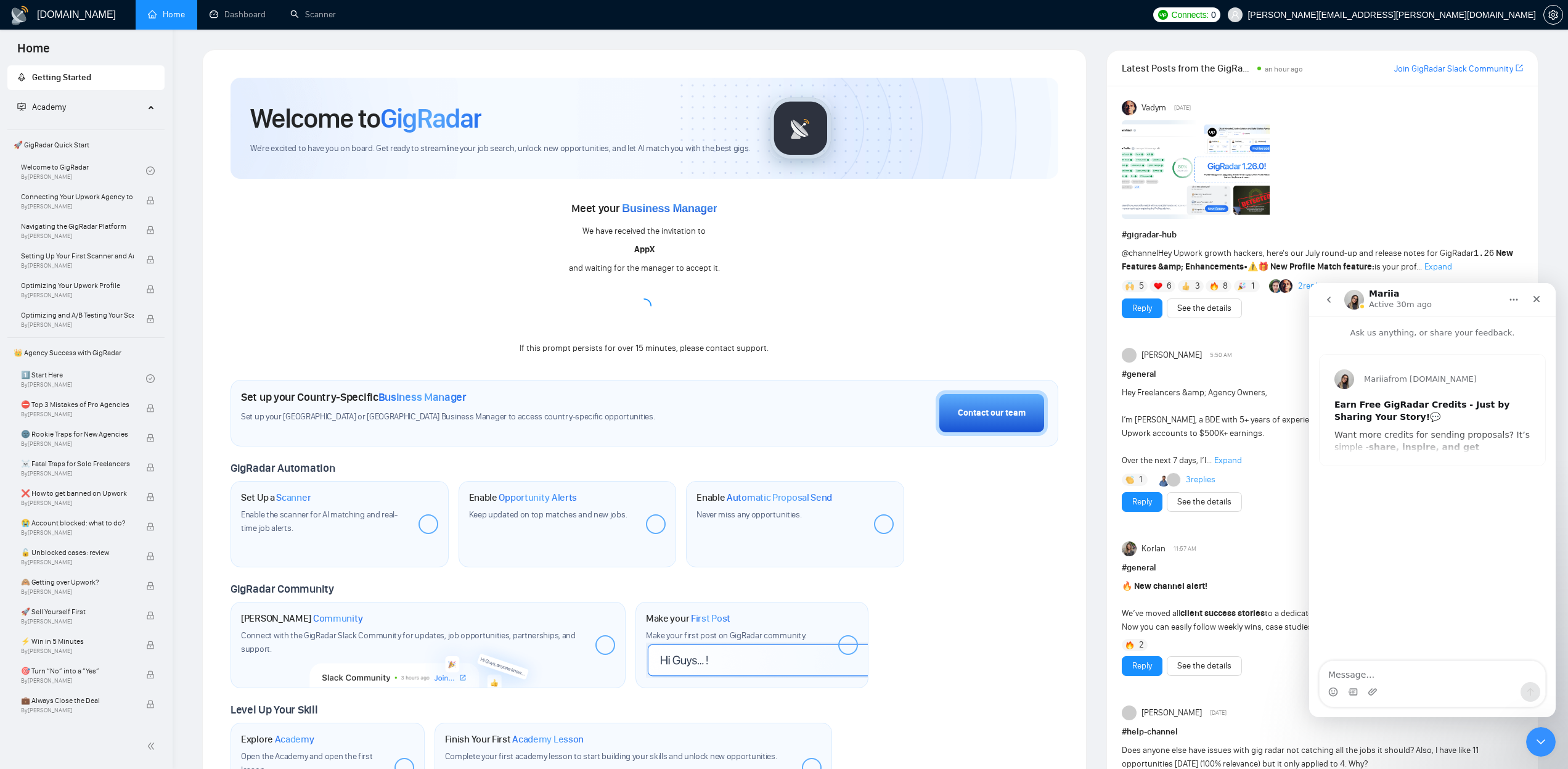
click at [1332, 300] on icon "go back" at bounding box center [1328, 299] width 10 height 10
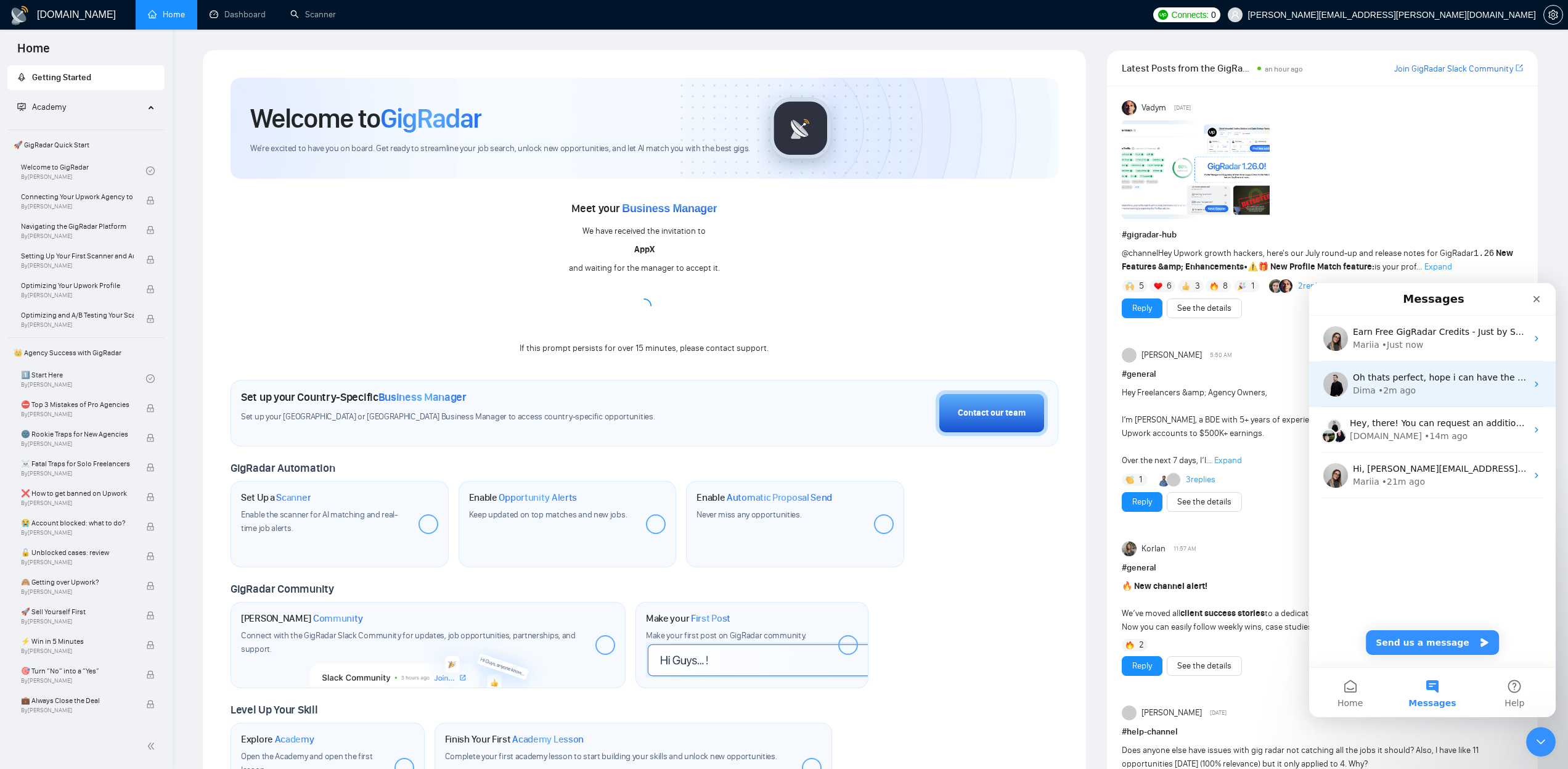
click at [1359, 388] on div "Dima" at bounding box center [1364, 391] width 23 height 13
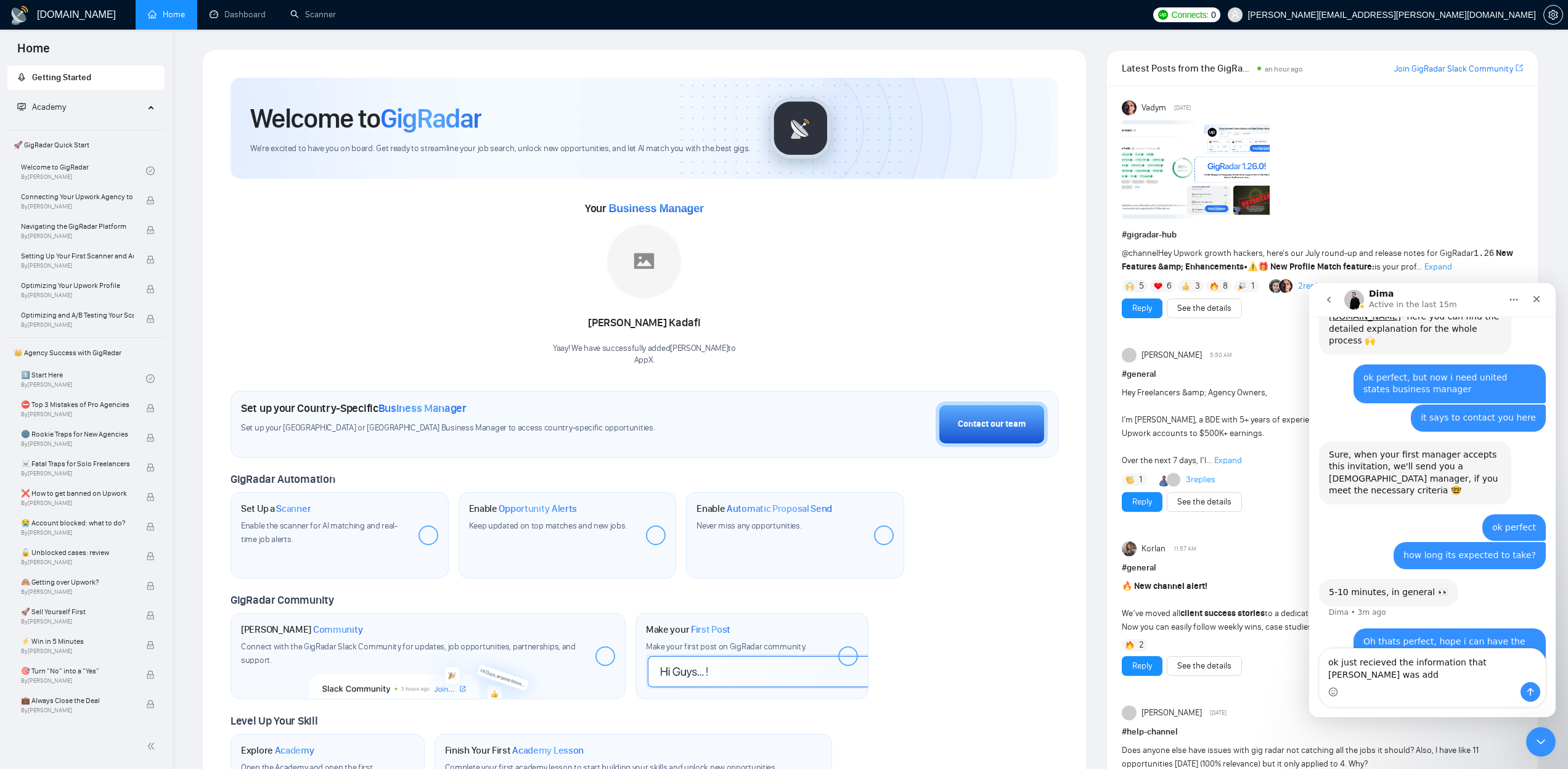
scroll to position [902, 0]
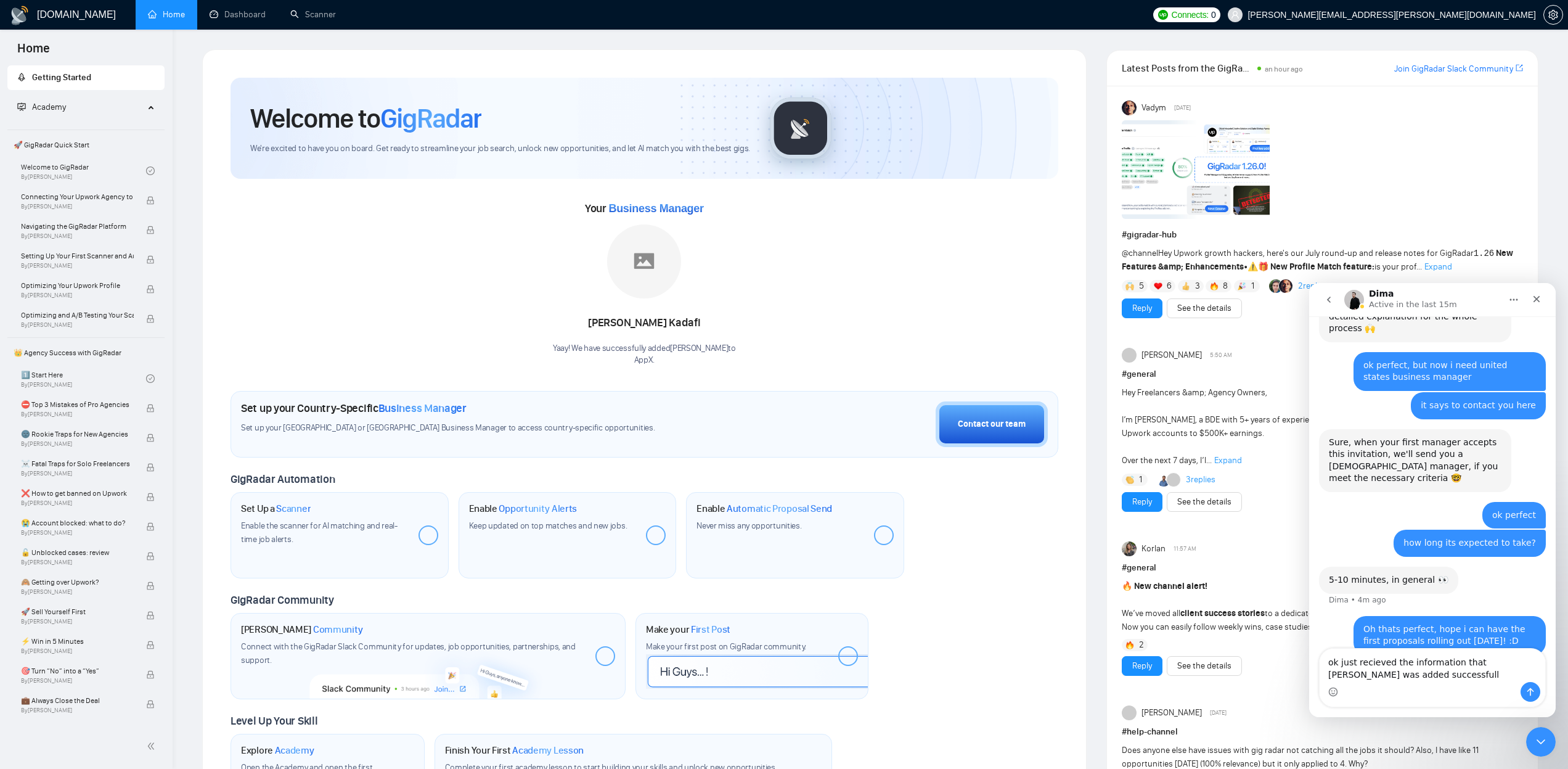
type textarea "ok just recieved the information that adam kadafi was added successfully"
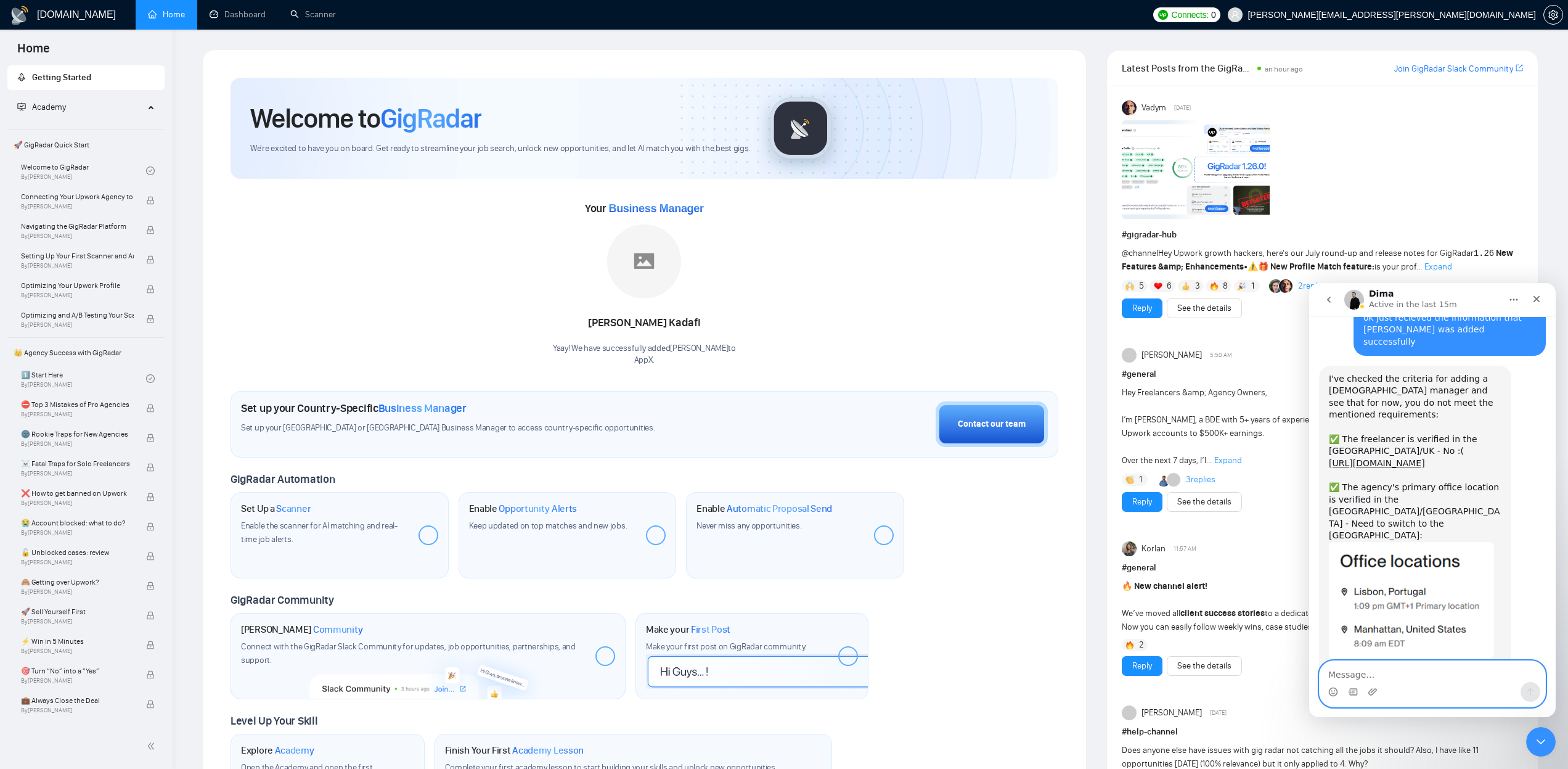
scroll to position [1216, 0]
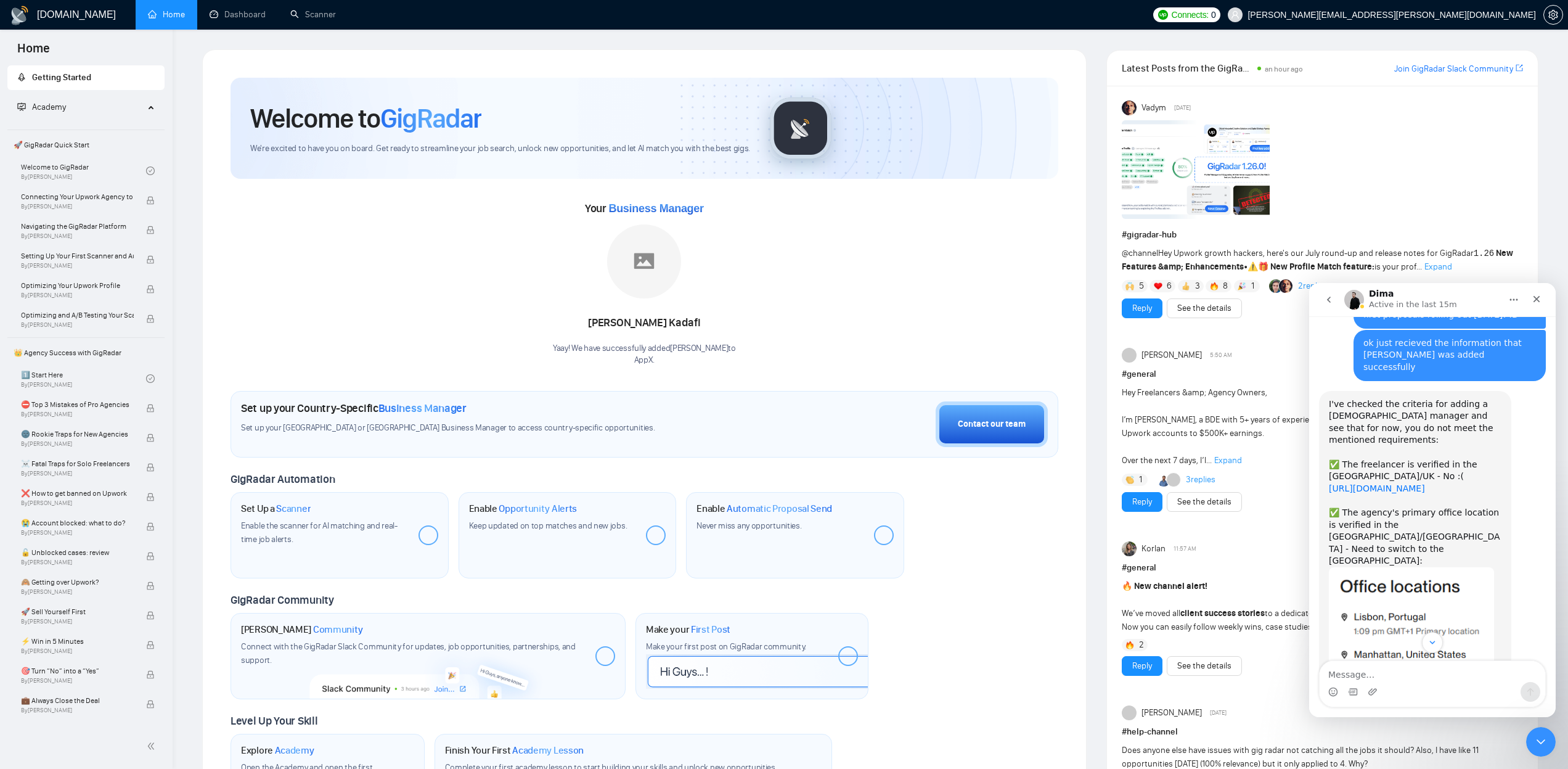
click at [1393, 484] on link "https://www.upwork.com/freelancers/~01b3221004bce856bc/" at bounding box center [1377, 488] width 96 height 10
drag, startPoint x: 1374, startPoint y: 476, endPoint x: 1363, endPoint y: 496, distance: 22.8
click at [1363, 496] on div "I've checked the criteria for adding a US-based manager and see that for now, y…" at bounding box center [1415, 483] width 173 height 169
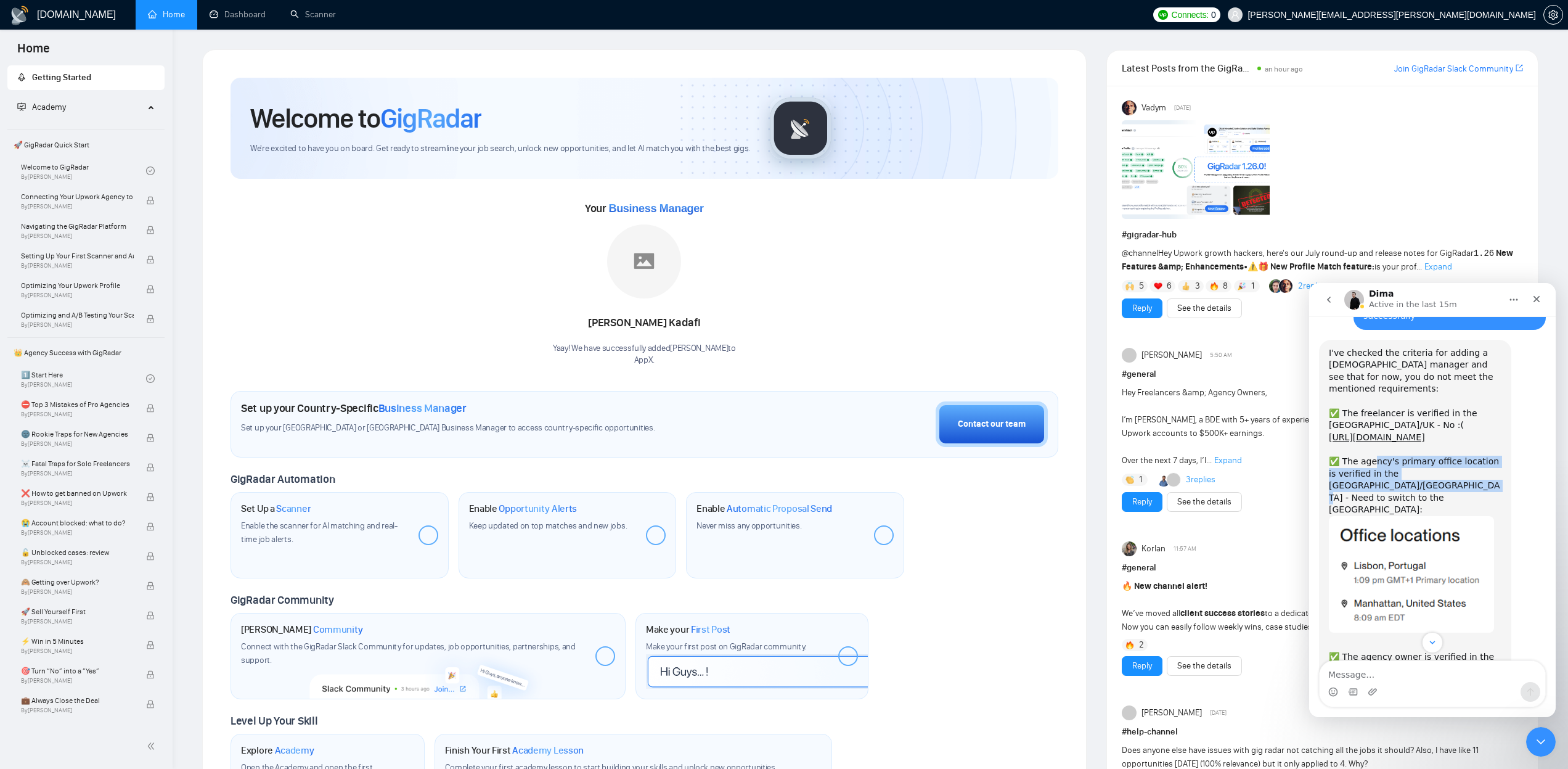
scroll to position [1271, 0]
click at [1384, 428] on link "https://www.upwork.com/freelancers/~01b3221004bce856bc/" at bounding box center [1377, 433] width 96 height 10
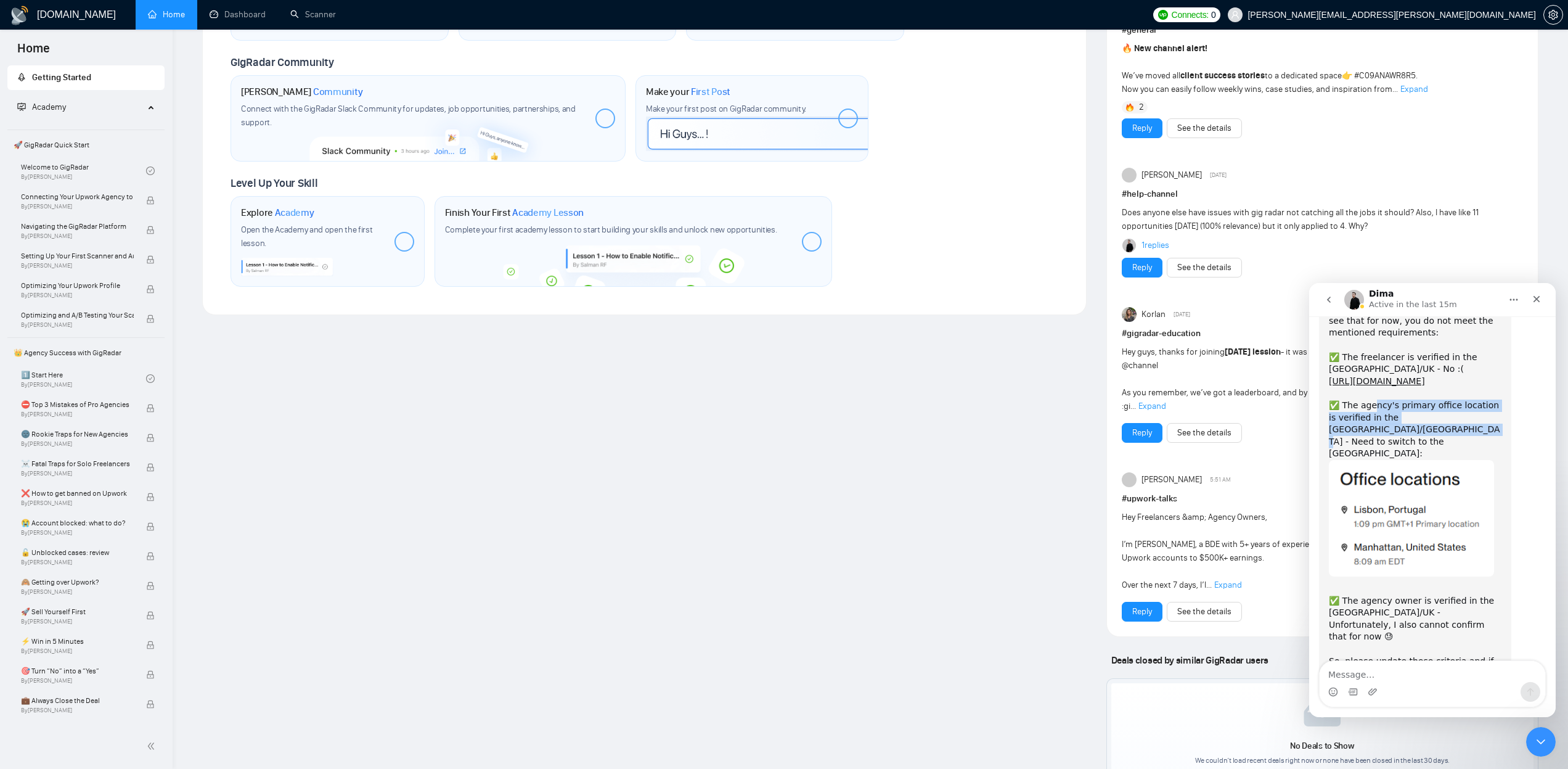
scroll to position [1323, 0]
click at [1399, 673] on textarea "Message…" at bounding box center [1432, 671] width 226 height 21
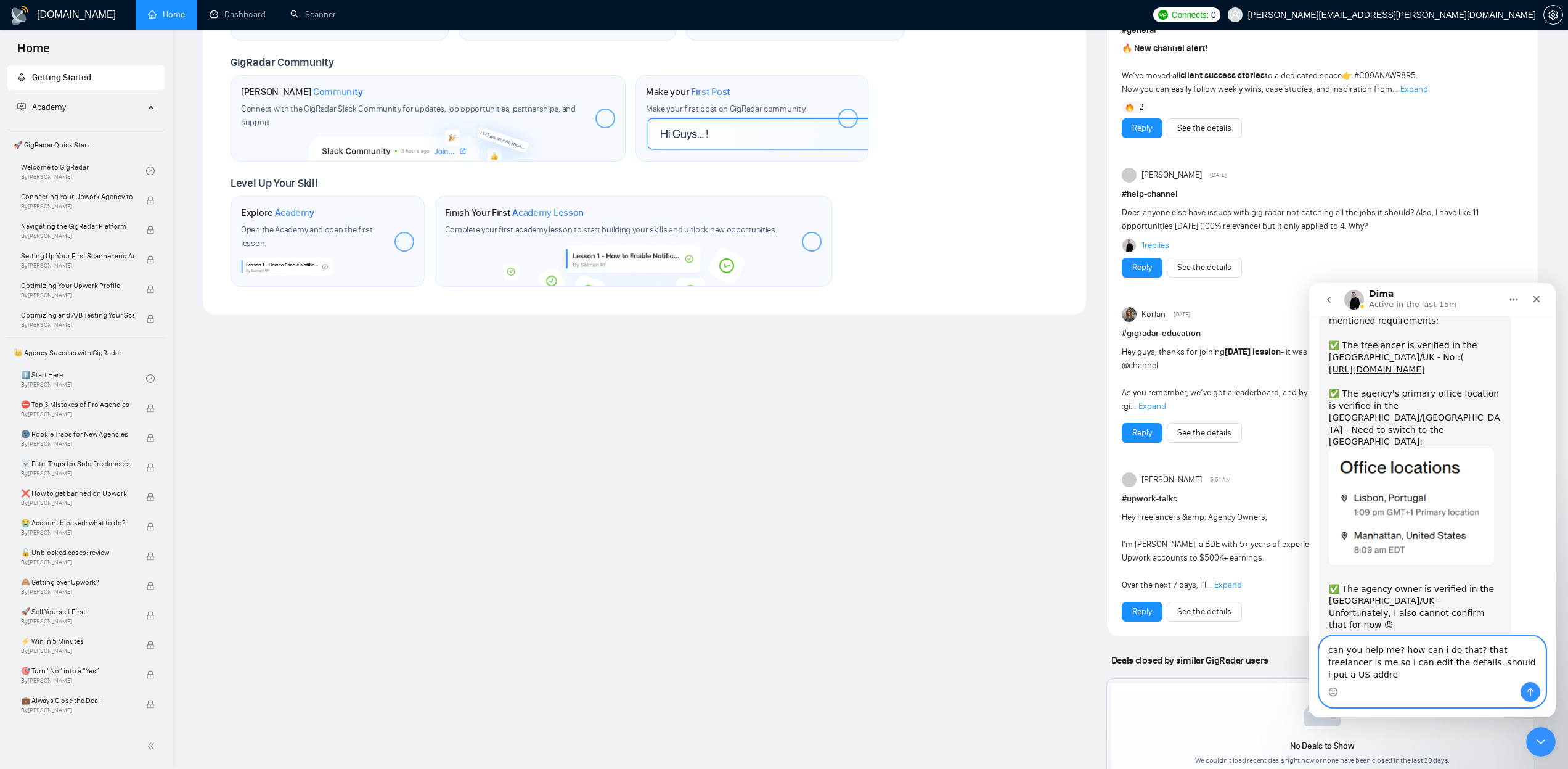
scroll to position [1348, 0]
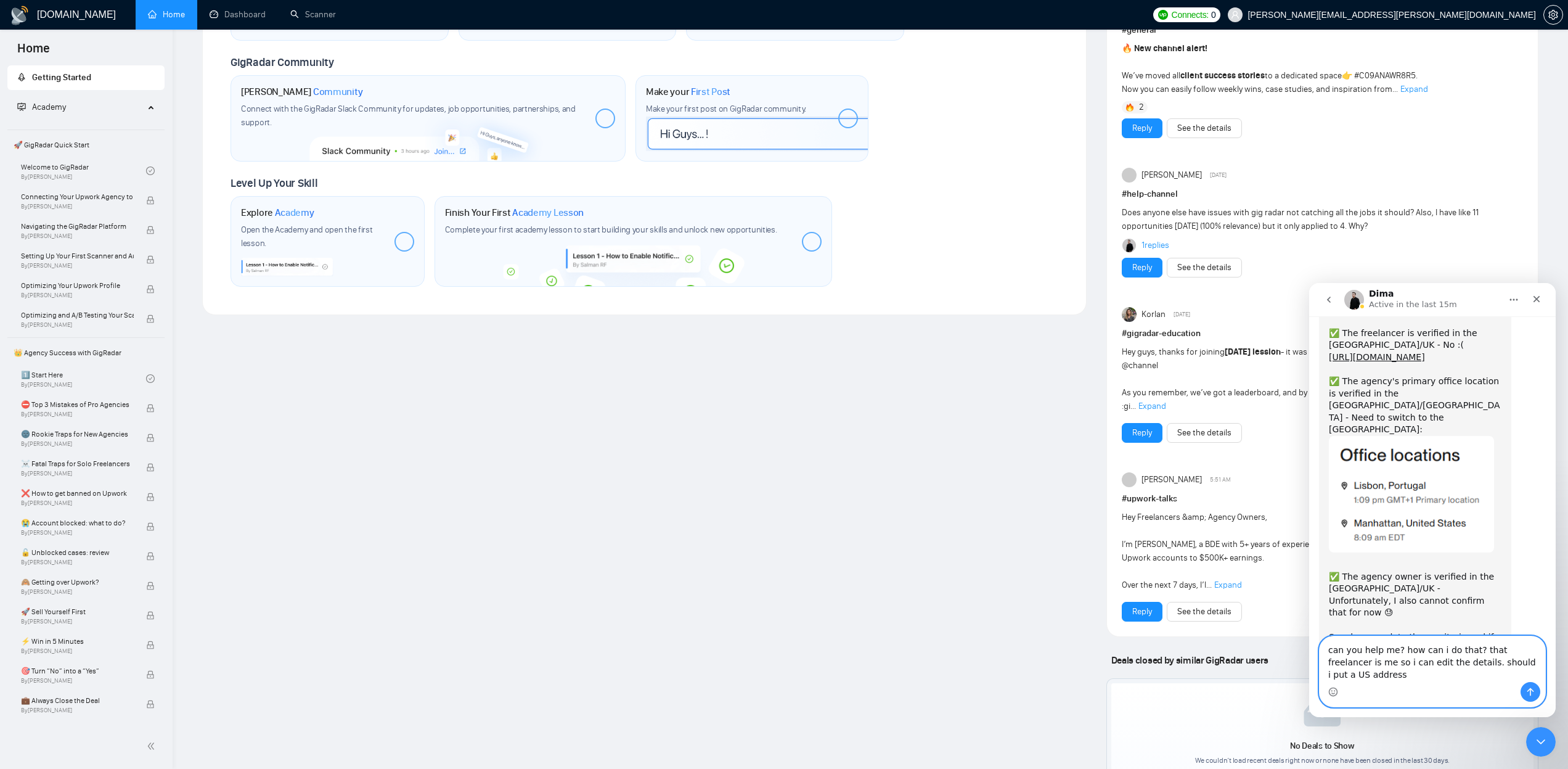
type textarea "can you help me? how can i do that? that freelancer is me so i can edit the det…"
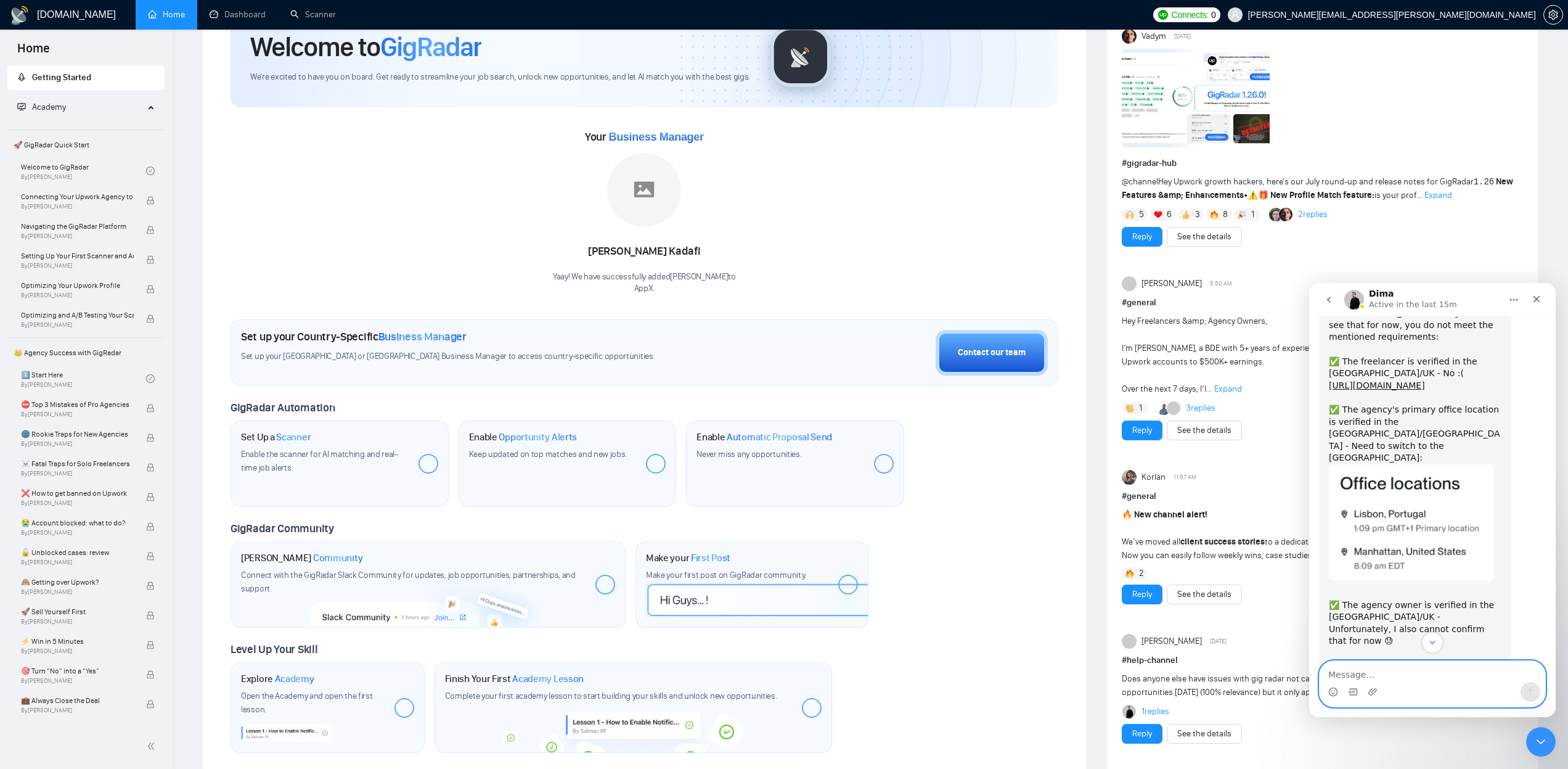
scroll to position [1324, 0]
drag, startPoint x: 1368, startPoint y: 539, endPoint x: 1428, endPoint y: 563, distance: 64.6
click at [1428, 582] on div "✅ The agency owner is verified in the US/UK - Unfortunately, I also cannot conf…" at bounding box center [1415, 648] width 173 height 133
click at [1432, 582] on div "✅ The agency owner is verified in the US/UK - Unfortunately, I also cannot conf…" at bounding box center [1415, 648] width 173 height 133
drag, startPoint x: 1433, startPoint y: 563, endPoint x: 1347, endPoint y: 542, distance: 88.5
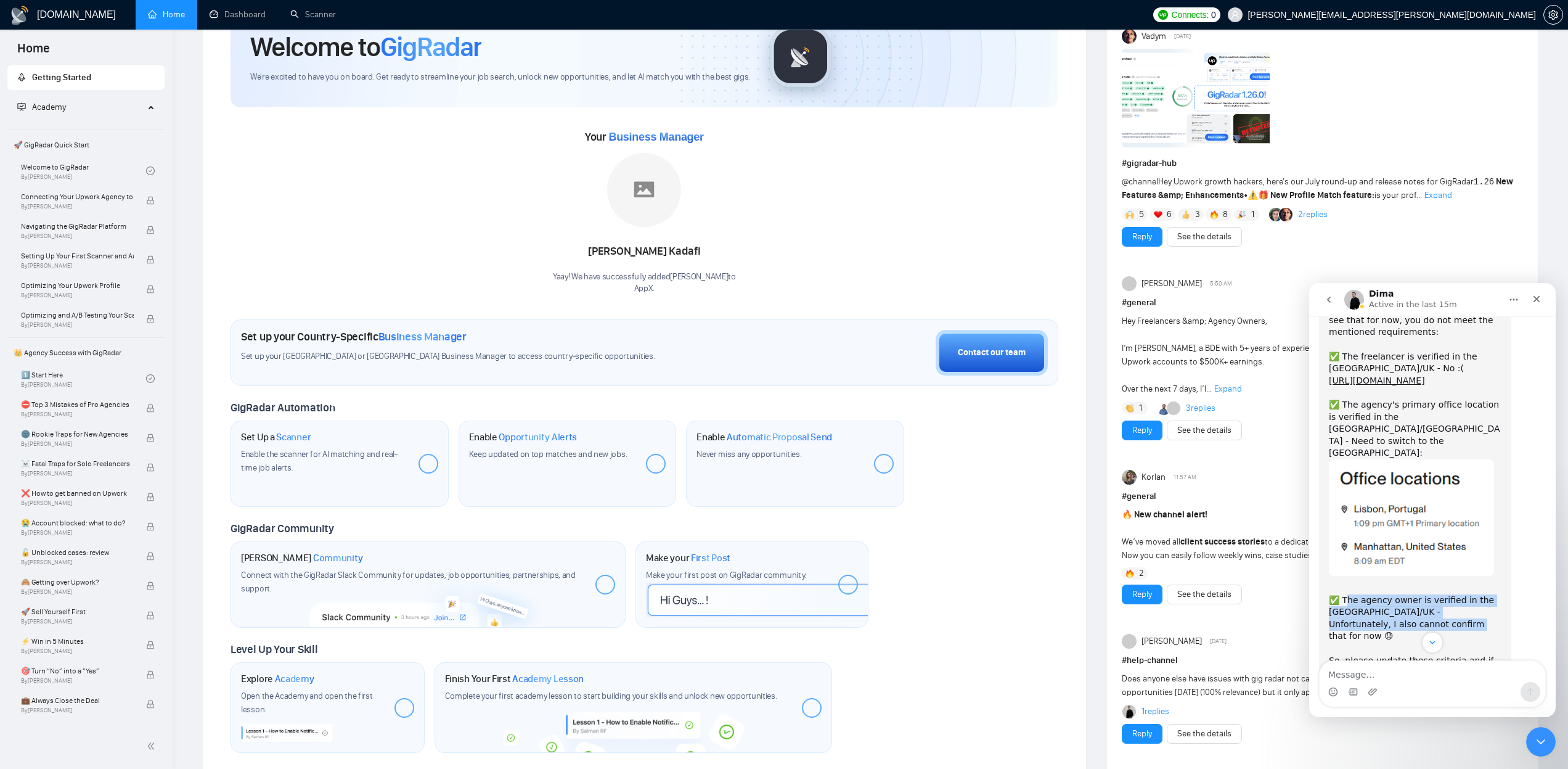
click at [1347, 582] on div "✅ The agency owner is verified in the US/UK - Unfortunately, I also cannot conf…" at bounding box center [1415, 648] width 173 height 133
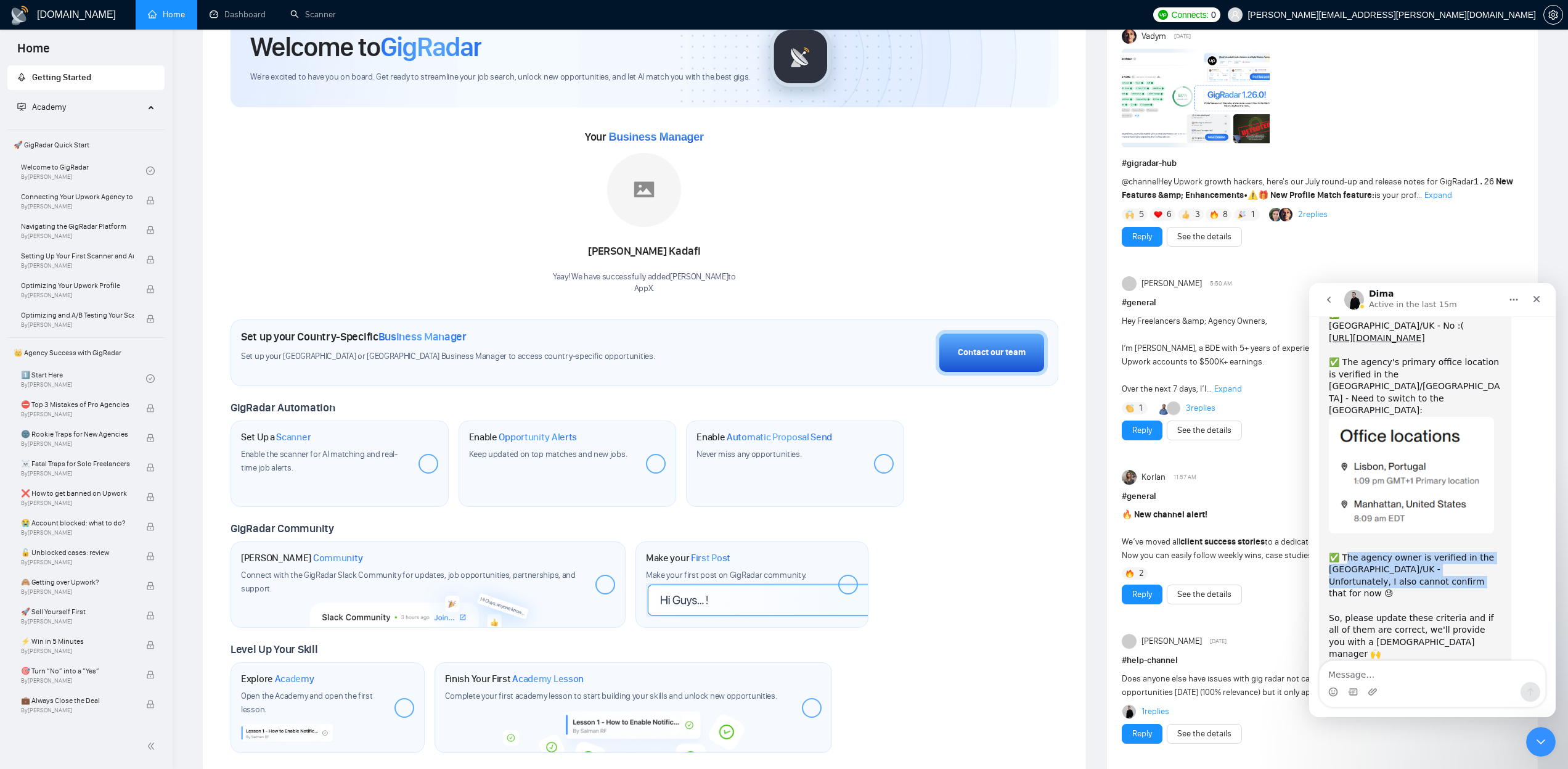
scroll to position [1361, 0]
